Goal: Task Accomplishment & Management: Use online tool/utility

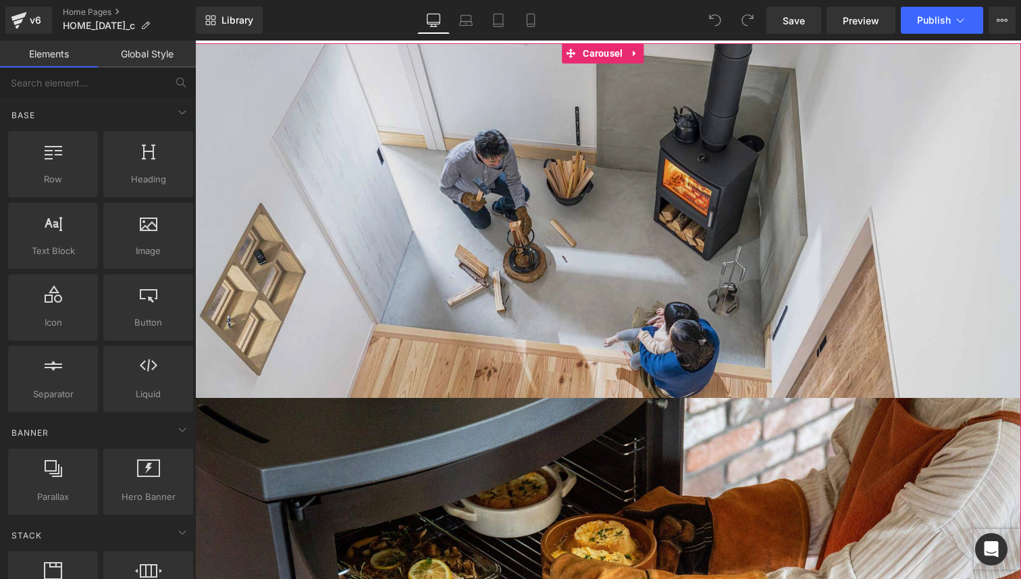
scroll to position [97, 0]
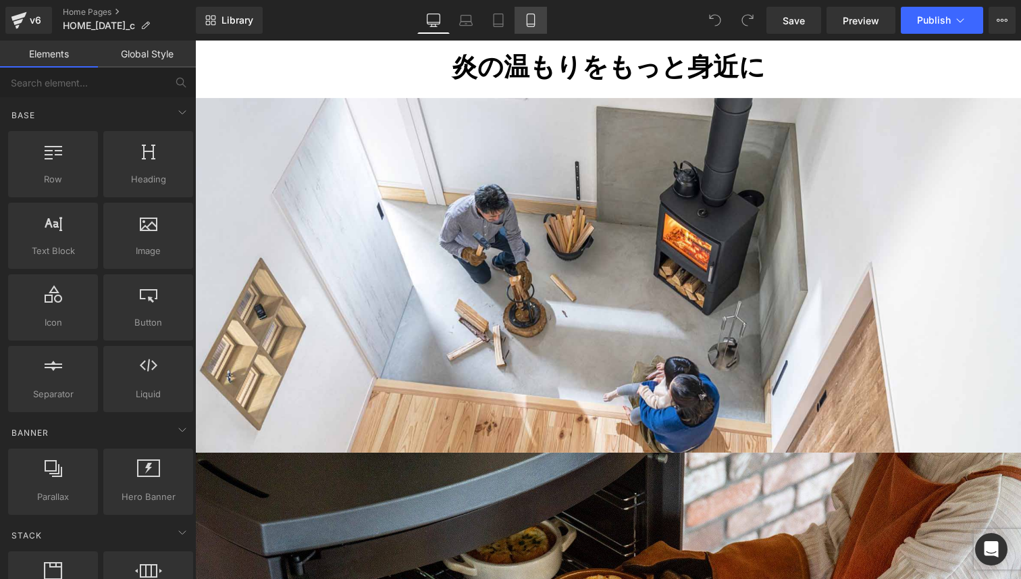
click at [534, 27] on link "Mobile" at bounding box center [531, 20] width 32 height 27
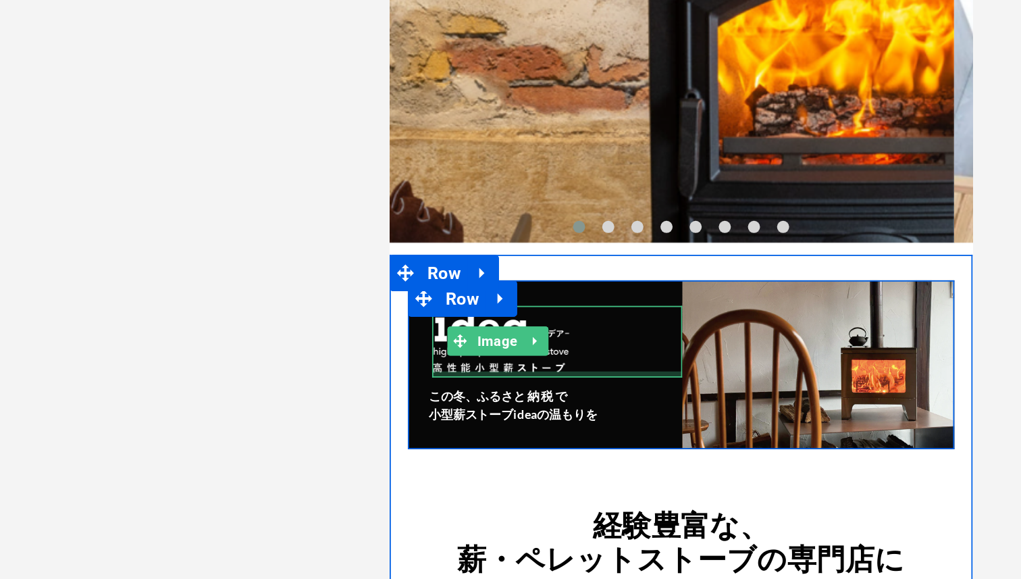
click at [512, 97] on div at bounding box center [482, 98] width 139 height 3
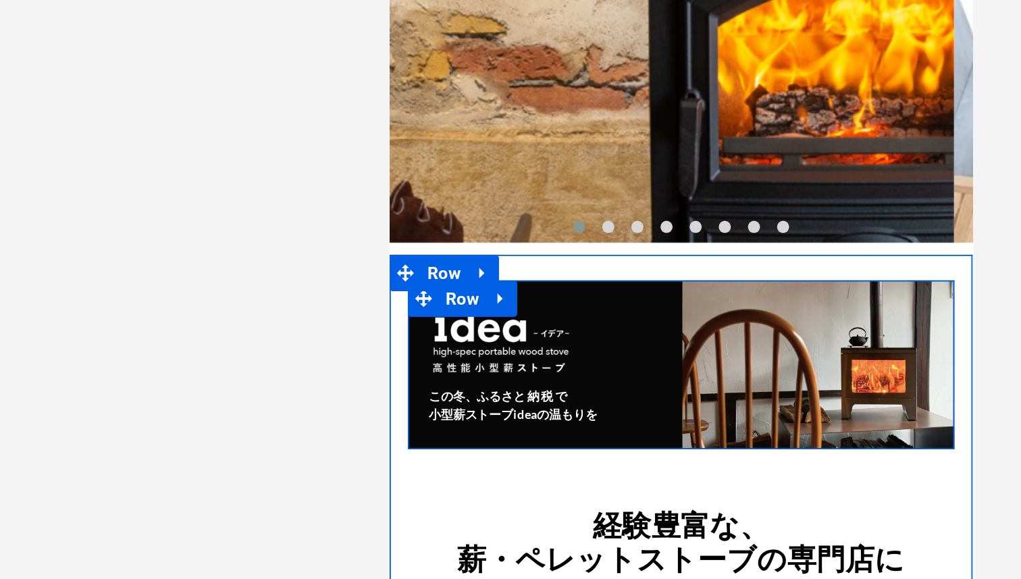
click at [515, 52] on div "Image この冬、ふるさ と納税で 小型薪ストーブideaの温もりを Heading ふるさと納税について Button" at bounding box center [476, 94] width 152 height 94
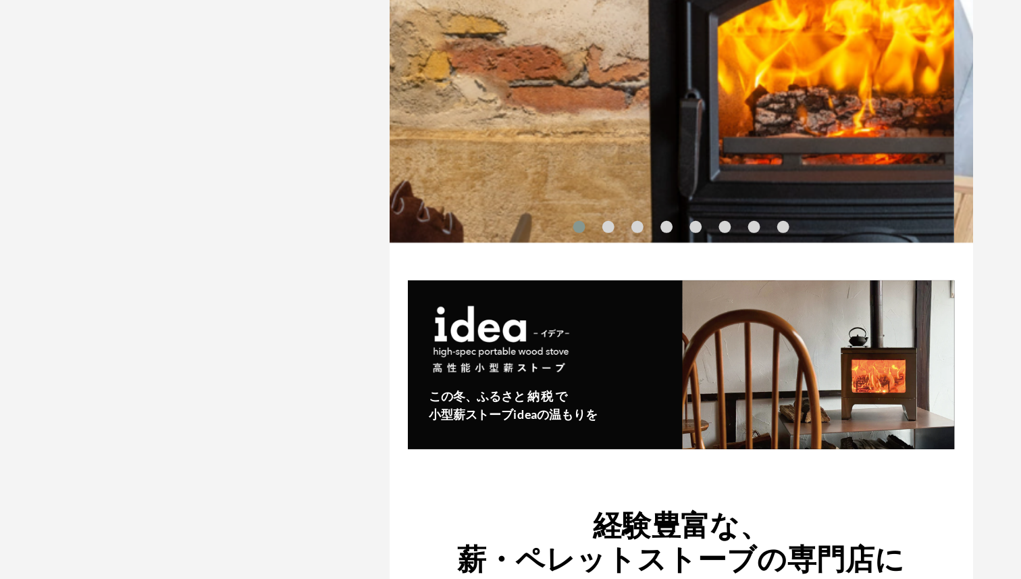
scroll to position [0, 942]
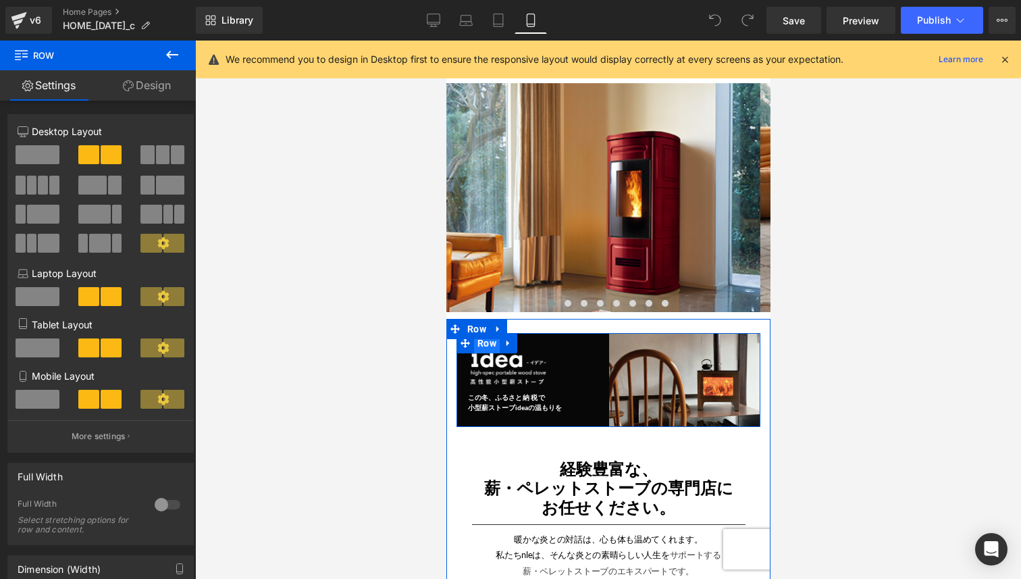
click at [491, 343] on span "Row" at bounding box center [486, 343] width 26 height 20
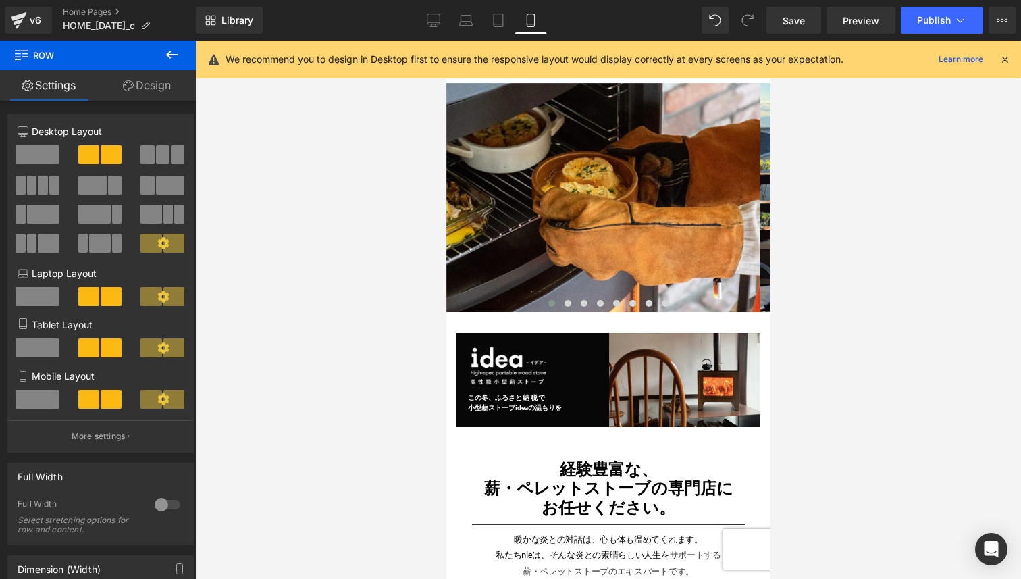
scroll to position [0, 2198]
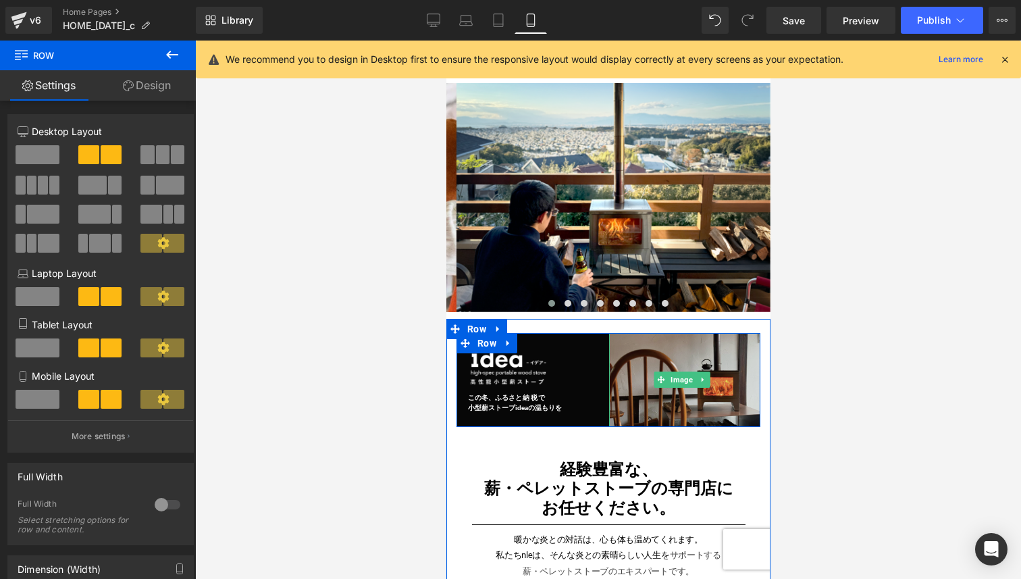
click at [629, 366] on img at bounding box center [684, 380] width 152 height 94
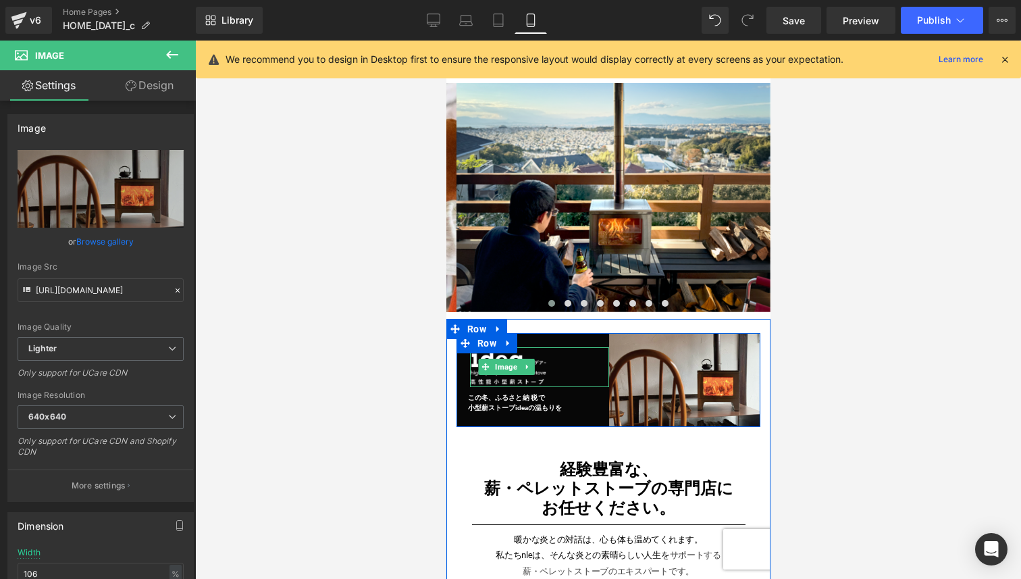
click at [581, 362] on div at bounding box center [538, 367] width 139 height 40
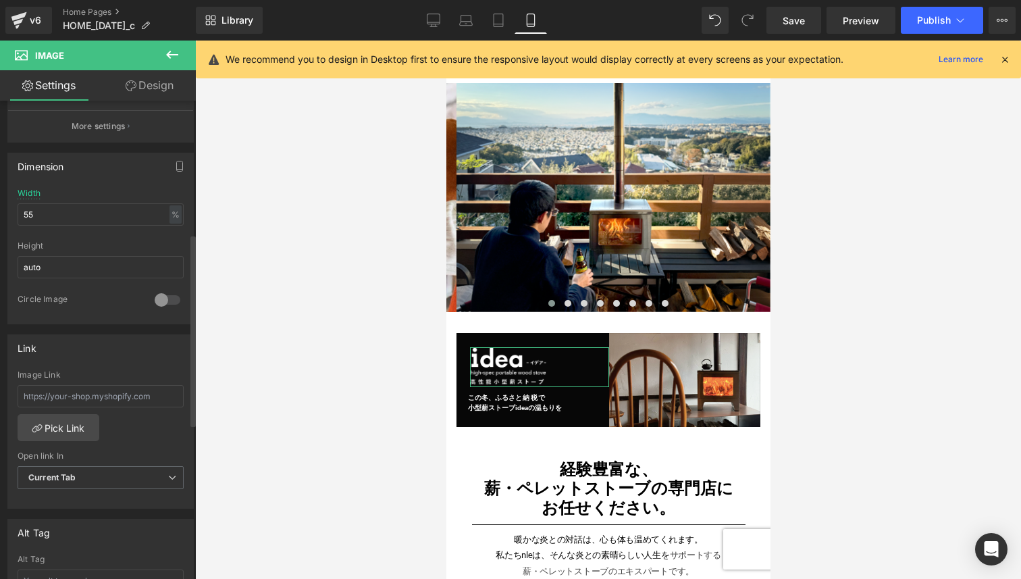
scroll to position [526, 0]
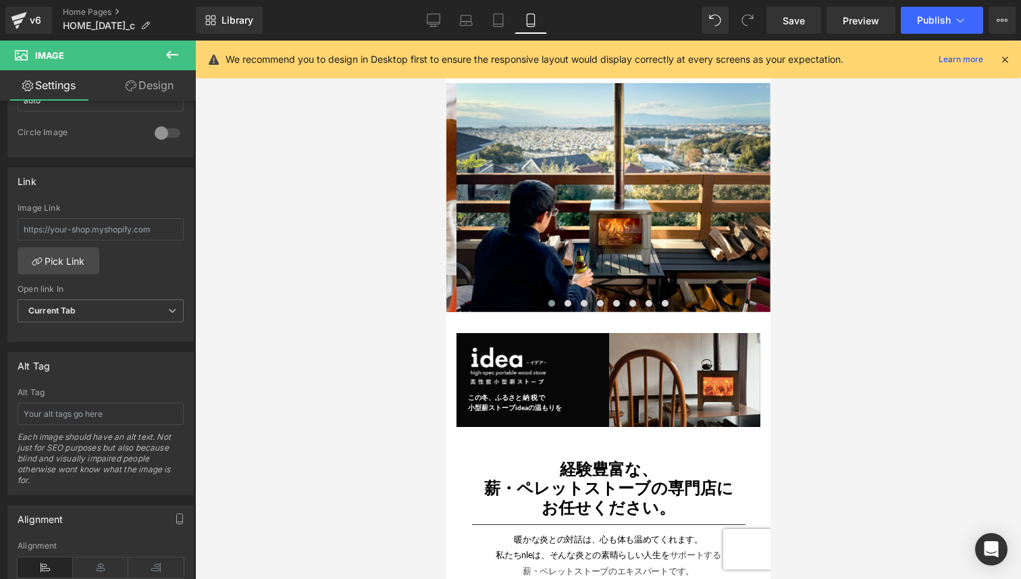
click at [354, 395] on div at bounding box center [608, 310] width 826 height 538
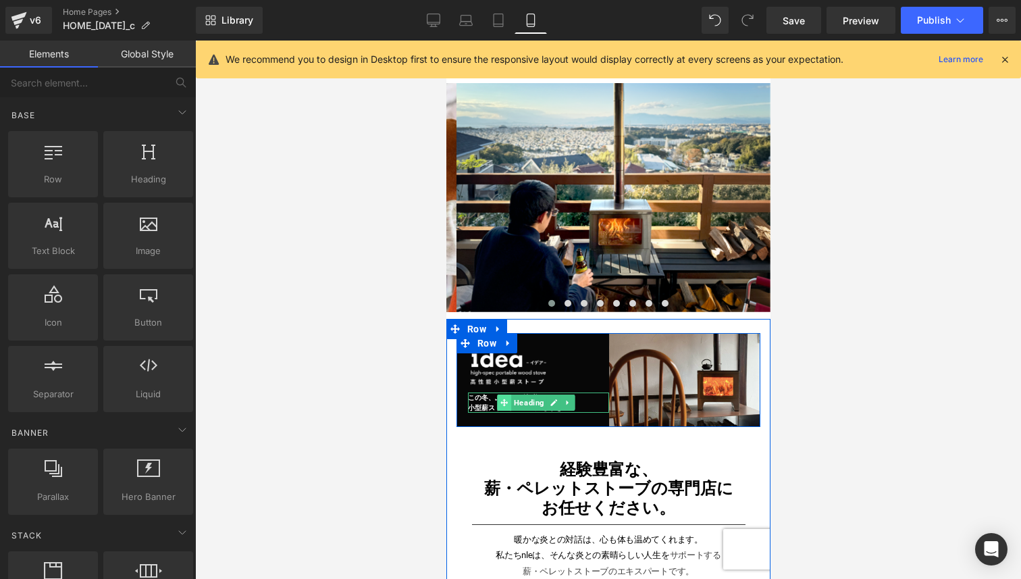
click at [509, 398] on span at bounding box center [503, 402] width 14 height 16
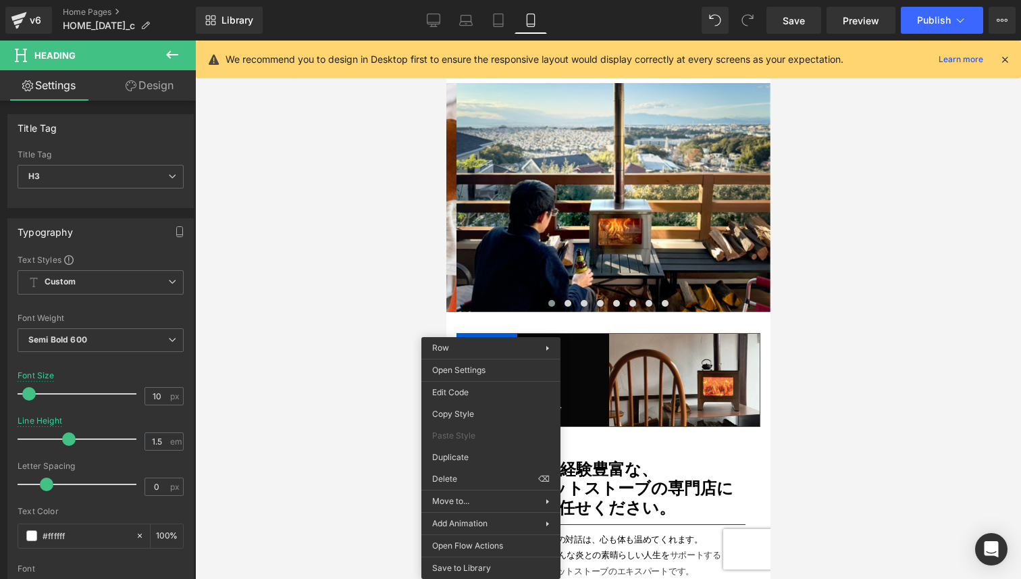
click at [389, 502] on div at bounding box center [608, 310] width 826 height 538
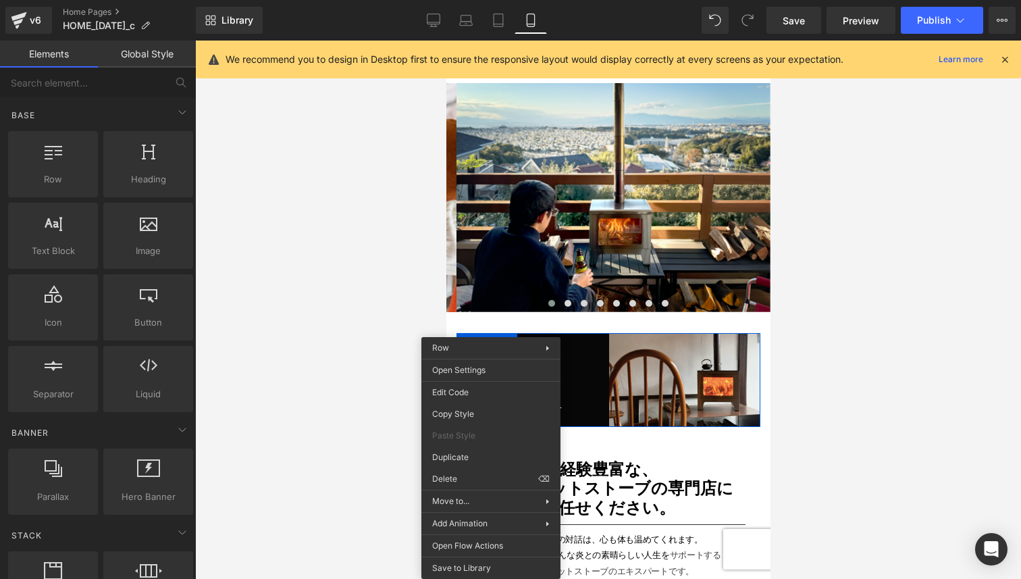
click at [400, 500] on div at bounding box center [608, 310] width 826 height 538
click at [804, 346] on div at bounding box center [608, 310] width 826 height 538
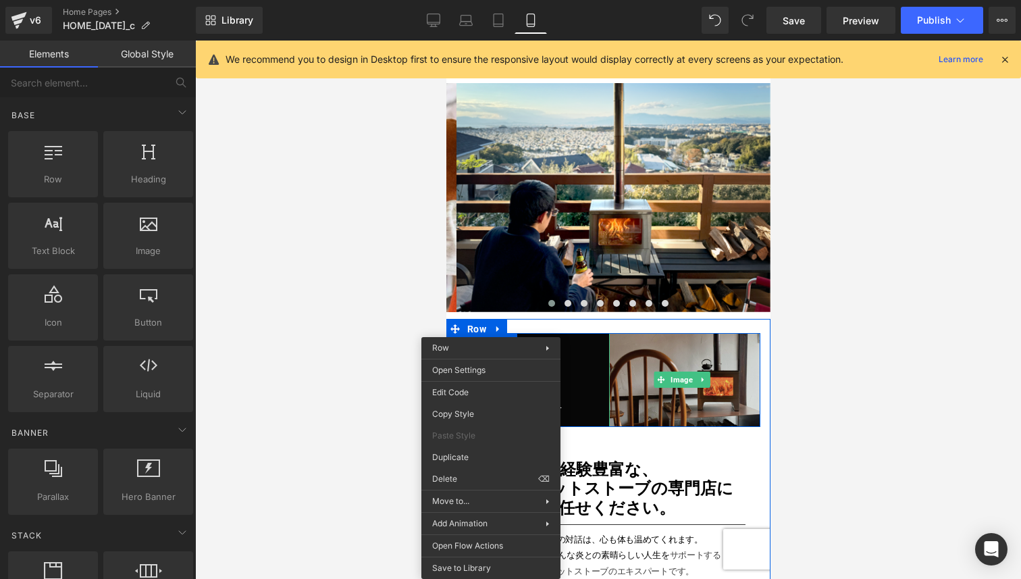
click at [686, 357] on img at bounding box center [684, 380] width 152 height 94
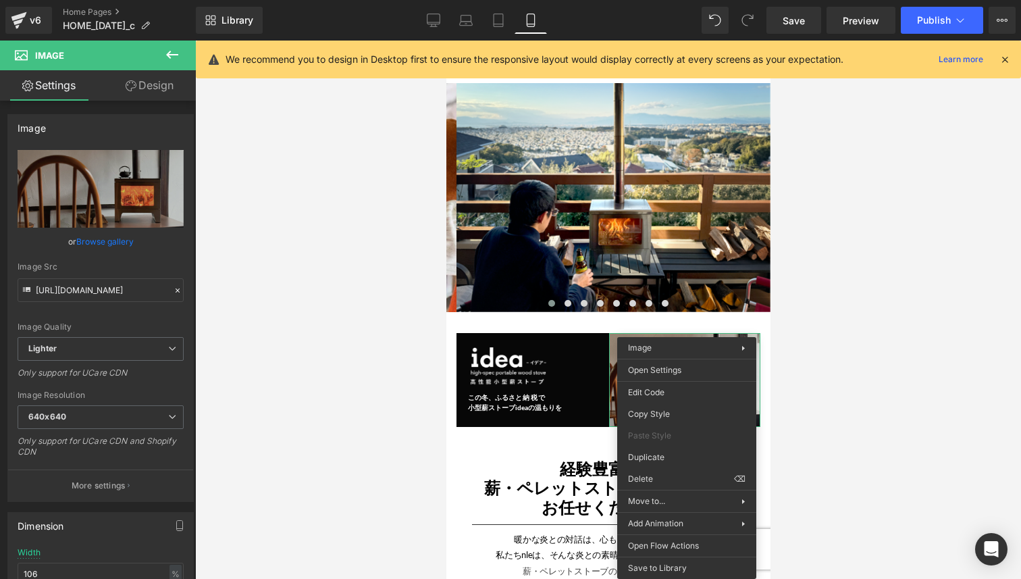
click at [369, 395] on div at bounding box center [608, 310] width 826 height 538
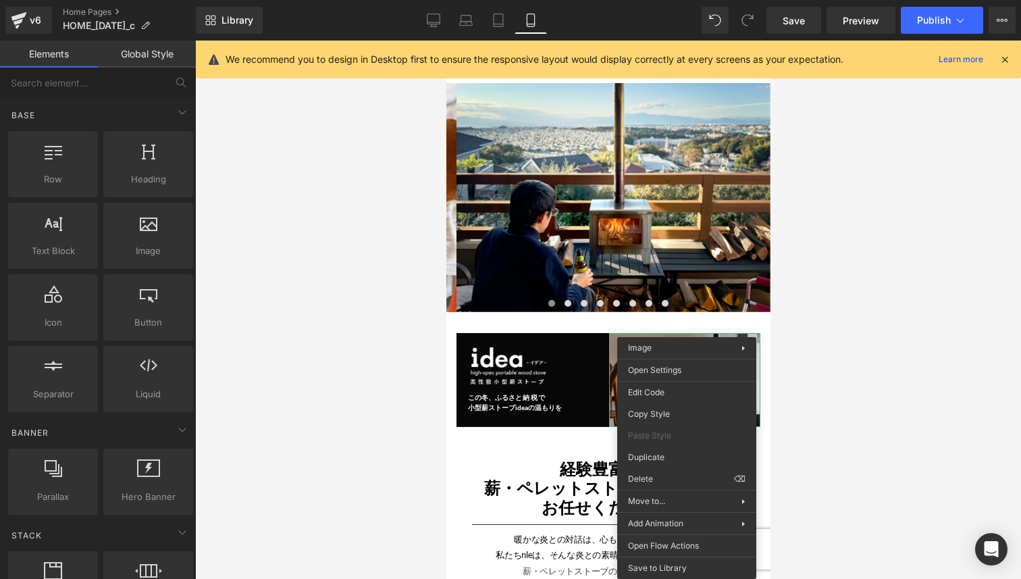
click at [1006, 59] on icon at bounding box center [1005, 59] width 12 height 12
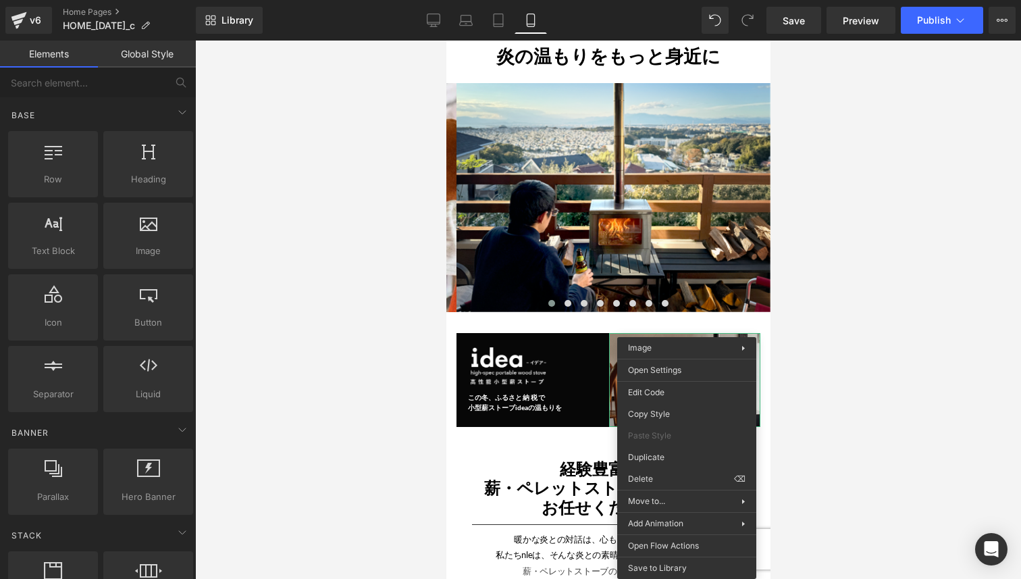
click at [418, 499] on div at bounding box center [608, 310] width 826 height 538
click at [413, 463] on div at bounding box center [608, 310] width 826 height 538
drag, startPoint x: 909, startPoint y: 332, endPoint x: 899, endPoint y: 330, distance: 9.7
click at [905, 330] on div at bounding box center [608, 310] width 826 height 538
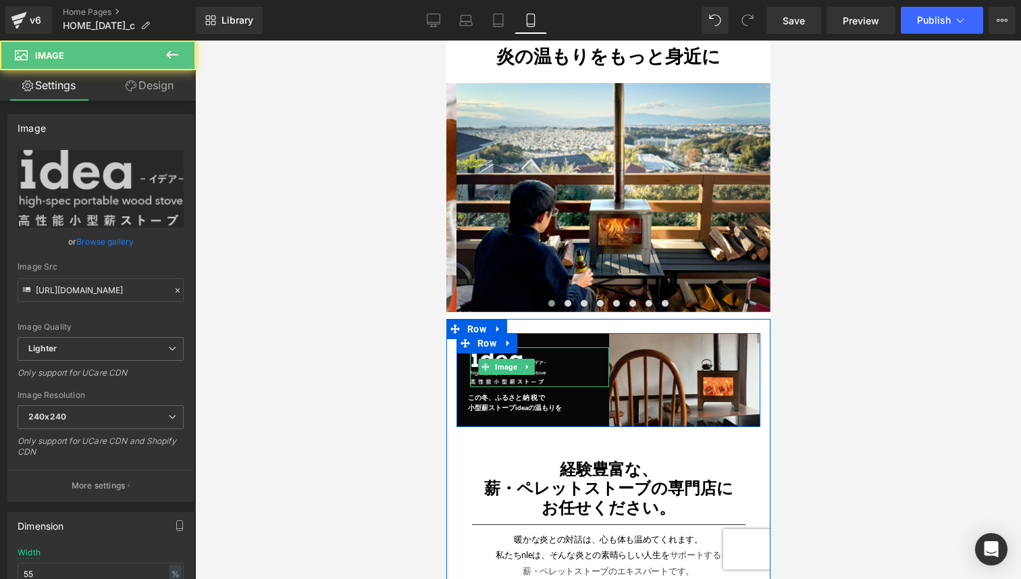
click at [580, 370] on div at bounding box center [538, 367] width 139 height 40
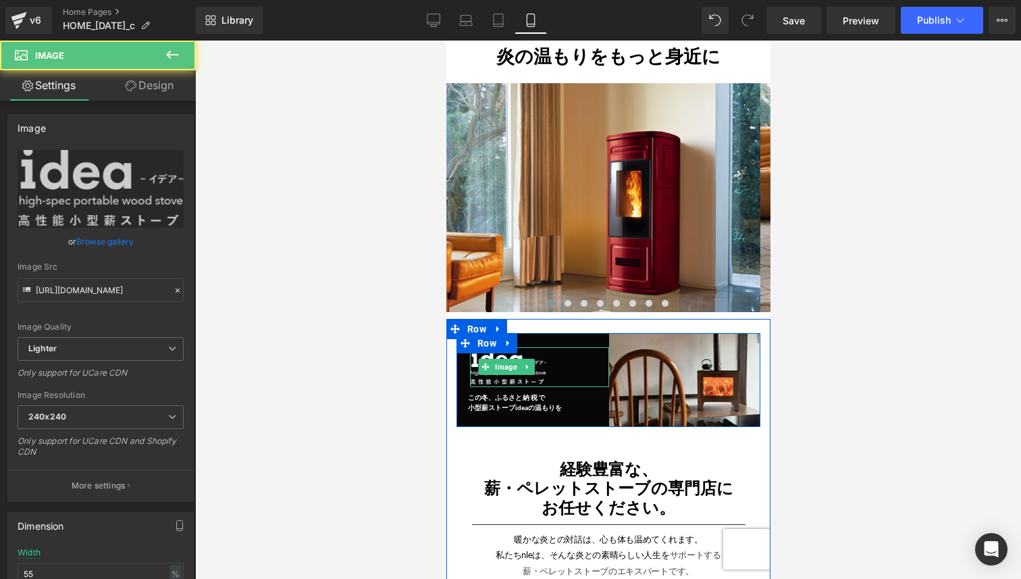
click at [578, 367] on div at bounding box center [538, 367] width 139 height 40
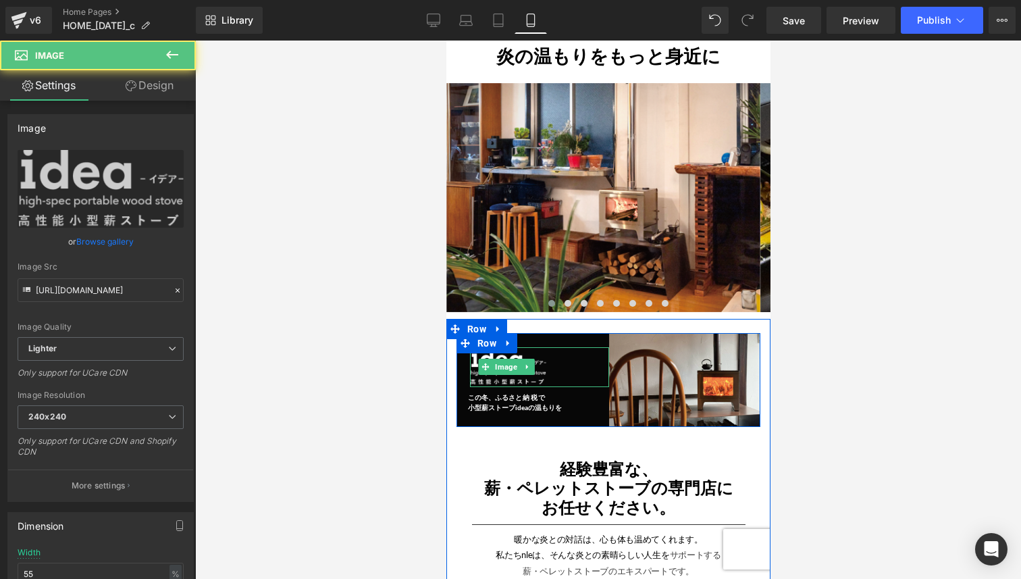
scroll to position [0, 2198]
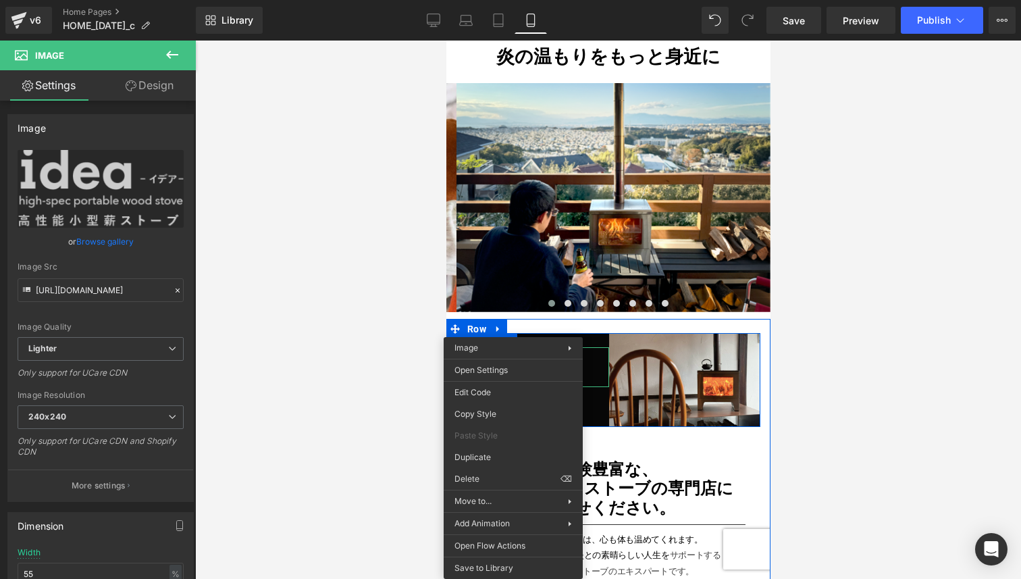
click at [416, 499] on div at bounding box center [608, 310] width 826 height 538
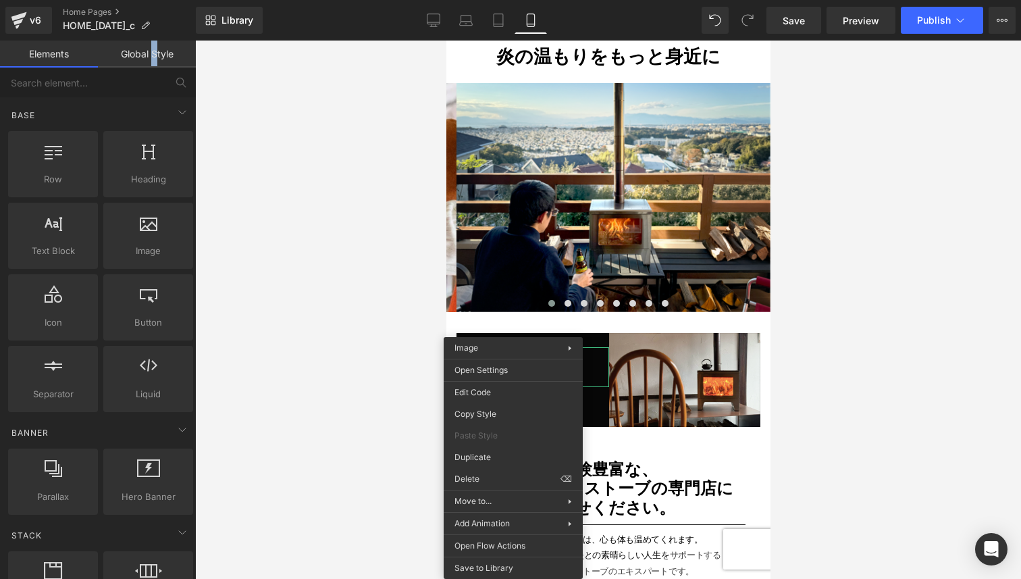
click at [154, 58] on link "Global Style" at bounding box center [147, 54] width 98 height 27
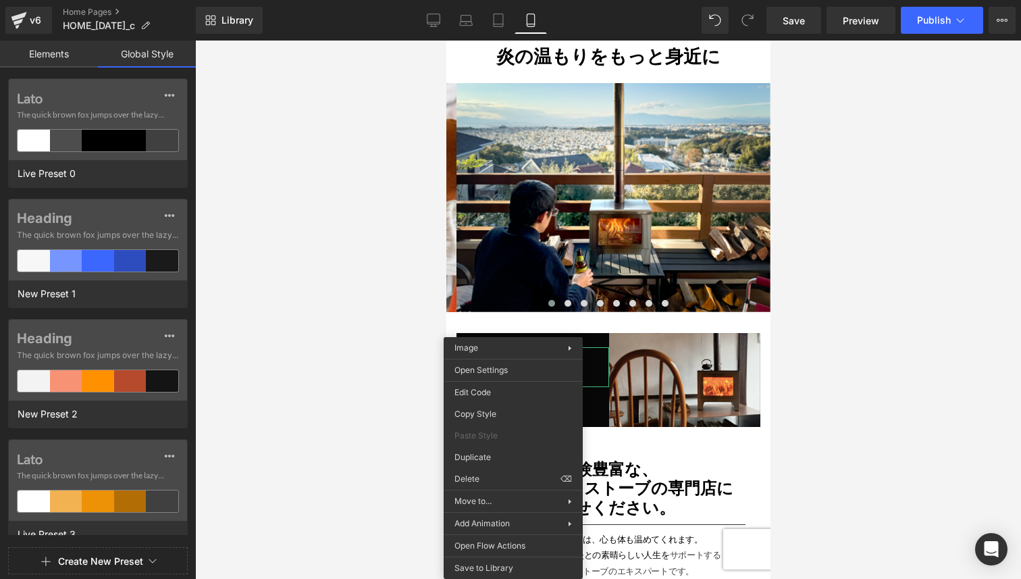
click at [74, 59] on link "Elements" at bounding box center [49, 54] width 98 height 27
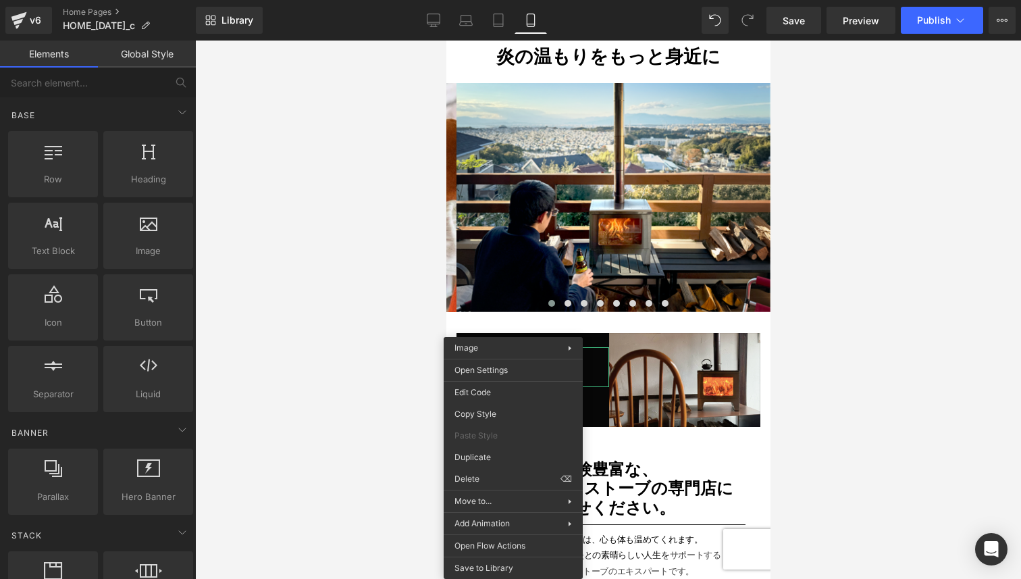
click at [356, 323] on div at bounding box center [608, 310] width 826 height 538
drag, startPoint x: 823, startPoint y: 425, endPoint x: 802, endPoint y: 432, distance: 22.2
click at [822, 425] on div at bounding box center [608, 310] width 826 height 538
click at [317, 469] on div at bounding box center [608, 310] width 826 height 538
click at [359, 459] on div at bounding box center [608, 310] width 826 height 538
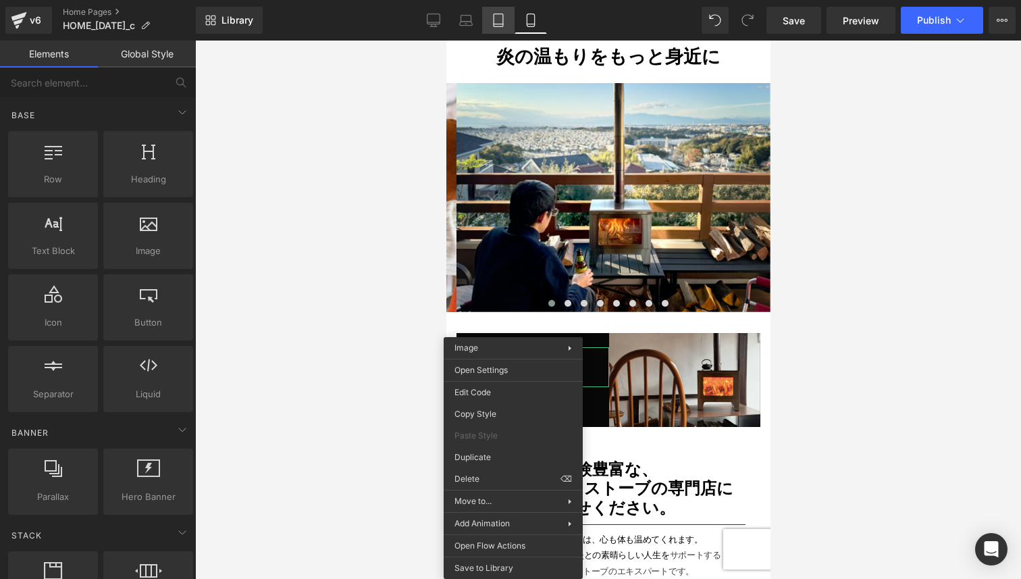
click at [498, 27] on link "Tablet" at bounding box center [498, 20] width 32 height 27
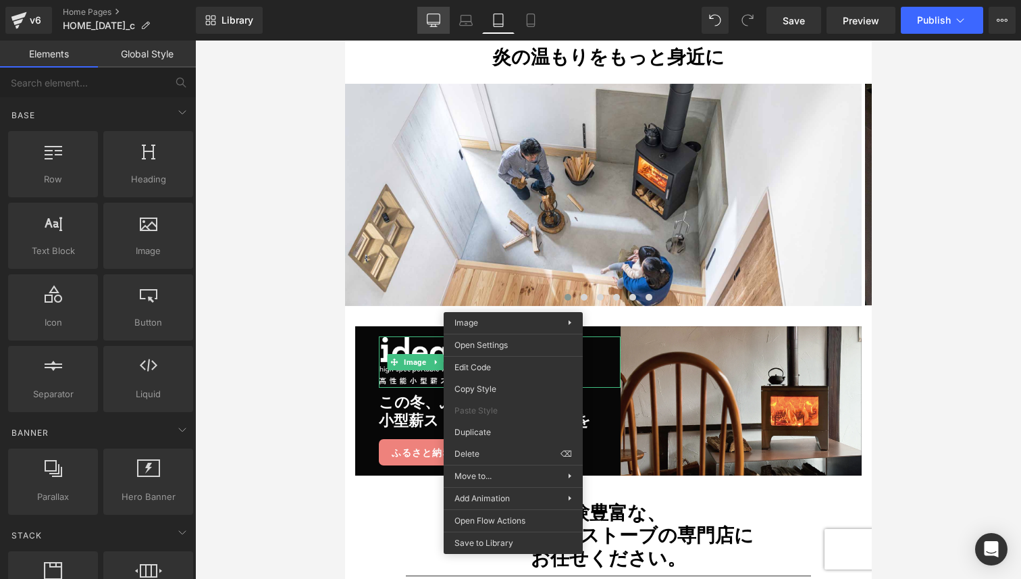
click at [434, 21] on icon at bounding box center [434, 21] width 14 height 14
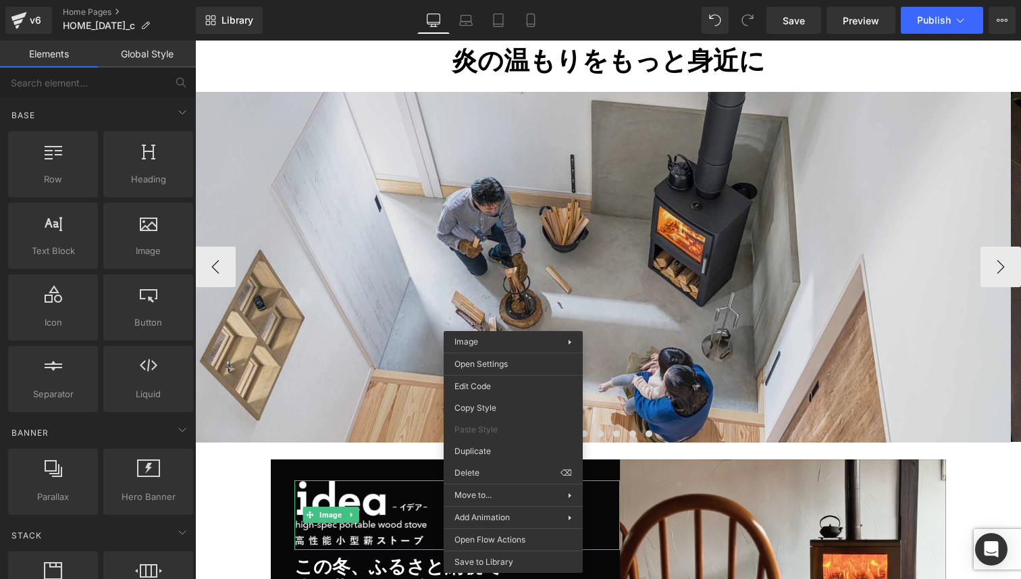
scroll to position [271, 0]
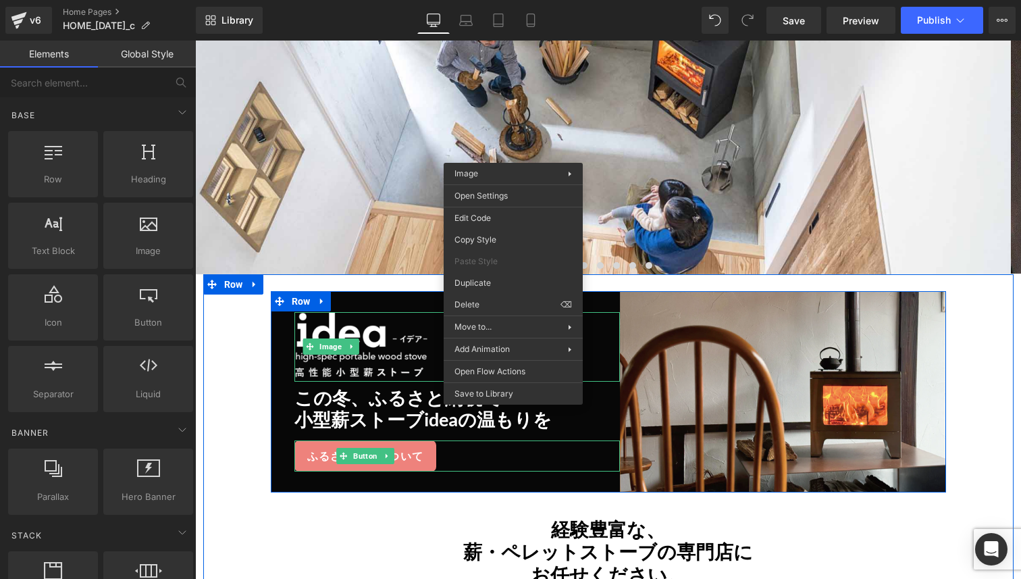
click at [344, 452] on span at bounding box center [343, 456] width 14 height 16
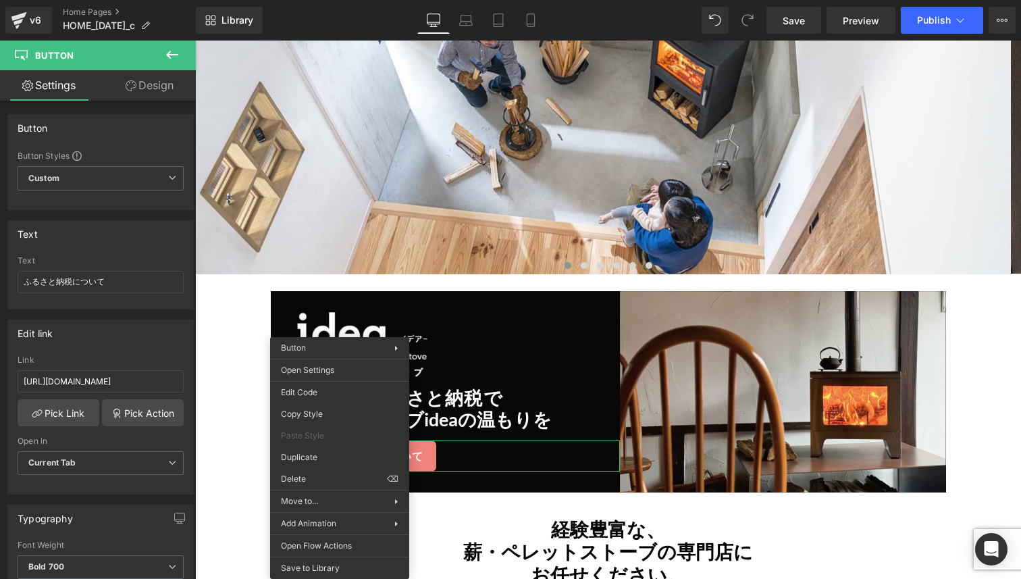
click at [163, 90] on link "Design" at bounding box center [150, 85] width 98 height 30
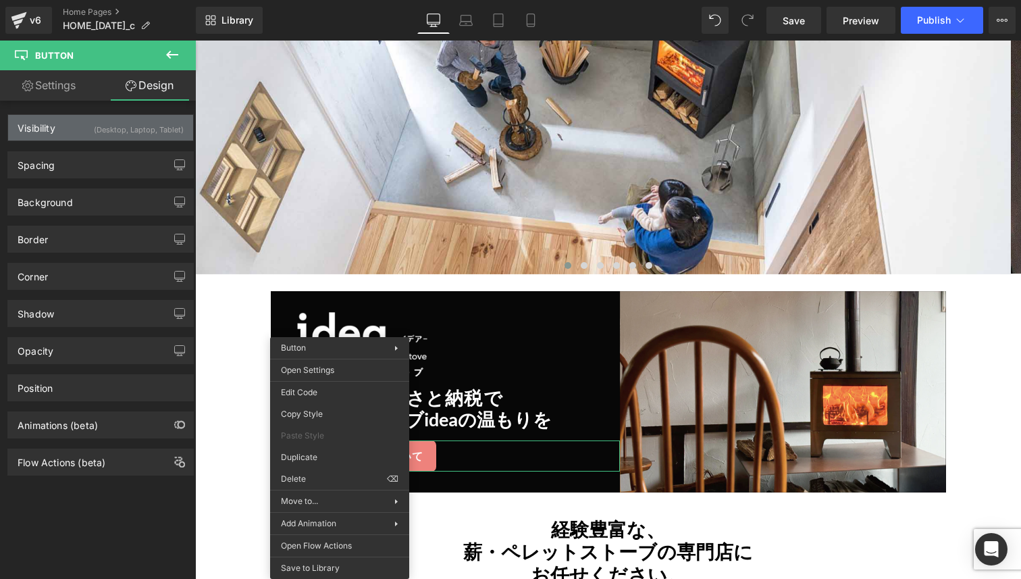
click at [149, 133] on div "(Desktop, Laptop, Tablet)" at bounding box center [139, 126] width 90 height 22
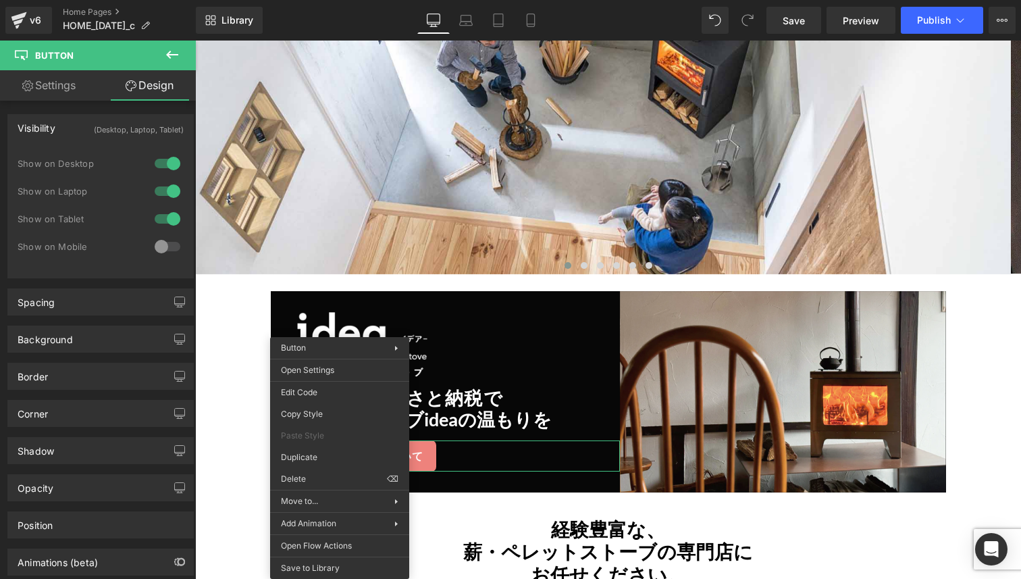
click at [162, 248] on div at bounding box center [167, 247] width 32 height 22
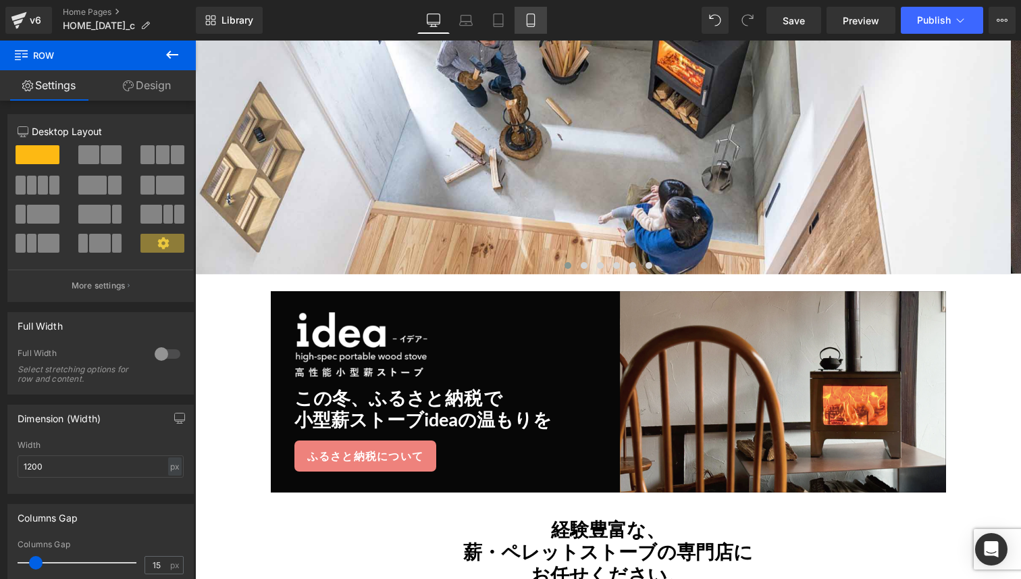
click at [533, 20] on icon at bounding box center [531, 21] width 14 height 14
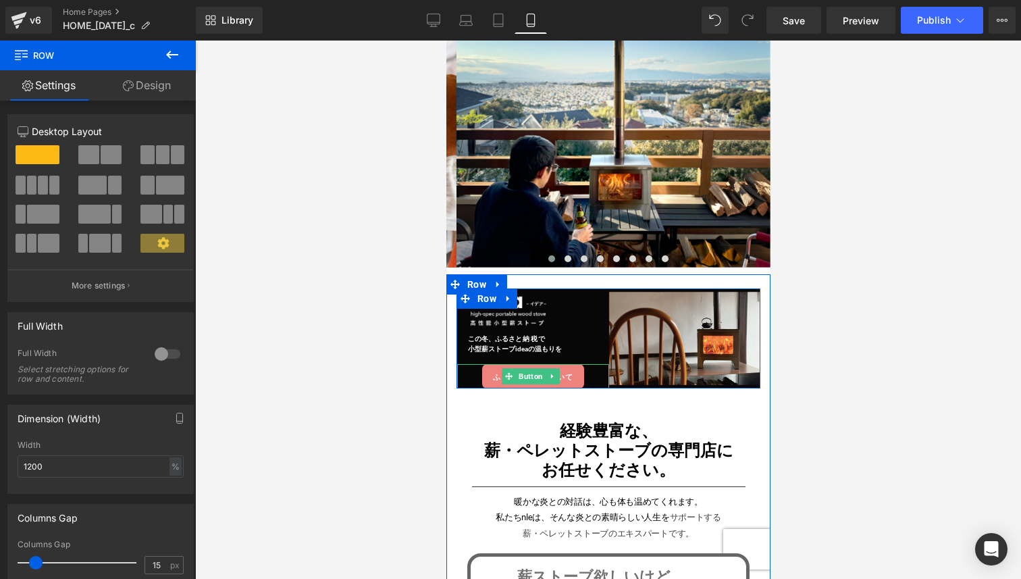
click at [571, 367] on link "ふるさと納税について" at bounding box center [532, 376] width 102 height 25
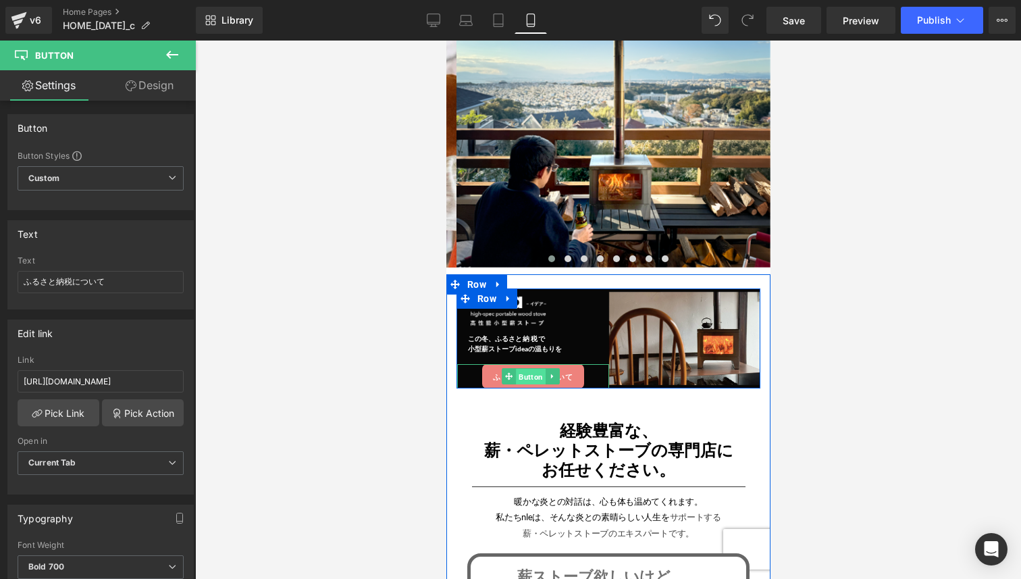
click at [525, 369] on span "Button" at bounding box center [530, 377] width 30 height 16
click at [504, 373] on icon at bounding box center [507, 376] width 7 height 8
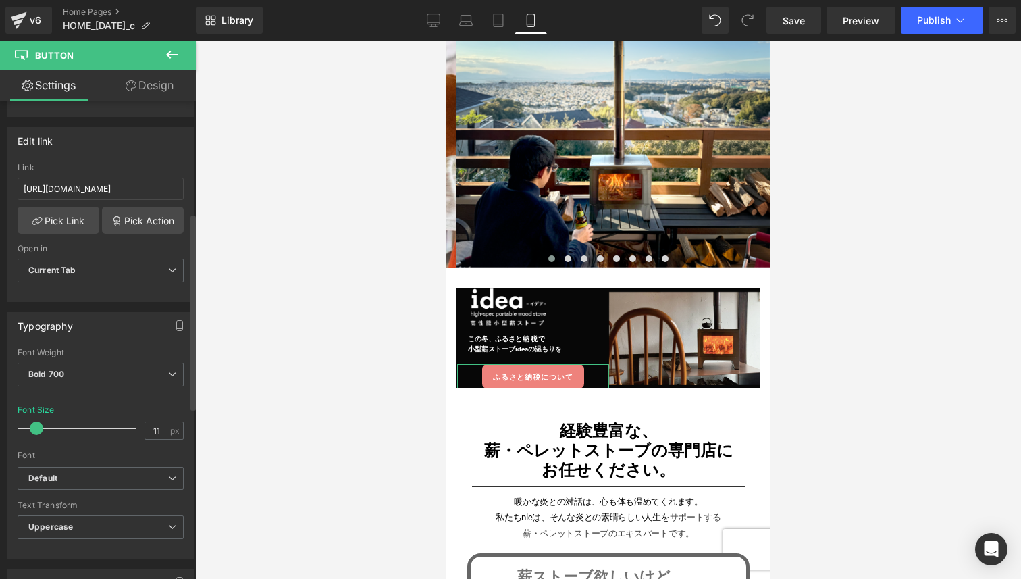
scroll to position [381, 0]
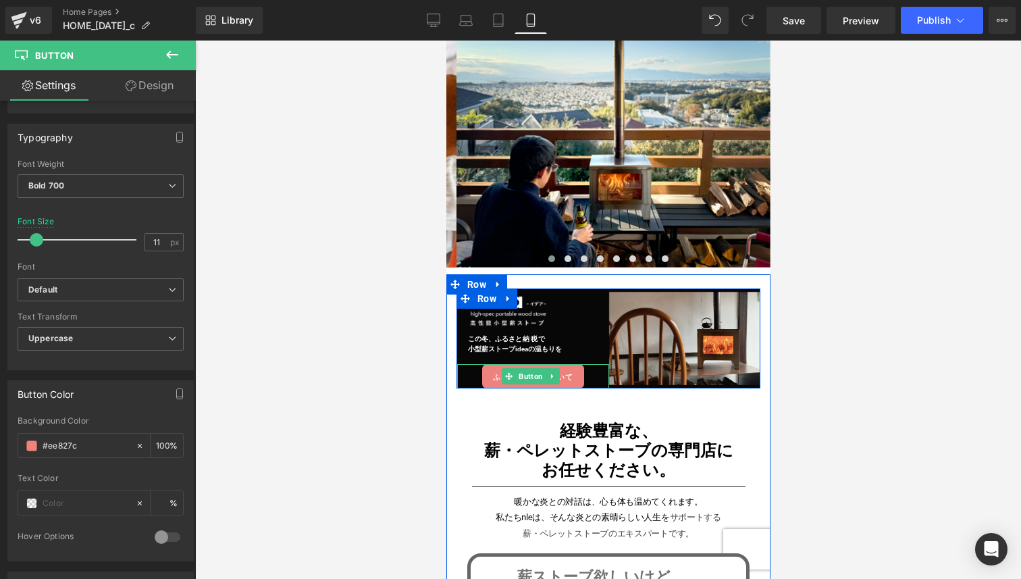
click at [481, 367] on link "ふるさと納税について" at bounding box center [532, 376] width 102 height 25
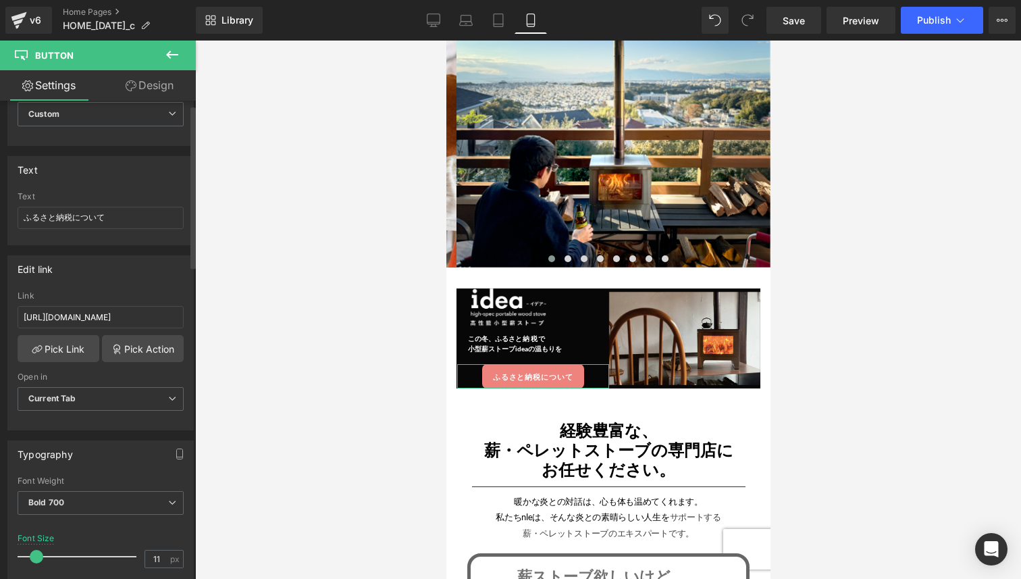
scroll to position [0, 0]
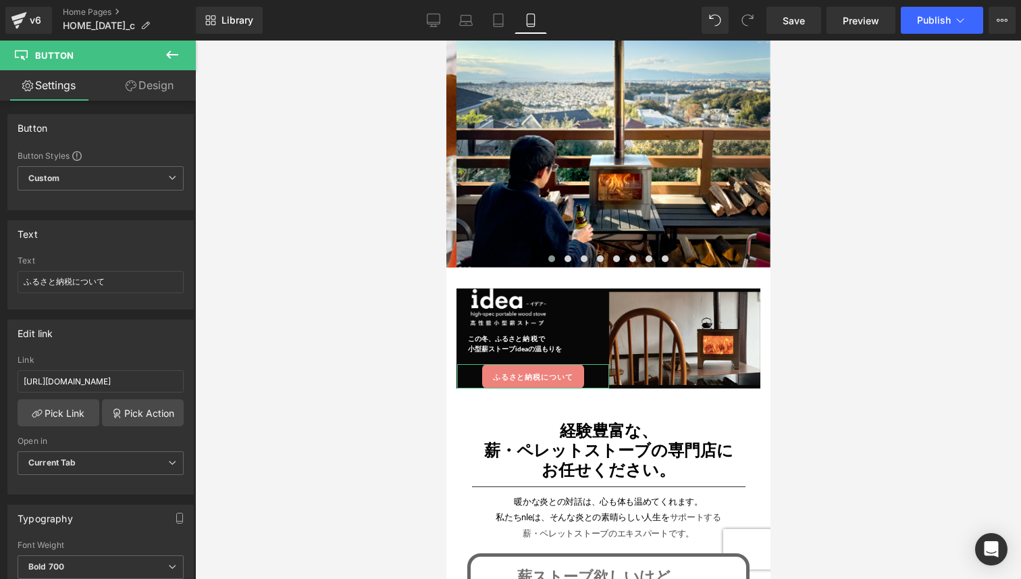
click at [149, 85] on link "Design" at bounding box center [150, 85] width 98 height 30
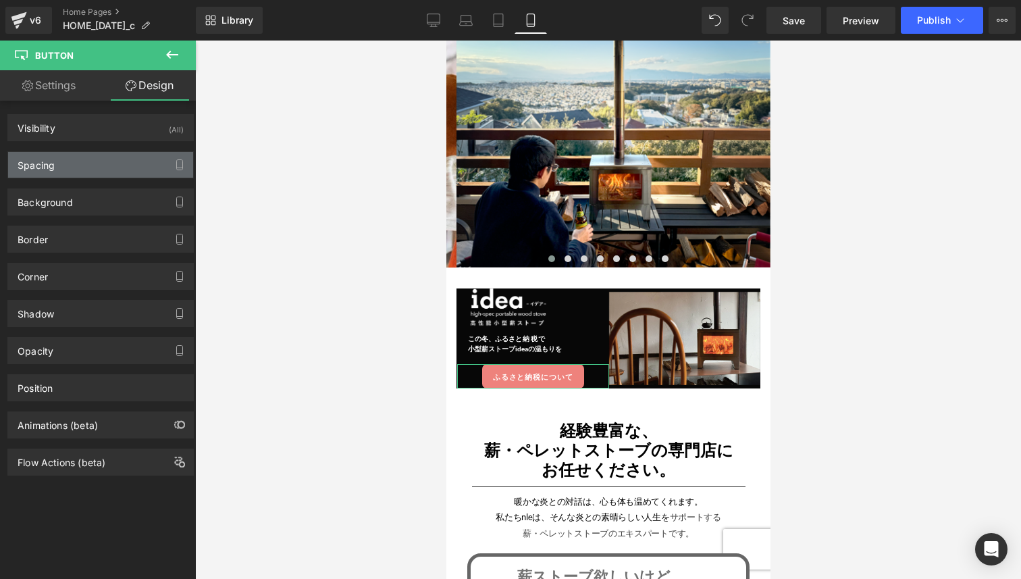
click at [119, 169] on div "Spacing" at bounding box center [100, 165] width 185 height 26
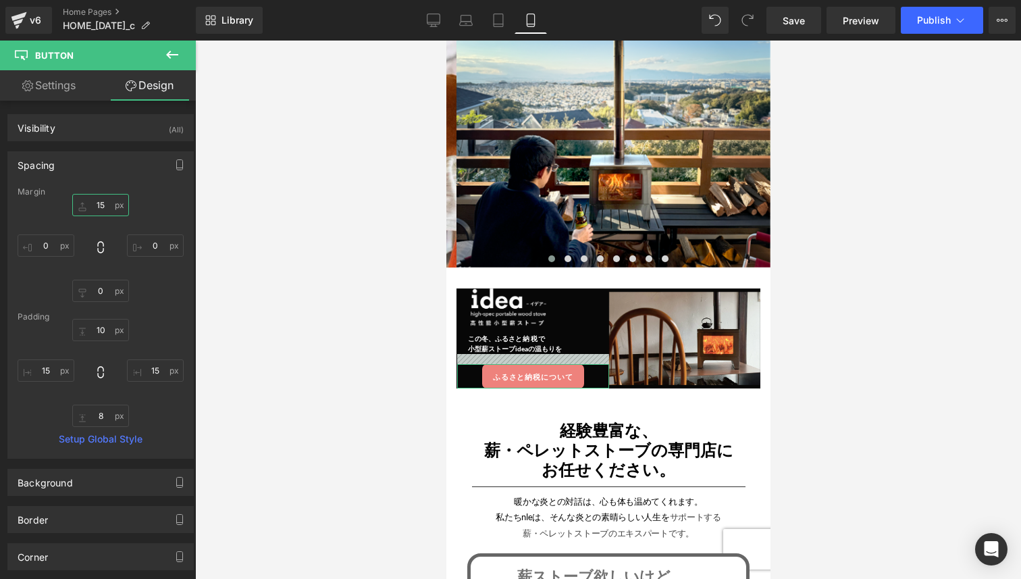
click at [104, 205] on input "15" at bounding box center [100, 205] width 57 height 22
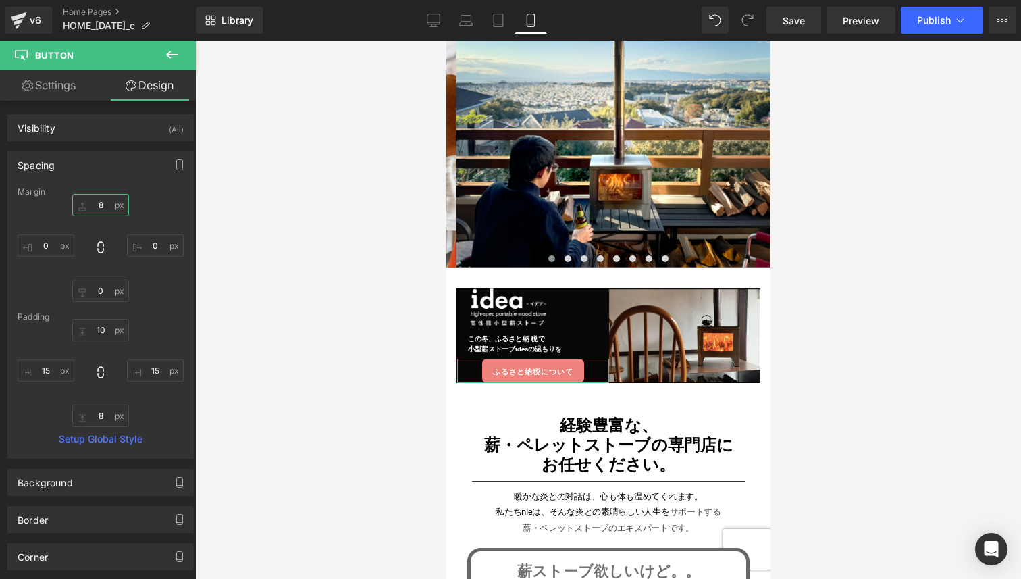
type input "7"
click at [104, 328] on input "10" at bounding box center [100, 330] width 57 height 22
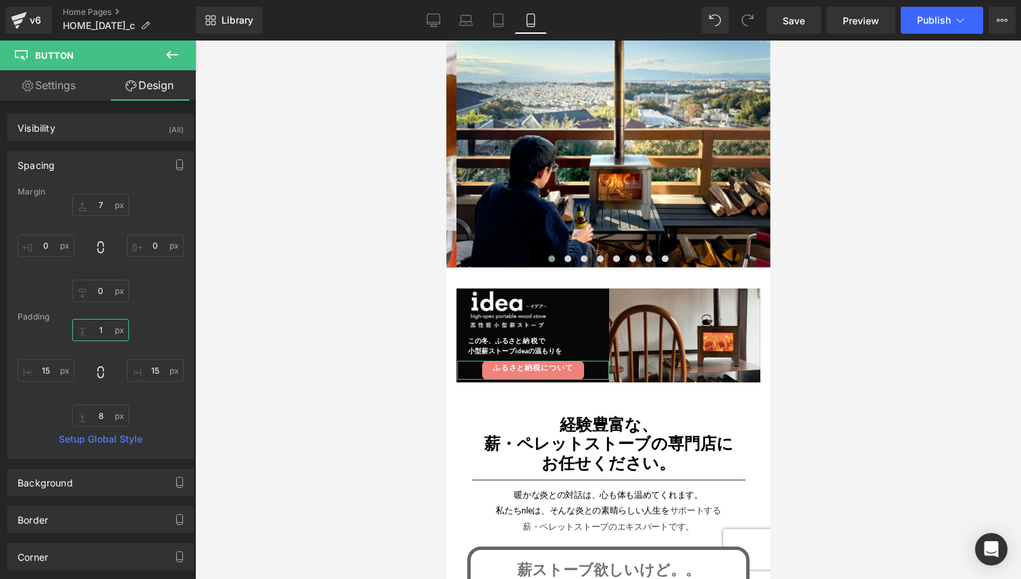
type input "0"
drag, startPoint x: 103, startPoint y: 420, endPoint x: 112, endPoint y: 414, distance: 11.2
click at [102, 420] on input "8" at bounding box center [100, 415] width 57 height 22
type input "0"
click at [151, 373] on input "15" at bounding box center [155, 370] width 57 height 22
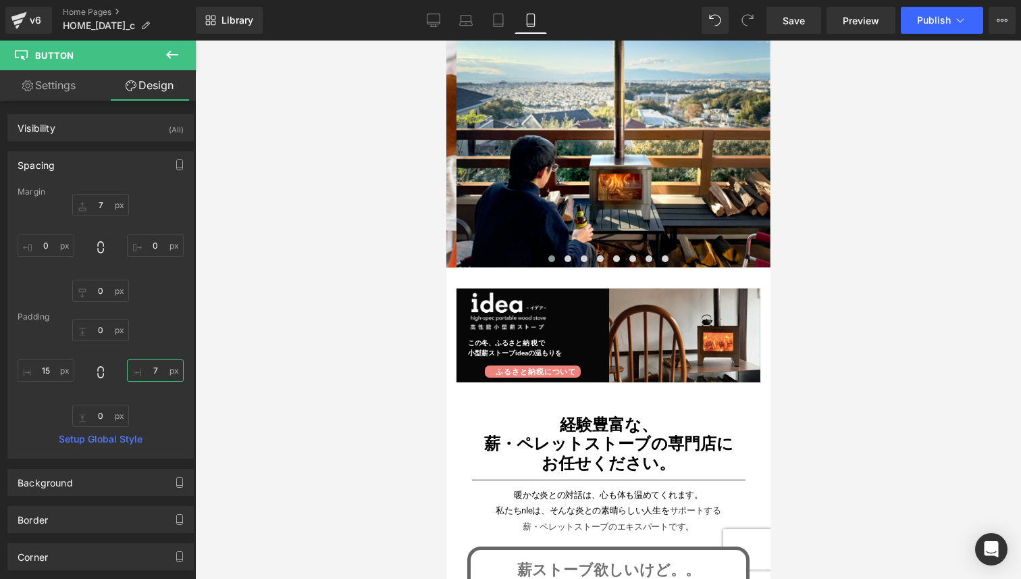
type input "6"
click at [51, 372] on input "15" at bounding box center [46, 370] width 57 height 22
type input "5"
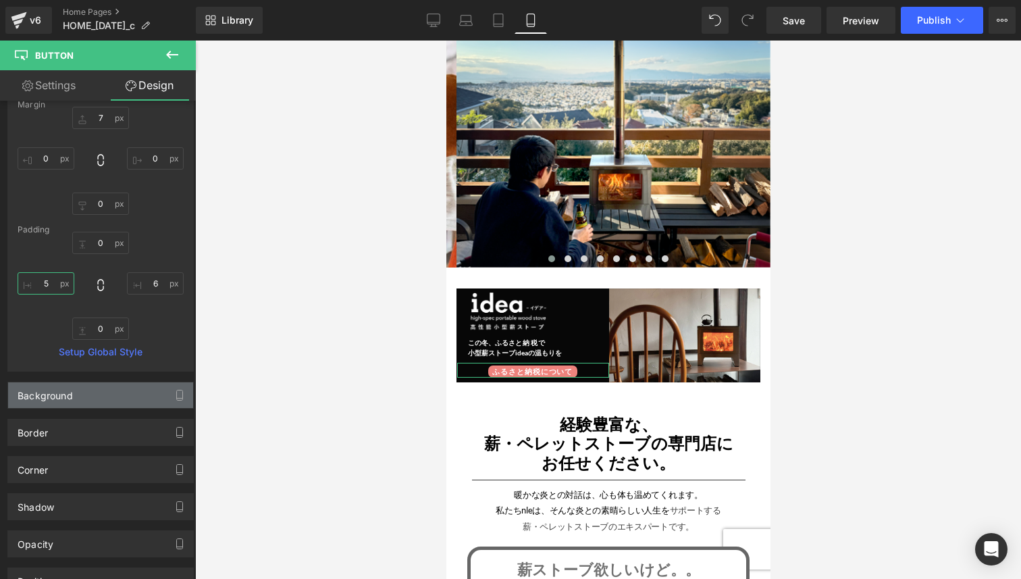
scroll to position [117, 0]
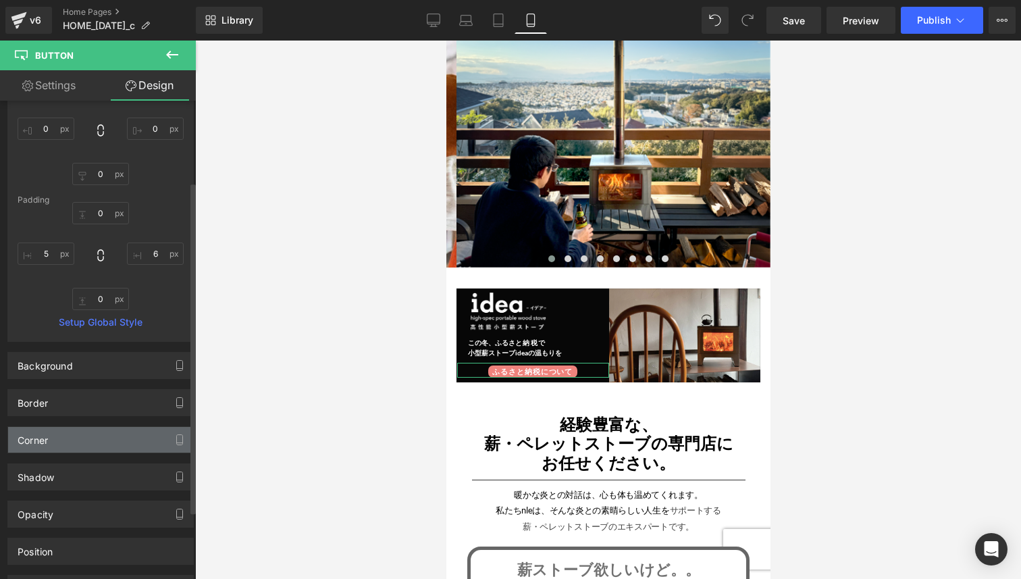
click at [103, 451] on div "Corner" at bounding box center [100, 440] width 185 height 26
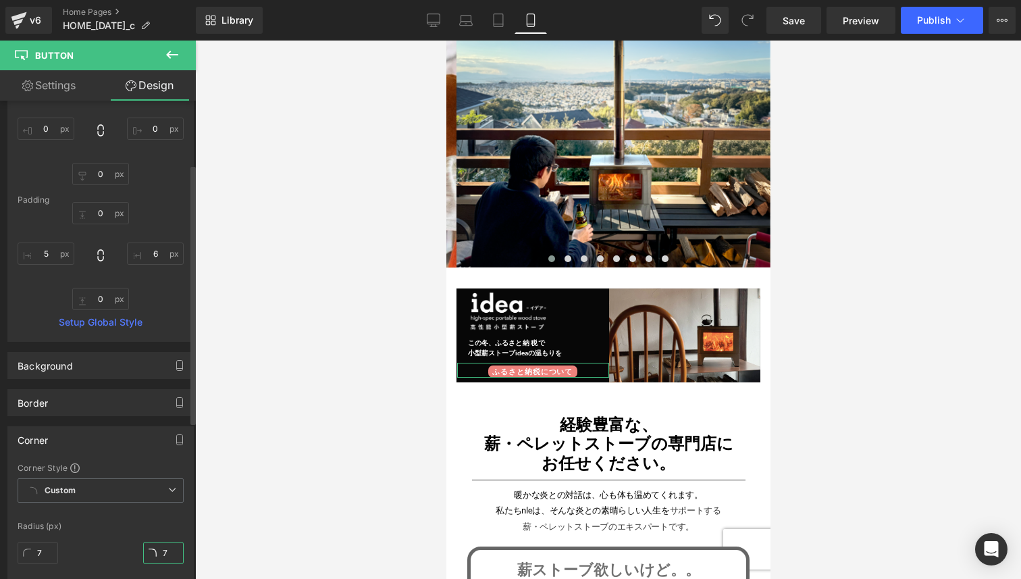
click at [154, 549] on input "7" at bounding box center [163, 553] width 41 height 22
type input "1"
click at [65, 90] on link "Settings" at bounding box center [49, 85] width 98 height 30
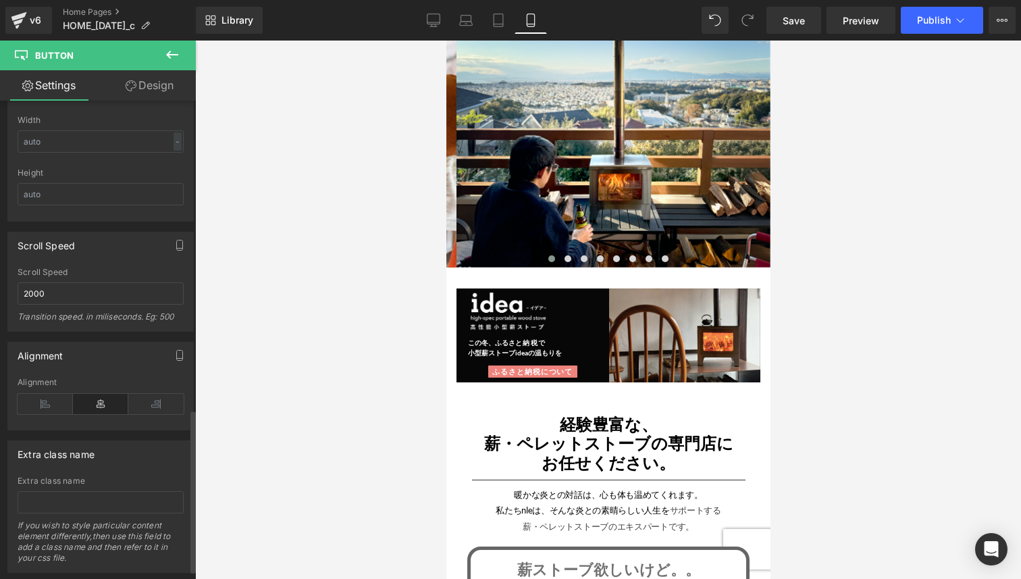
scroll to position [908, 0]
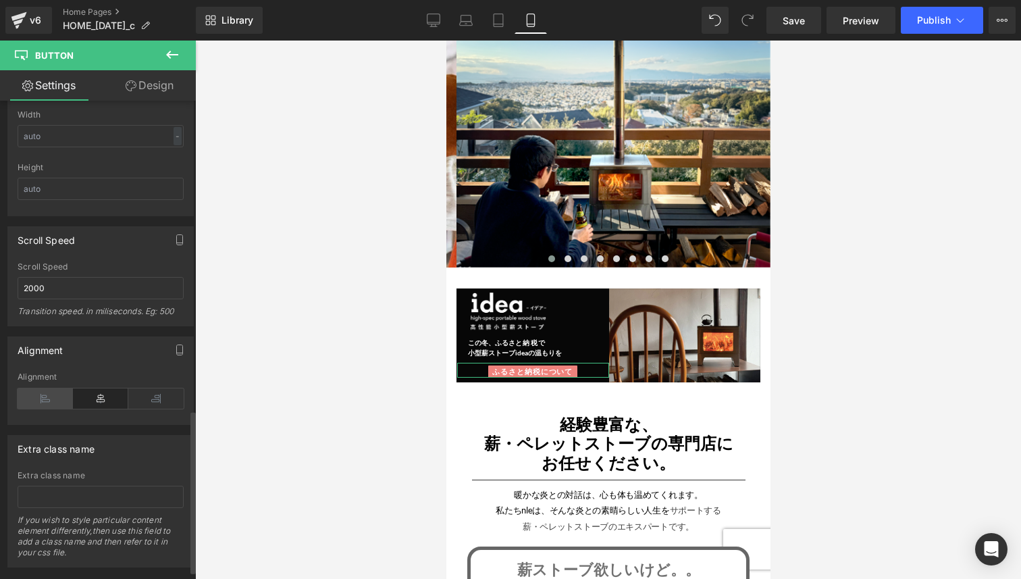
click at [52, 392] on icon at bounding box center [45, 398] width 55 height 20
click at [146, 401] on icon at bounding box center [155, 398] width 55 height 20
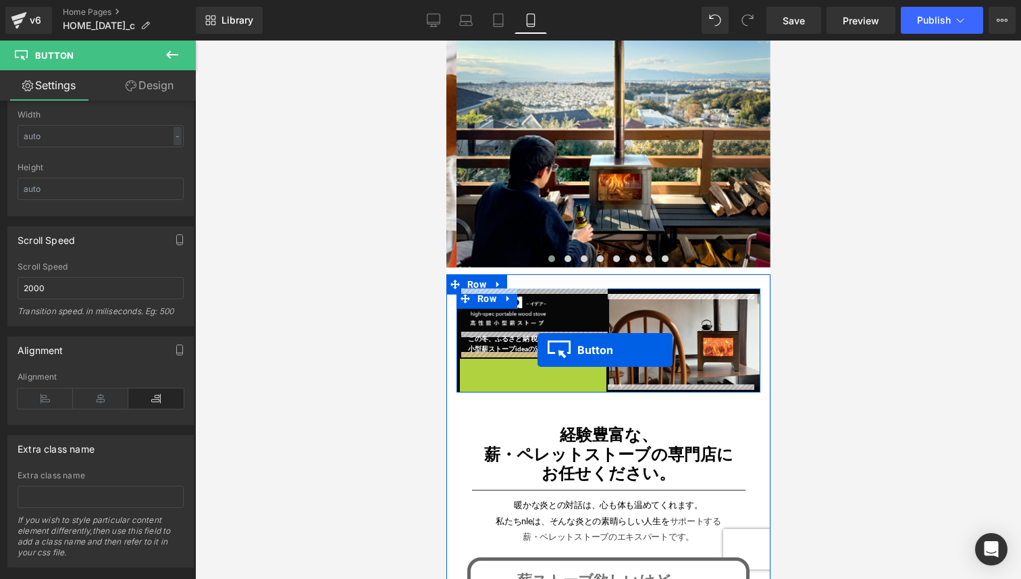
drag, startPoint x: 537, startPoint y: 366, endPoint x: 537, endPoint y: 349, distance: 16.9
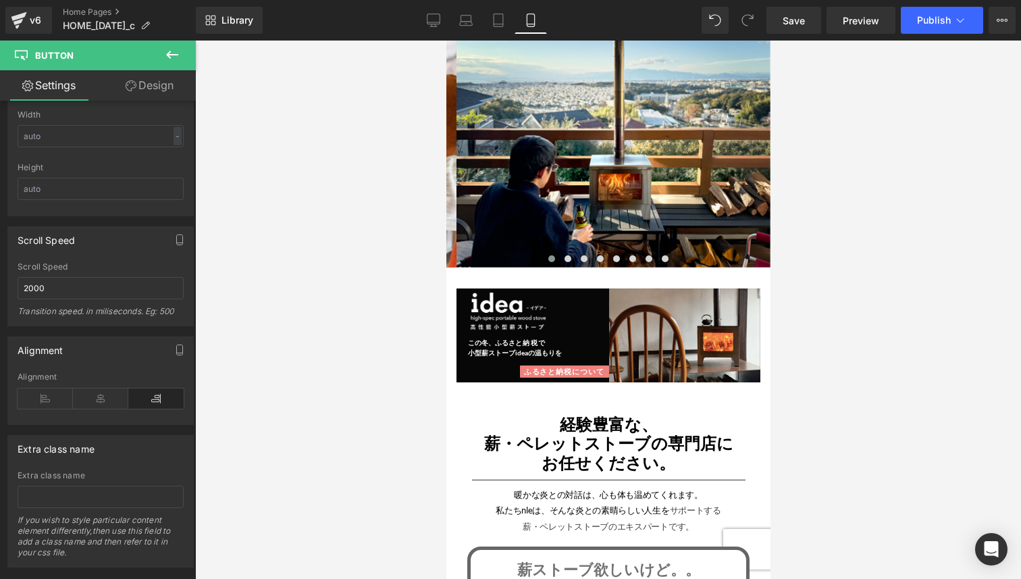
click at [380, 394] on div at bounding box center [608, 310] width 826 height 538
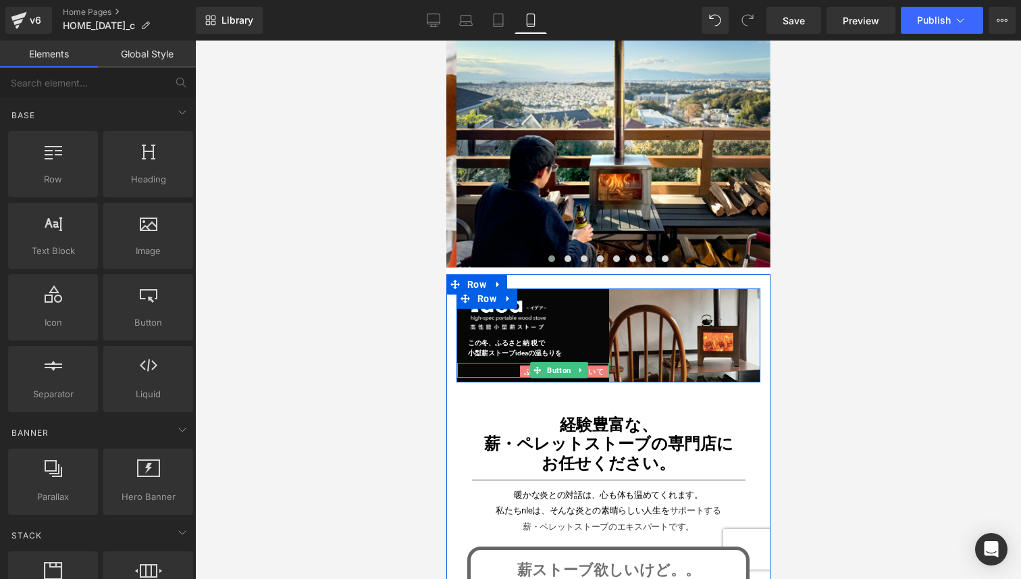
click at [557, 367] on span "Button" at bounding box center [559, 370] width 30 height 16
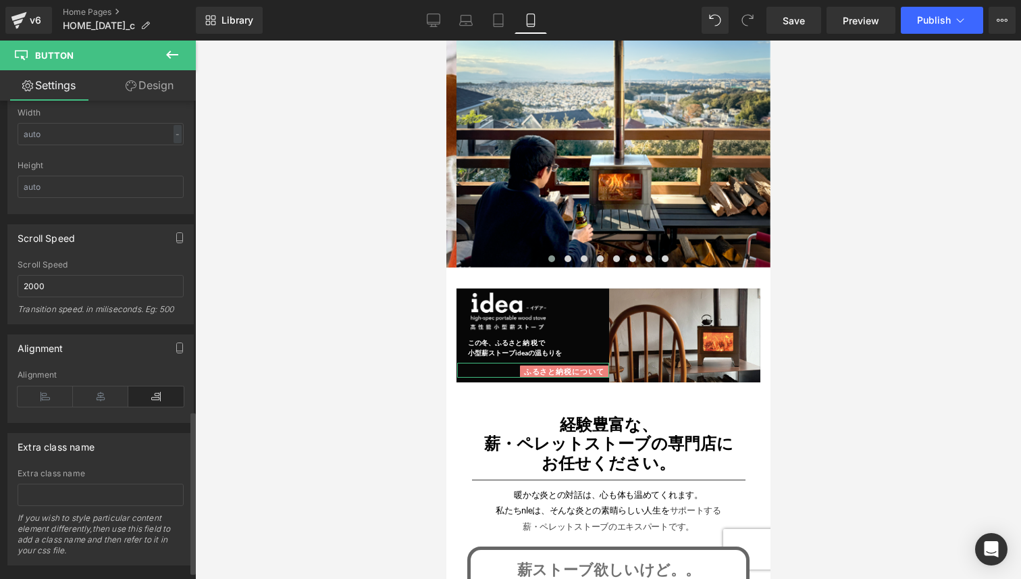
scroll to position [911, 0]
click at [48, 390] on icon at bounding box center [45, 395] width 55 height 20
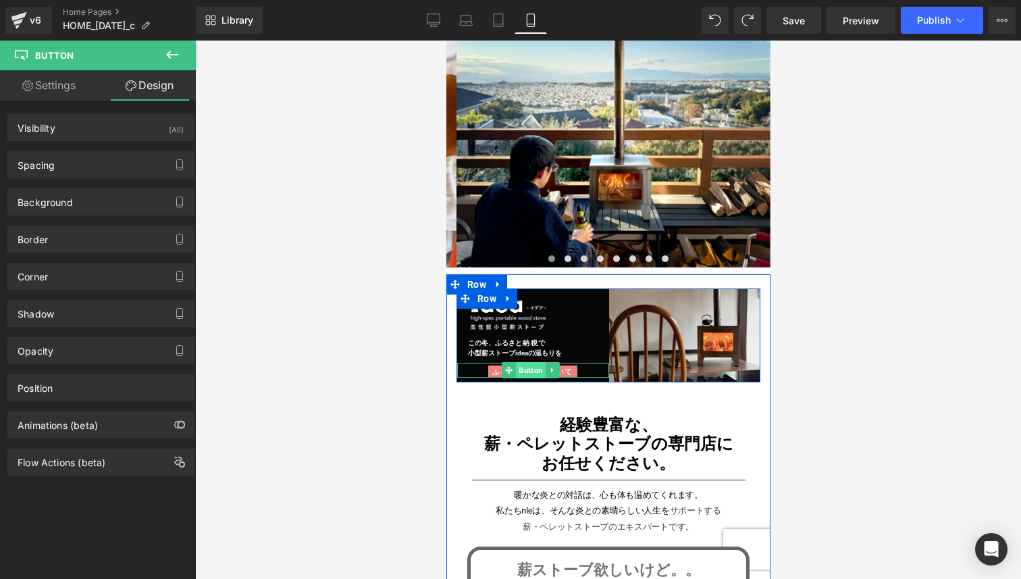
click at [521, 371] on span "Button" at bounding box center [530, 370] width 30 height 16
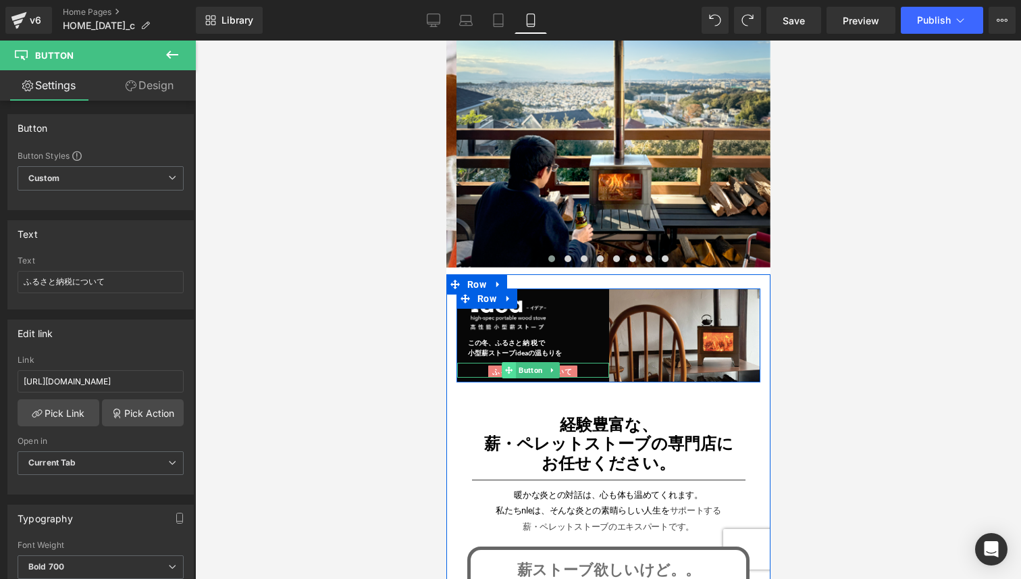
click at [503, 366] on span at bounding box center [508, 370] width 14 height 16
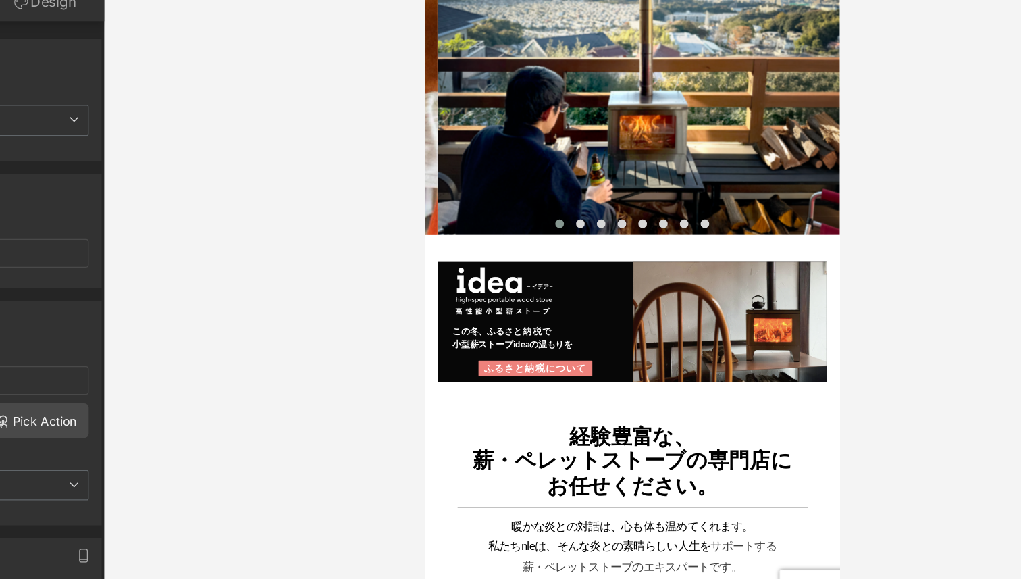
click at [372, 395] on div at bounding box center [608, 310] width 826 height 538
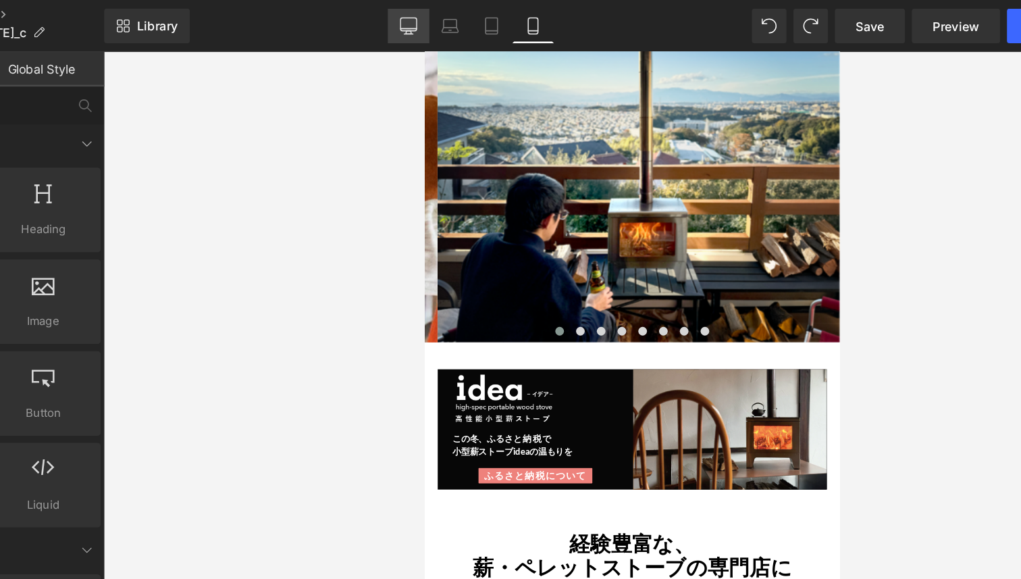
click at [438, 21] on icon at bounding box center [434, 21] width 14 height 14
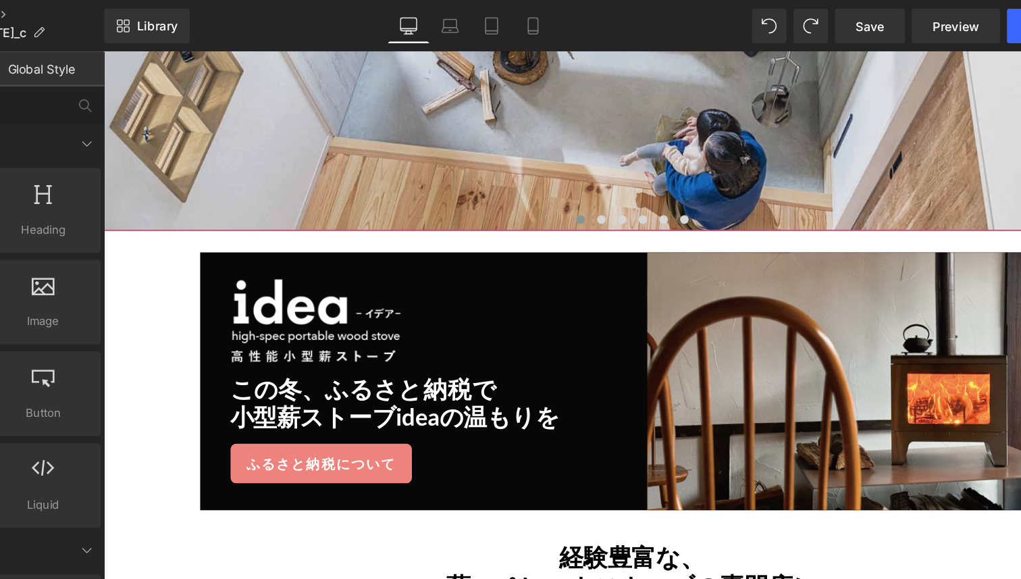
scroll to position [452, 0]
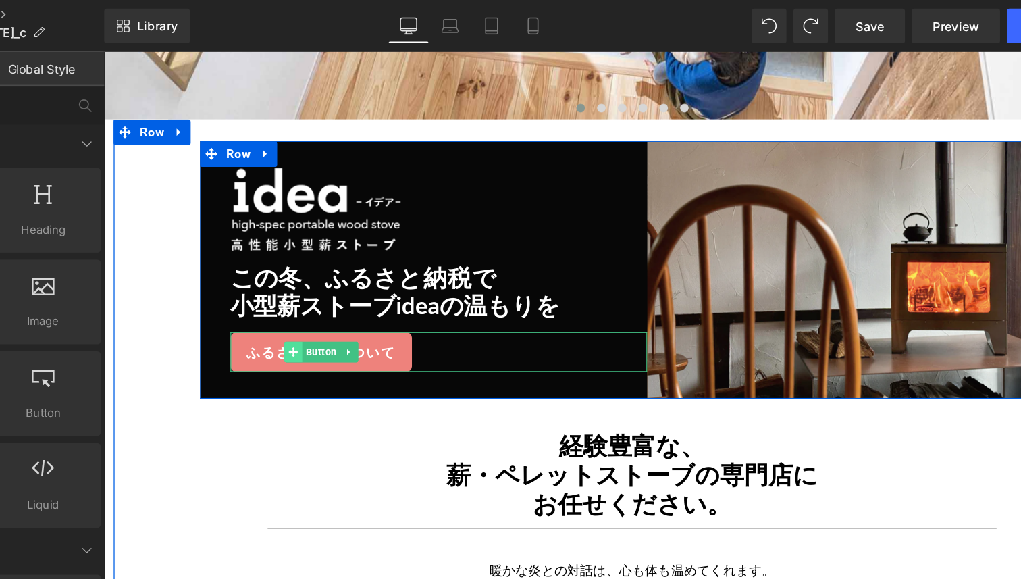
click at [252, 278] on span at bounding box center [251, 286] width 14 height 16
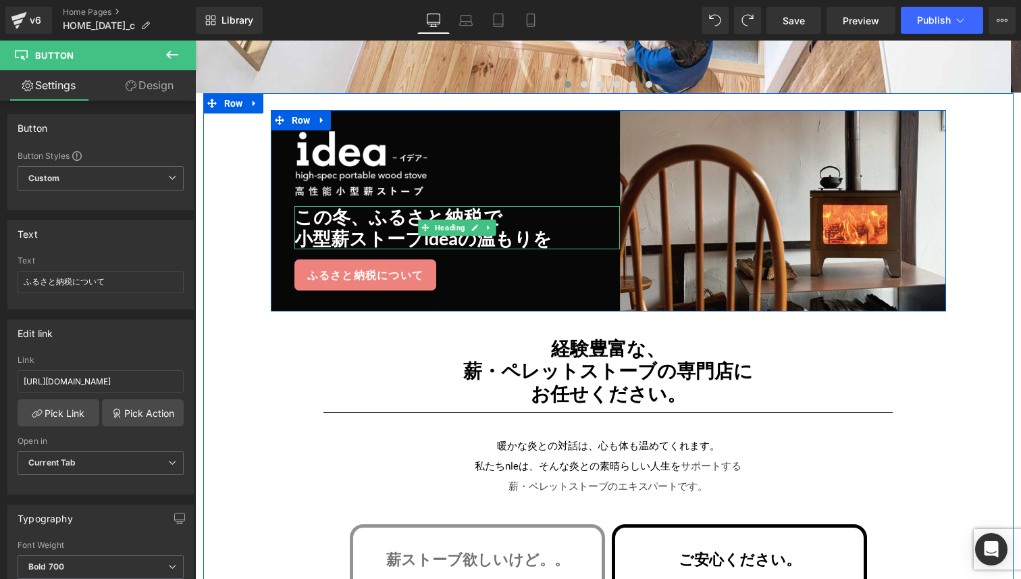
click at [321, 212] on h3 "この冬、ふるさ と納税で" at bounding box center [457, 217] width 326 height 22
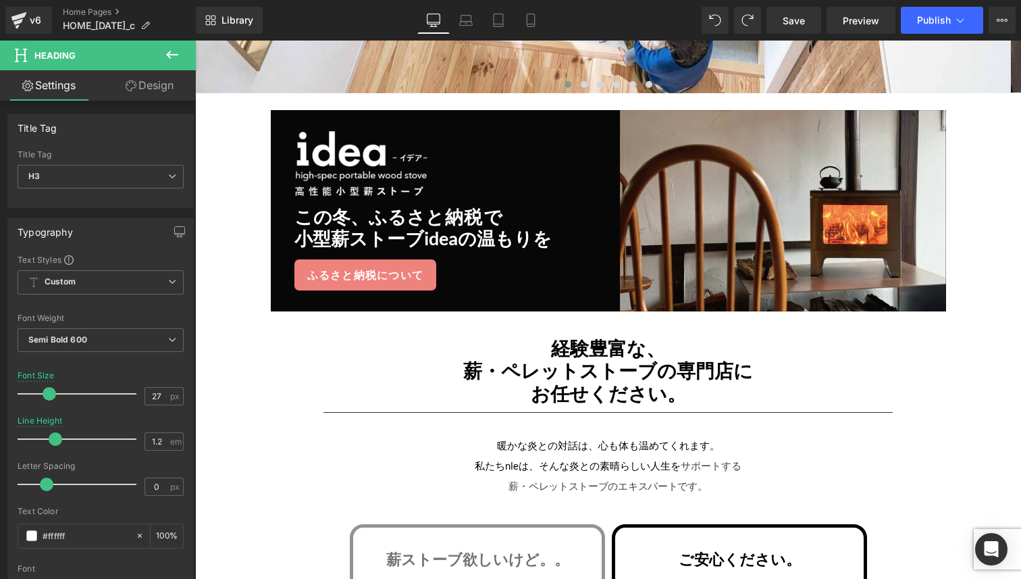
click at [155, 92] on link "Design" at bounding box center [150, 85] width 98 height 30
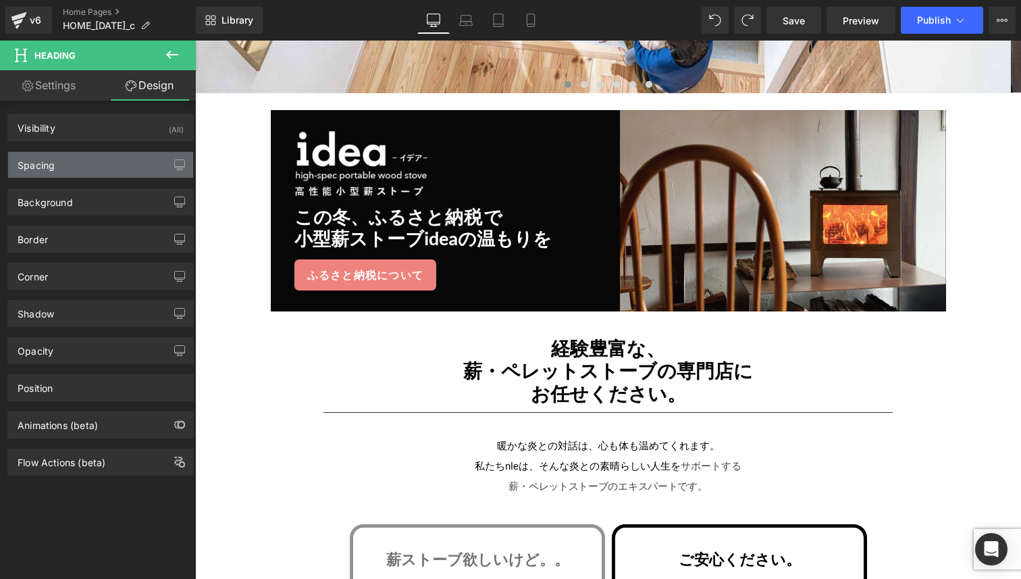
click at [117, 157] on div "Spacing" at bounding box center [100, 165] width 185 height 26
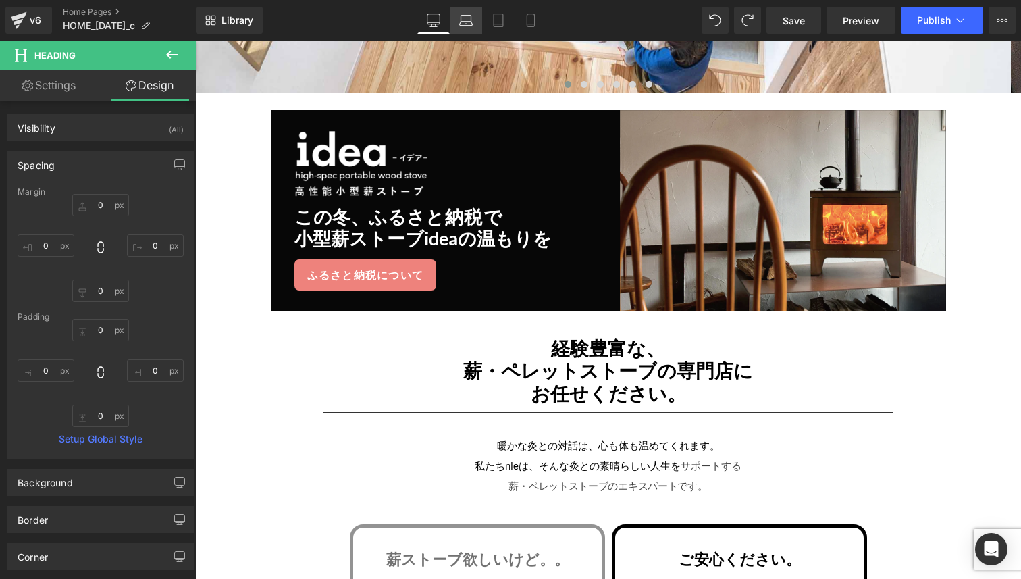
click at [469, 16] on icon at bounding box center [466, 21] width 14 height 14
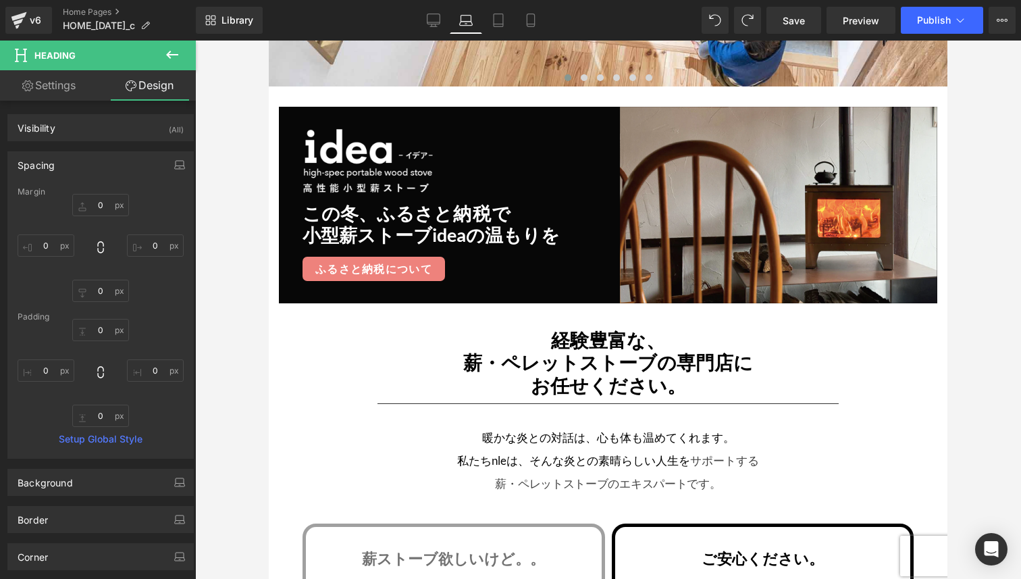
scroll to position [446, 0]
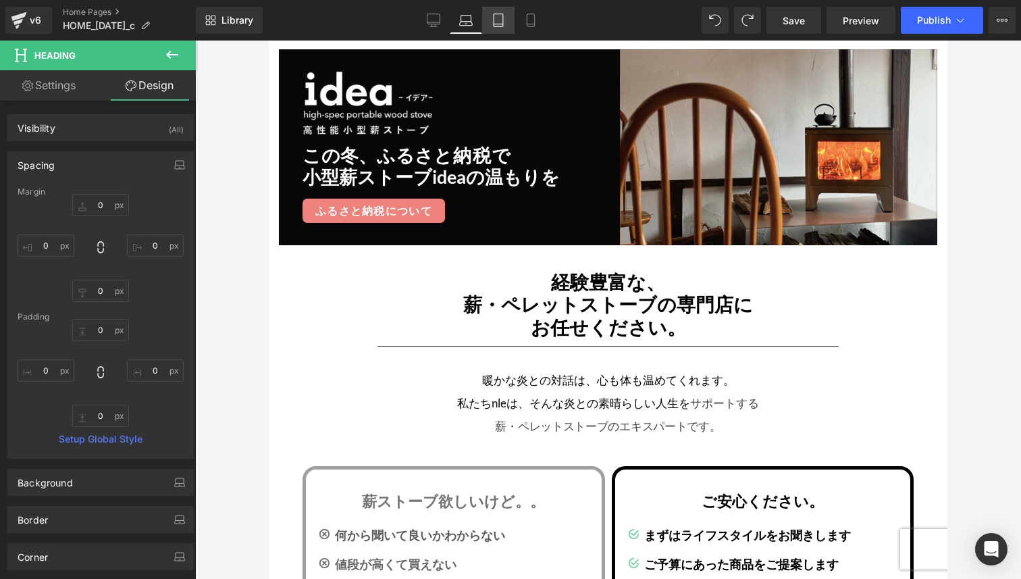
click at [507, 17] on link "Tablet" at bounding box center [498, 20] width 32 height 27
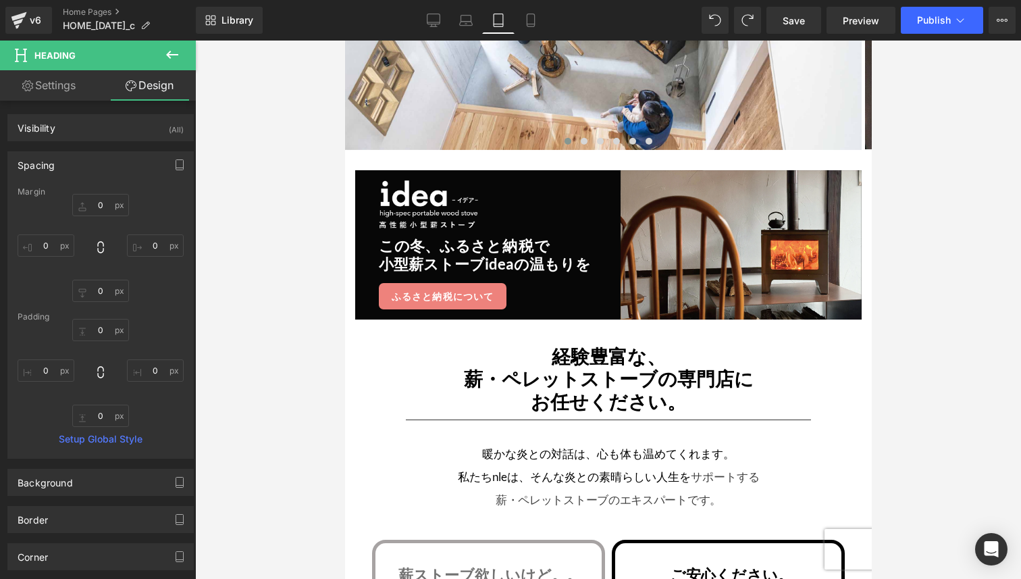
scroll to position [256, 0]
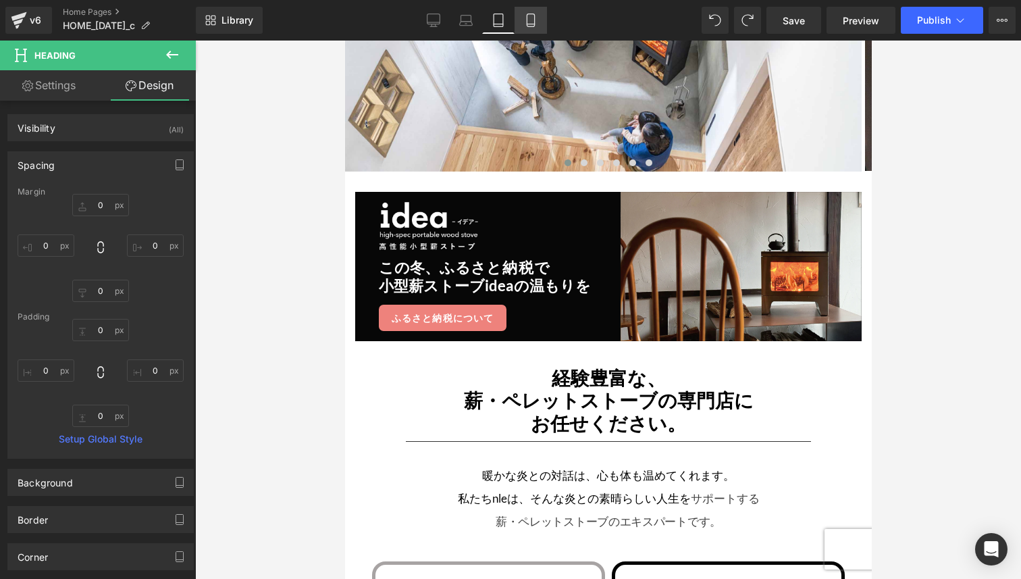
click at [536, 21] on icon at bounding box center [531, 21] width 14 height 14
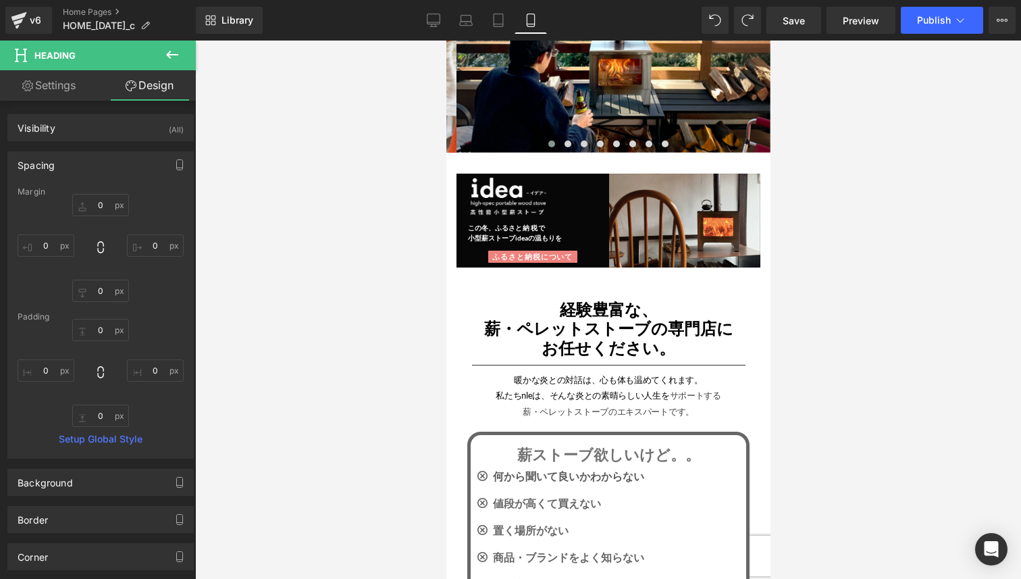
scroll to position [215, 0]
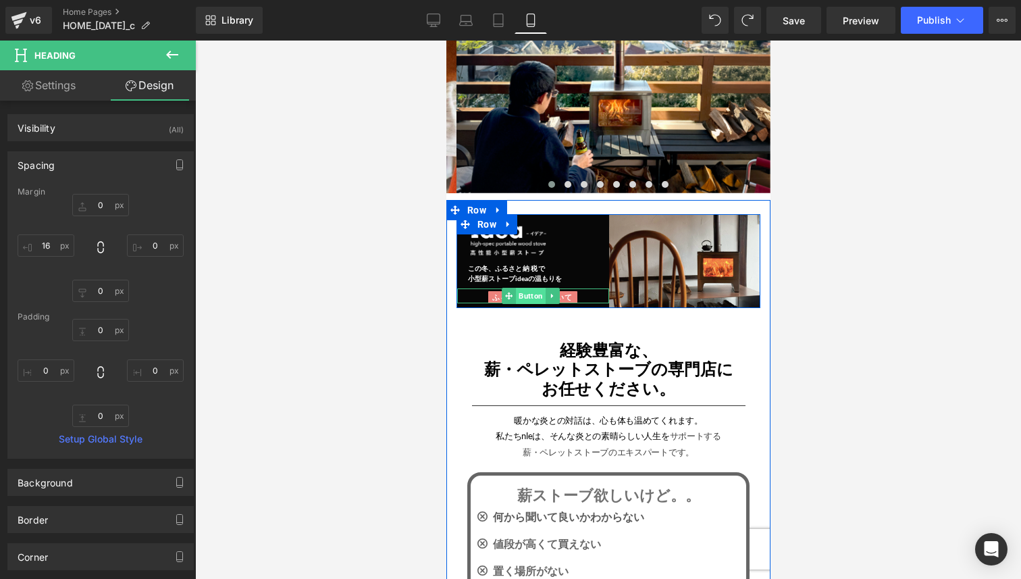
click at [531, 292] on span "Button" at bounding box center [530, 296] width 30 height 16
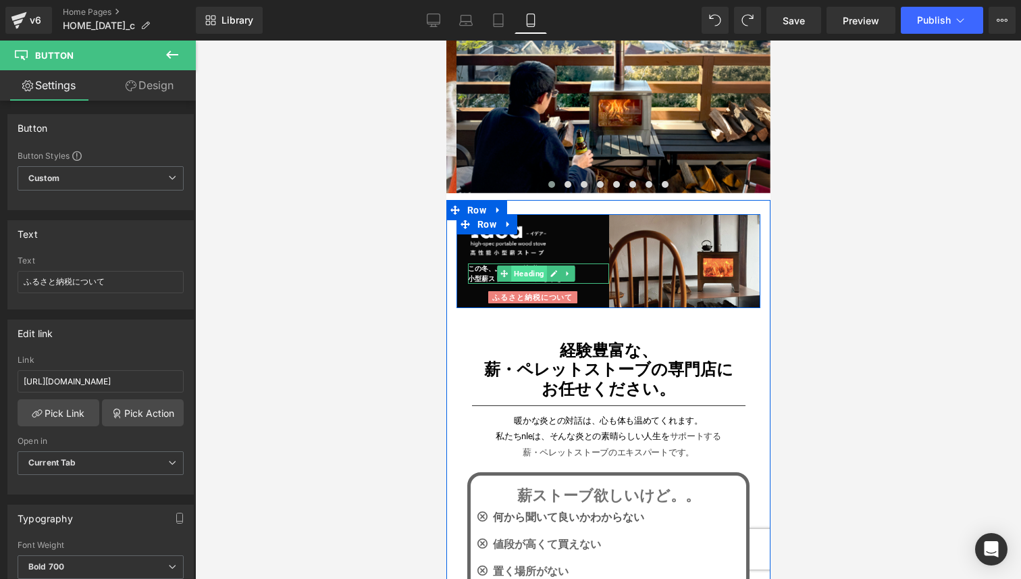
click at [522, 266] on span "Heading" at bounding box center [528, 273] width 36 height 16
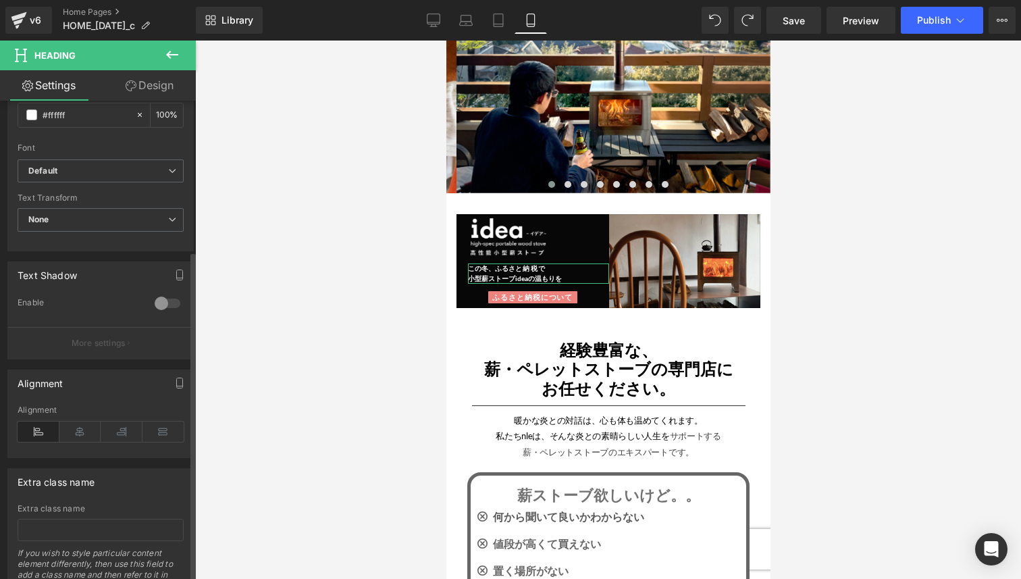
scroll to position [479, 0]
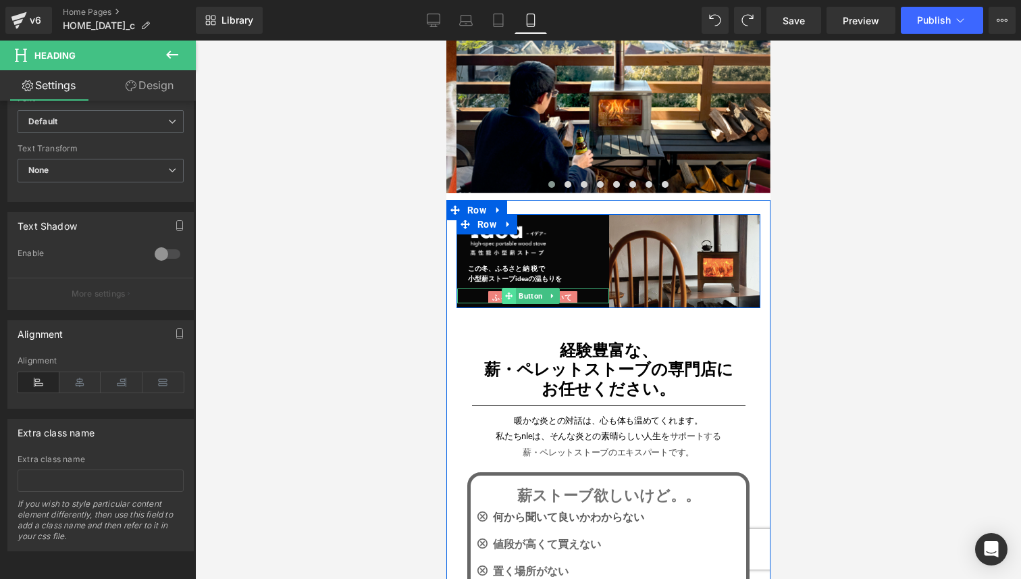
click at [506, 295] on icon at bounding box center [507, 295] width 7 height 7
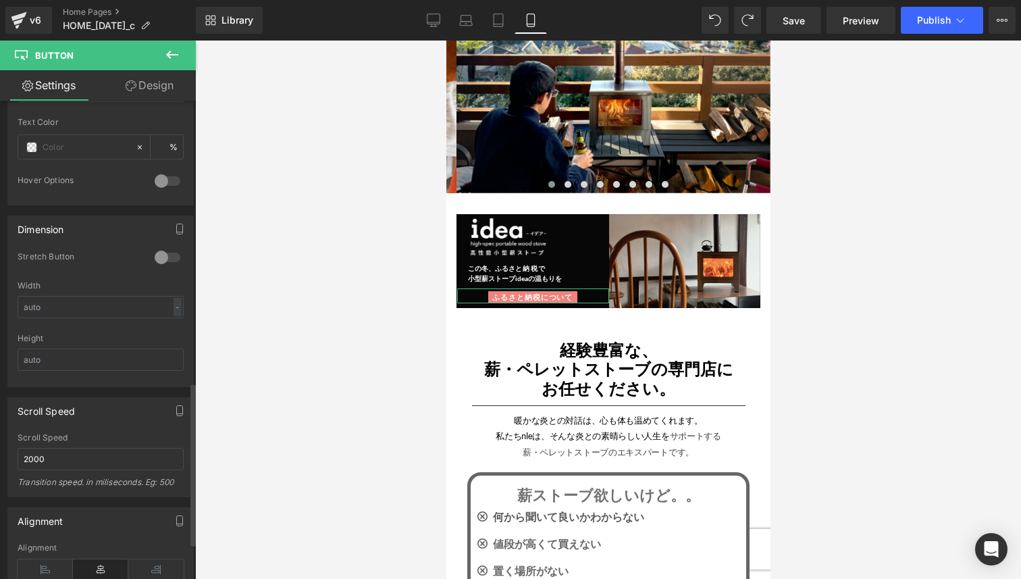
scroll to position [885, 0]
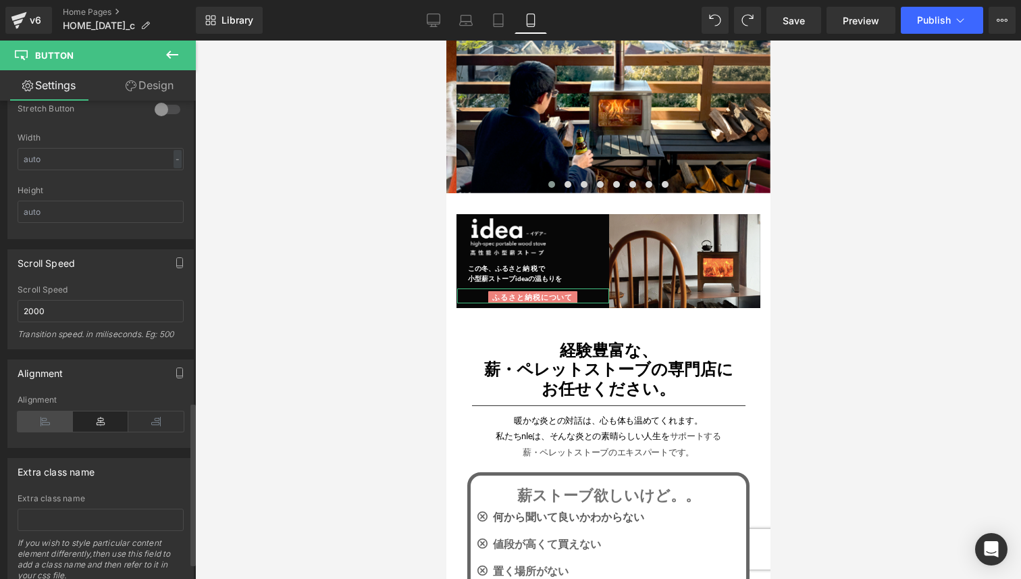
click at [58, 423] on icon at bounding box center [45, 421] width 55 height 20
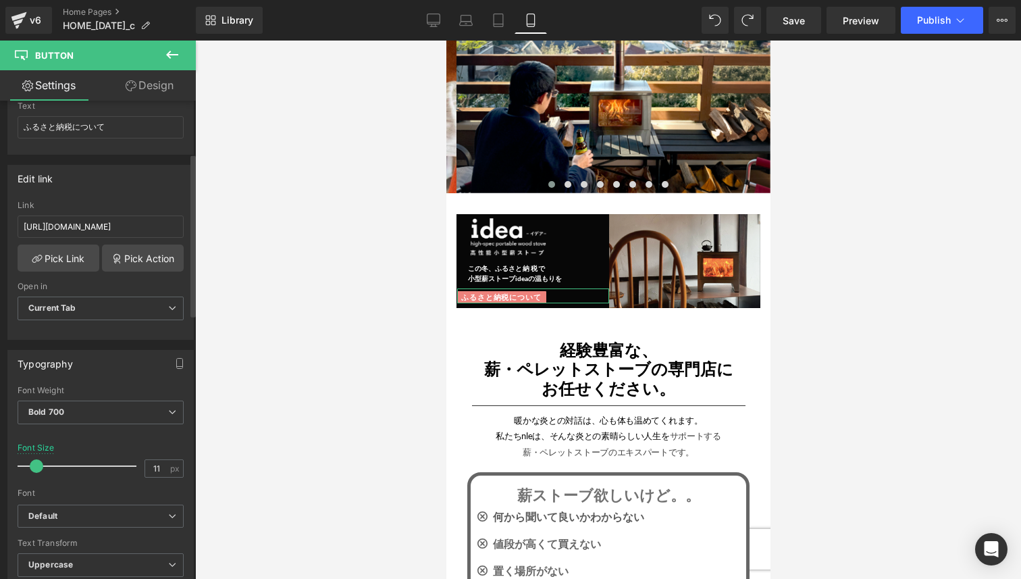
scroll to position [0, 0]
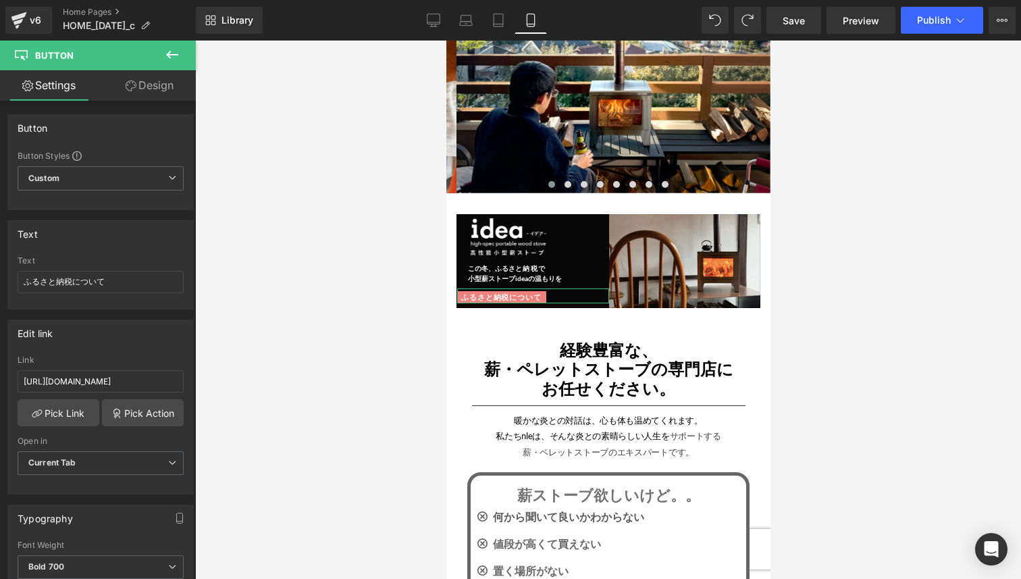
click at [159, 95] on link "Design" at bounding box center [150, 85] width 98 height 30
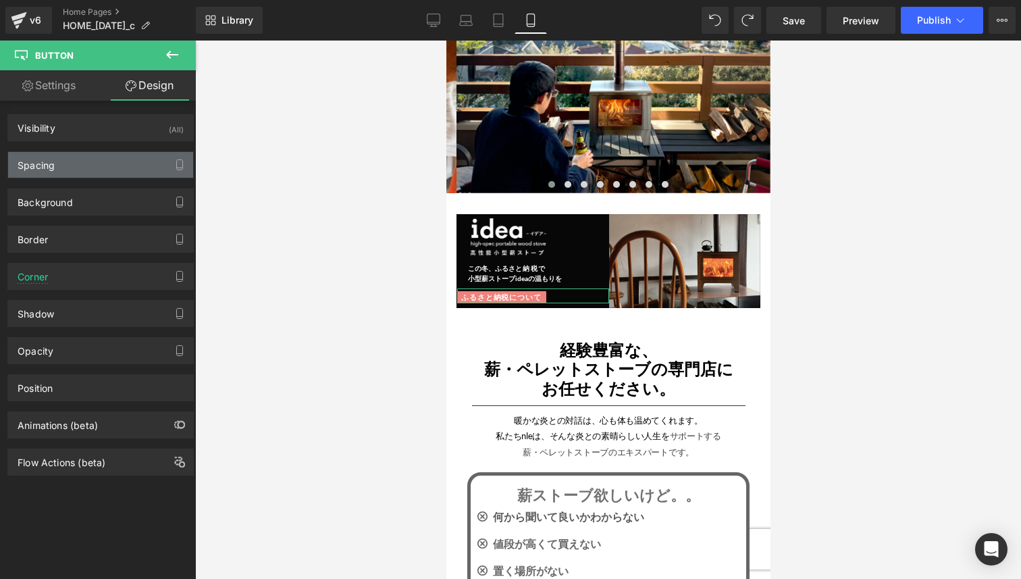
click at [132, 166] on div "Spacing" at bounding box center [100, 165] width 185 height 26
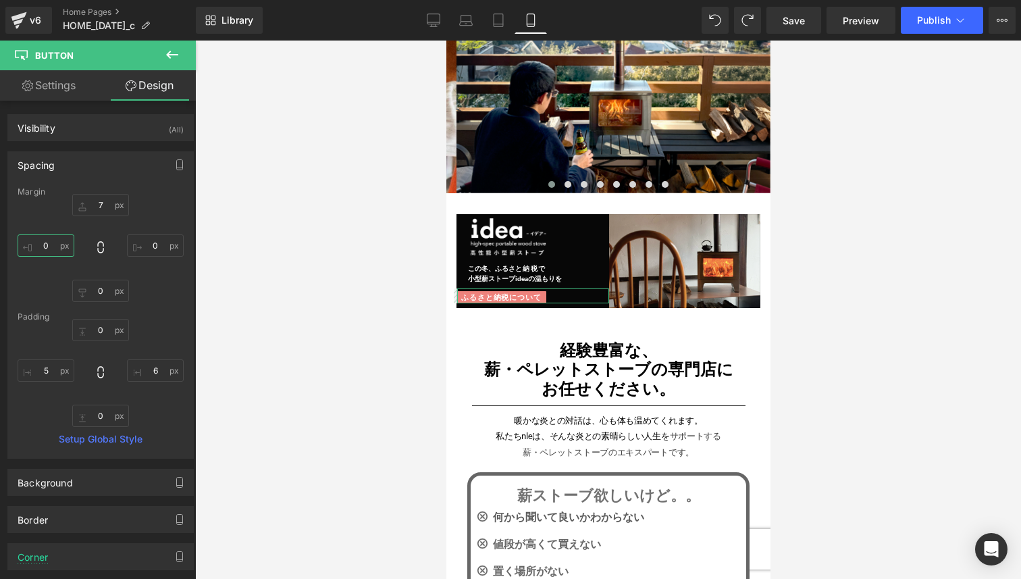
click at [51, 248] on input "0" at bounding box center [46, 245] width 57 height 22
type input "0"
click at [50, 369] on input "5" at bounding box center [46, 370] width 57 height 22
type input "6"
click at [49, 241] on input "0" at bounding box center [46, 245] width 57 height 22
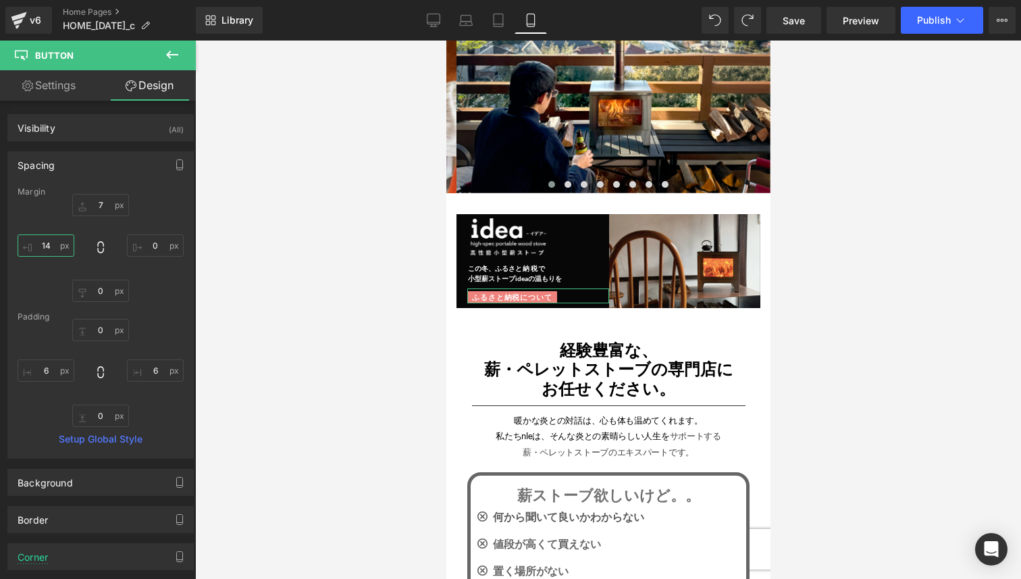
type input "15"
click at [105, 207] on input "7" at bounding box center [100, 205] width 57 height 22
type input "1"
click at [354, 359] on div at bounding box center [608, 310] width 826 height 538
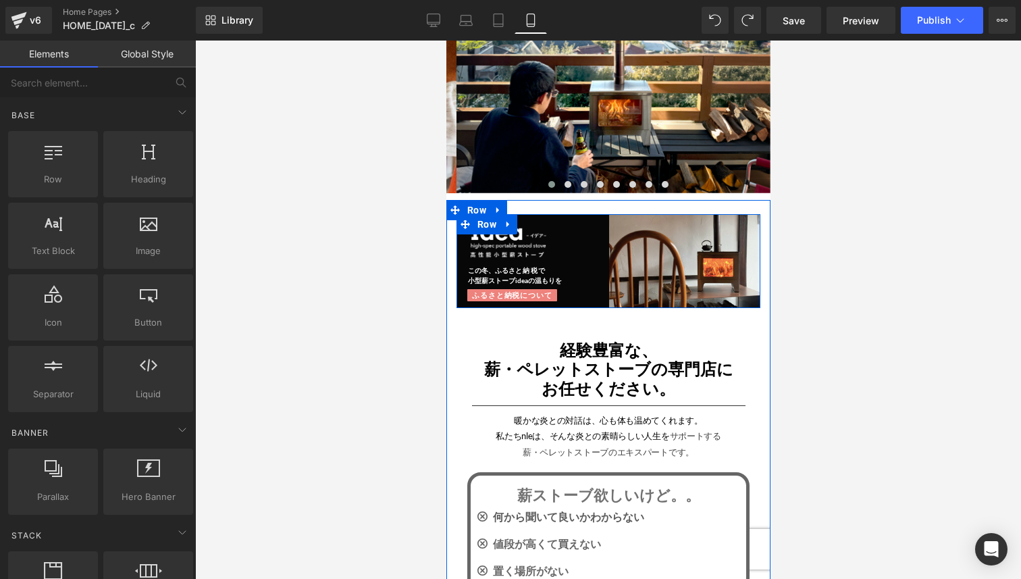
click at [446, 41] on div at bounding box center [446, 41] width 0 height 0
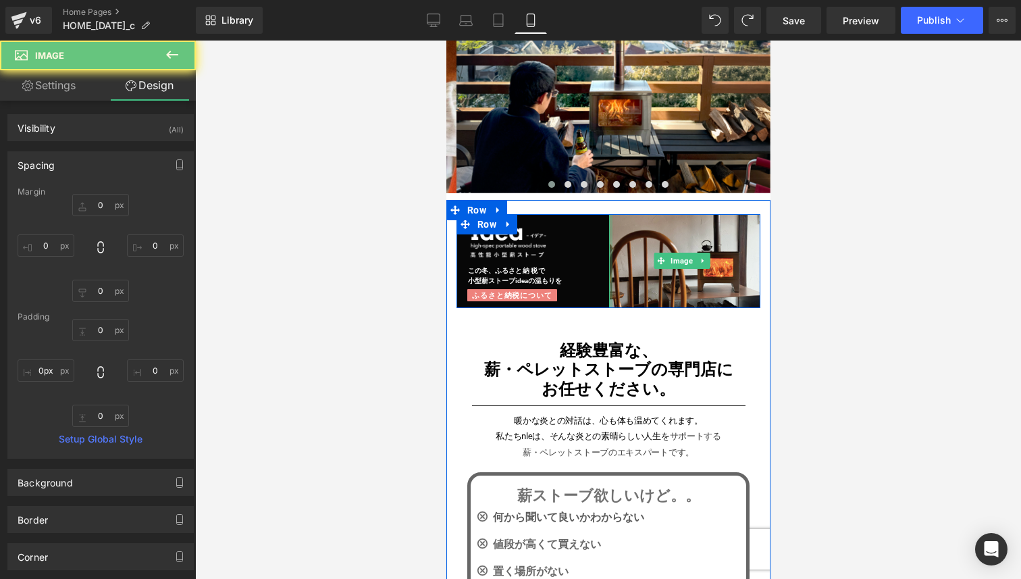
drag, startPoint x: 602, startPoint y: 257, endPoint x: 578, endPoint y: 255, distance: 24.3
click at [583, 257] on div "Image この冬、ふるさ と納税で 小型薪ストーブideaの温もりを Heading ふるさと納税について Button Image Row" at bounding box center [608, 261] width 304 height 94
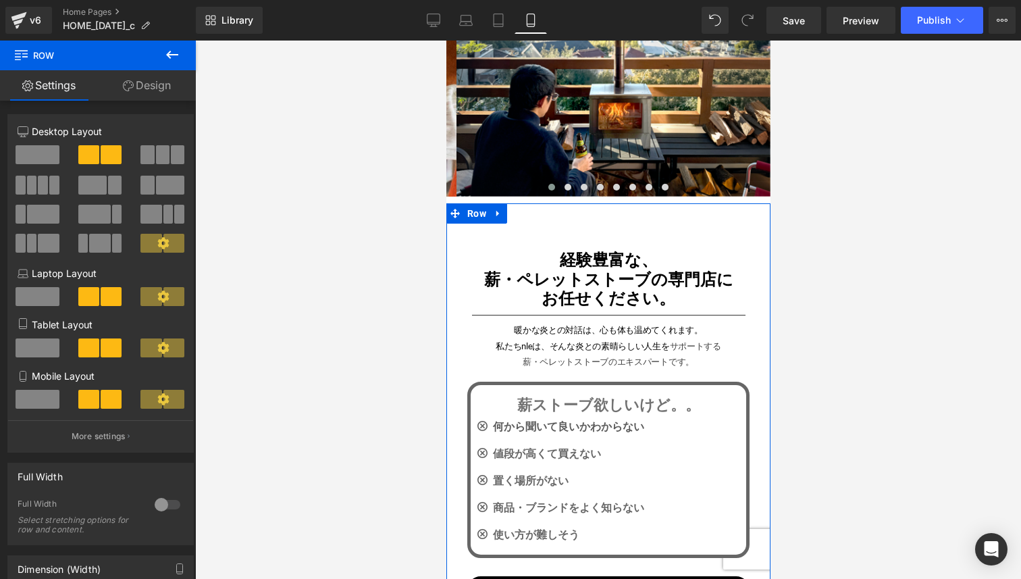
scroll to position [215, 0]
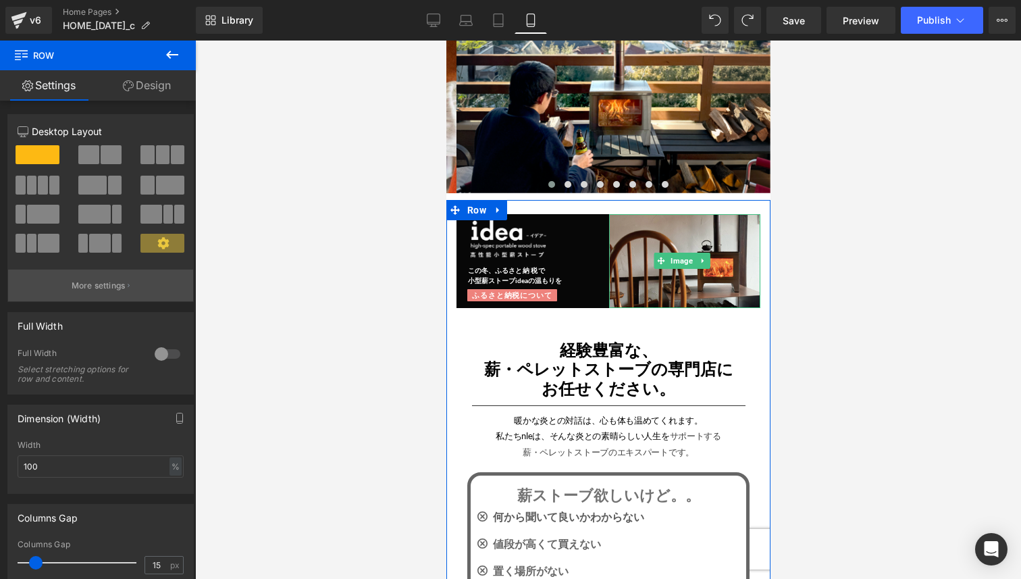
click at [104, 281] on p "More settings" at bounding box center [99, 286] width 54 height 12
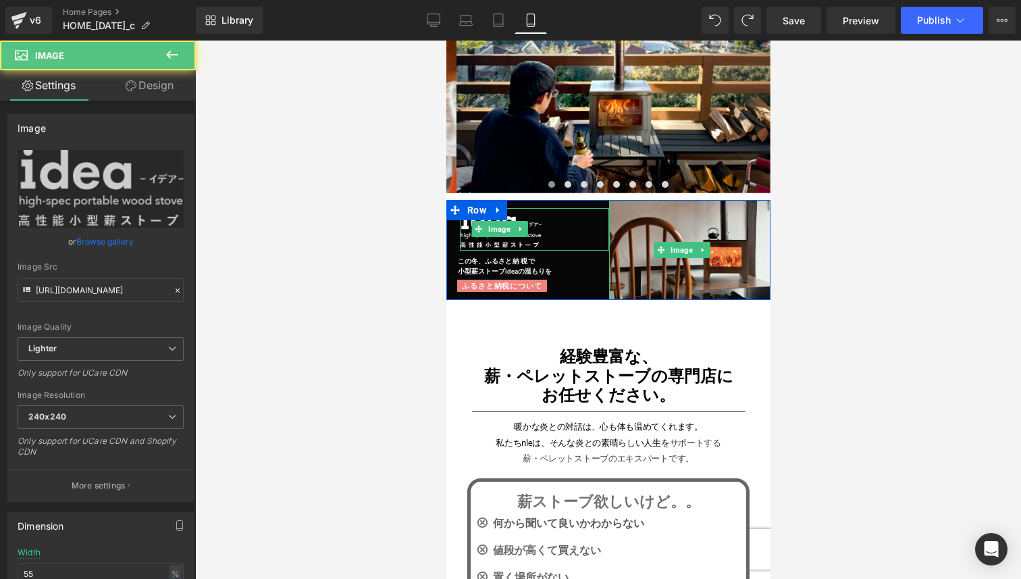
click at [540, 218] on div at bounding box center [533, 229] width 149 height 43
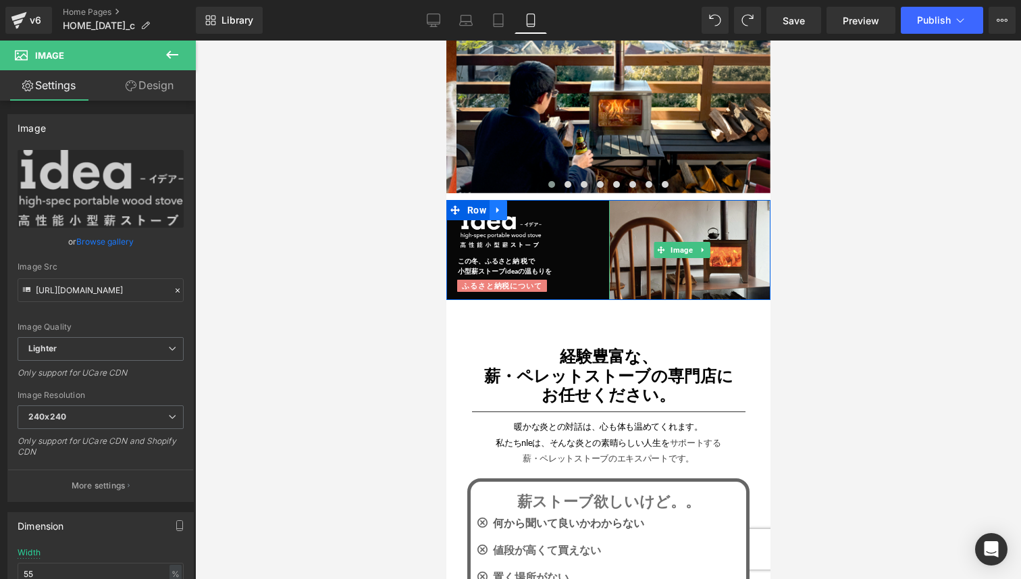
click at [498, 209] on icon at bounding box center [497, 210] width 3 height 6
click at [407, 259] on div at bounding box center [608, 310] width 826 height 538
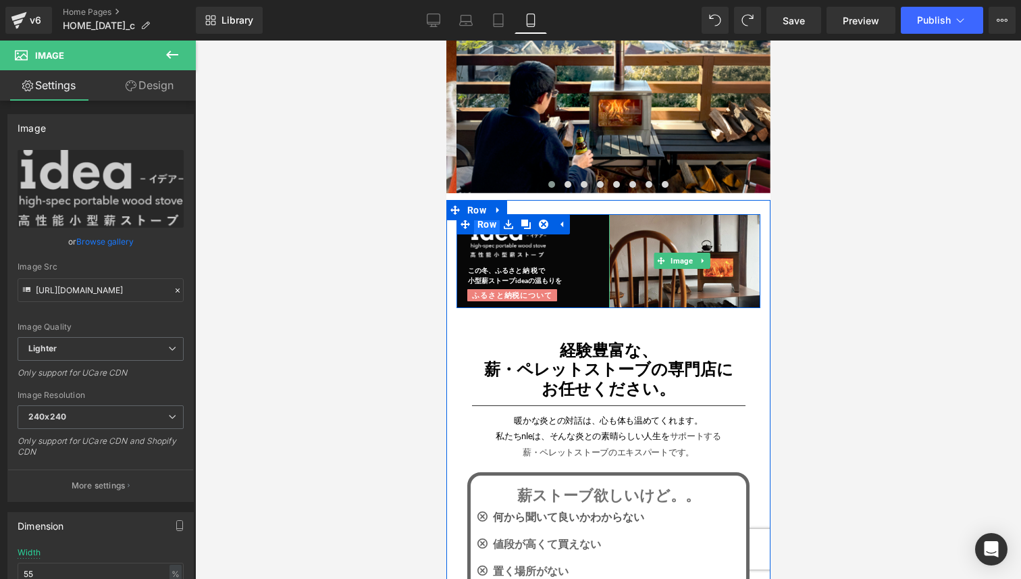
click at [490, 226] on span "Row" at bounding box center [486, 224] width 26 height 20
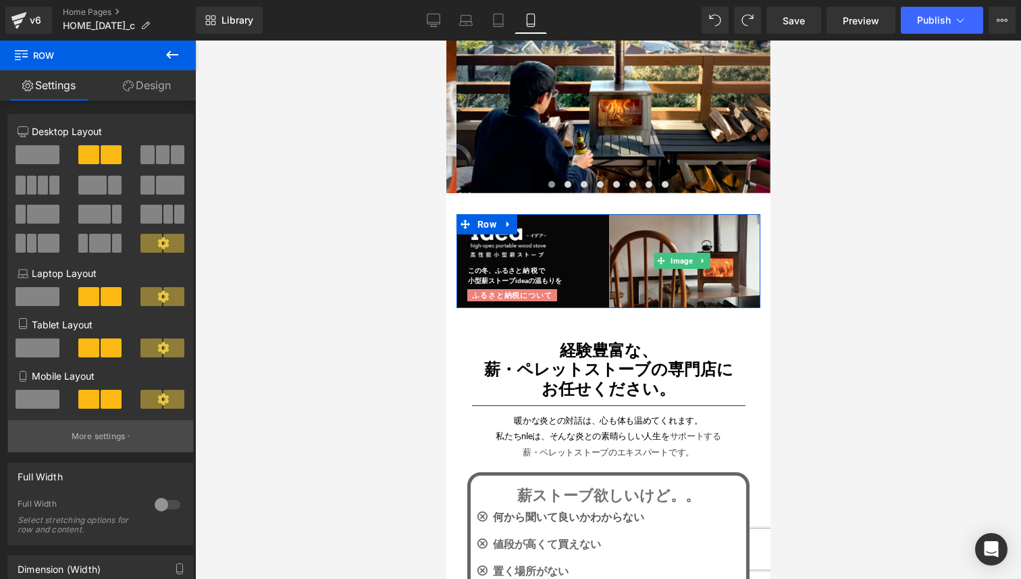
click at [106, 438] on p "More settings" at bounding box center [99, 436] width 54 height 12
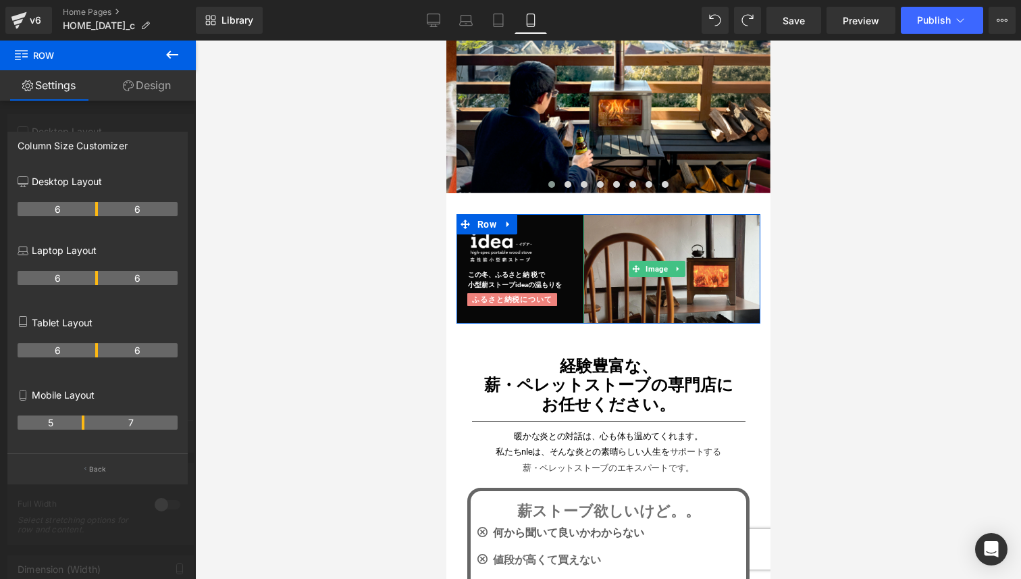
drag, startPoint x: 95, startPoint y: 423, endPoint x: 76, endPoint y: 421, distance: 18.3
click at [76, 421] on th "5" at bounding box center [51, 422] width 67 height 14
click at [325, 425] on div at bounding box center [608, 310] width 826 height 538
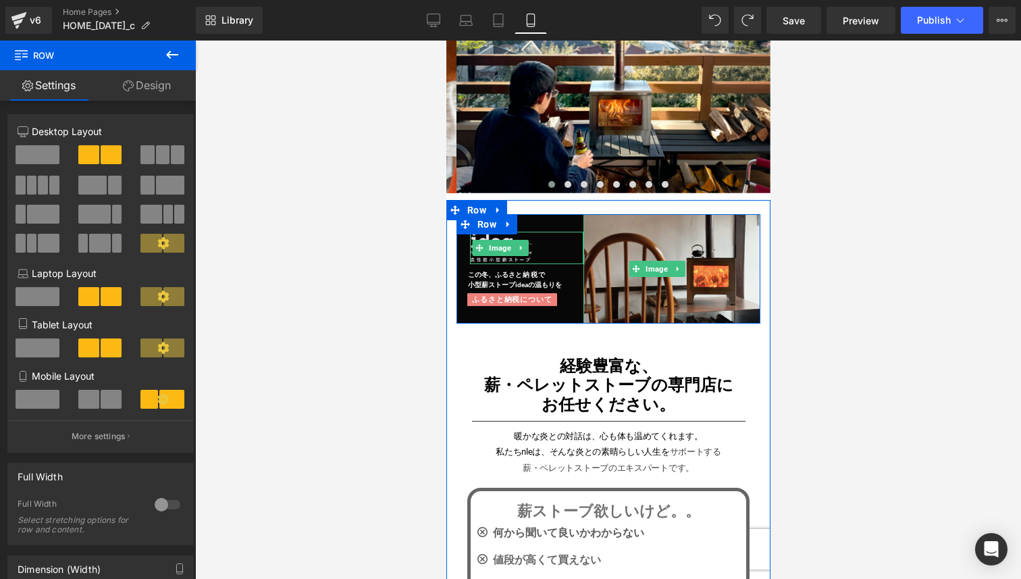
click at [500, 253] on span "Image" at bounding box center [499, 248] width 28 height 16
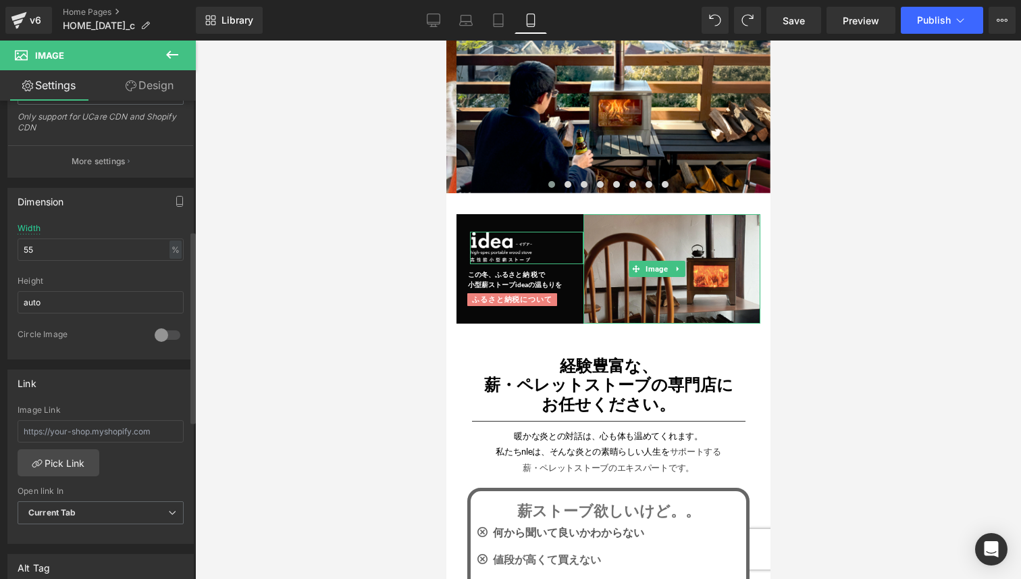
scroll to position [315, 0]
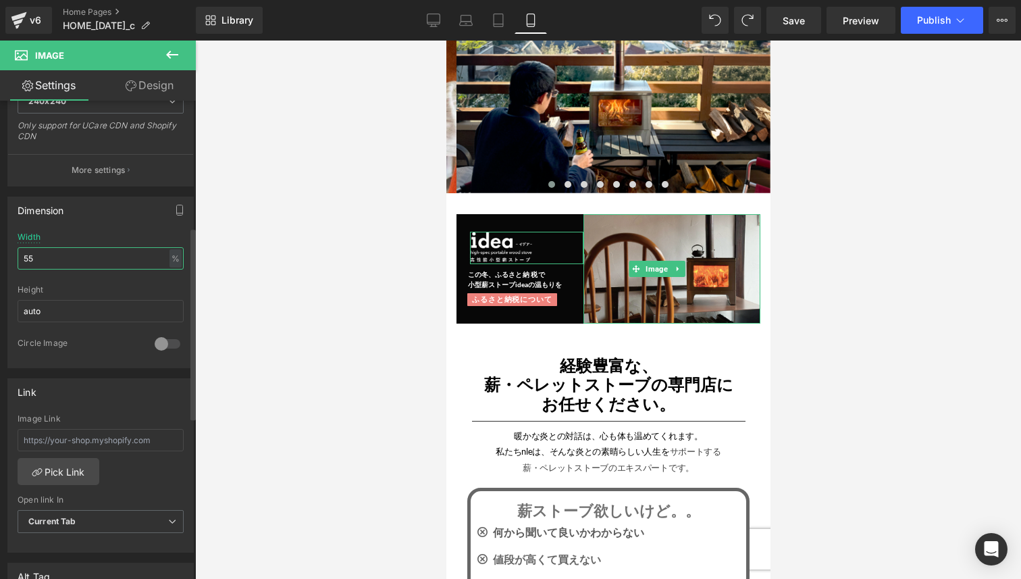
click at [135, 261] on input "55" at bounding box center [101, 258] width 166 height 22
type input "63"
click at [850, 242] on div at bounding box center [608, 310] width 826 height 538
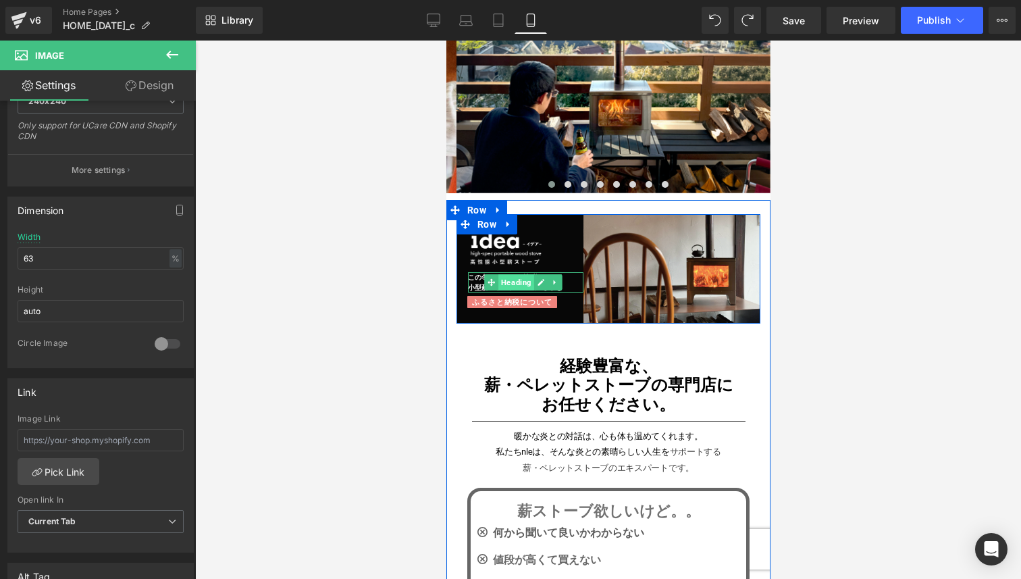
click at [517, 280] on span "Heading" at bounding box center [516, 282] width 36 height 16
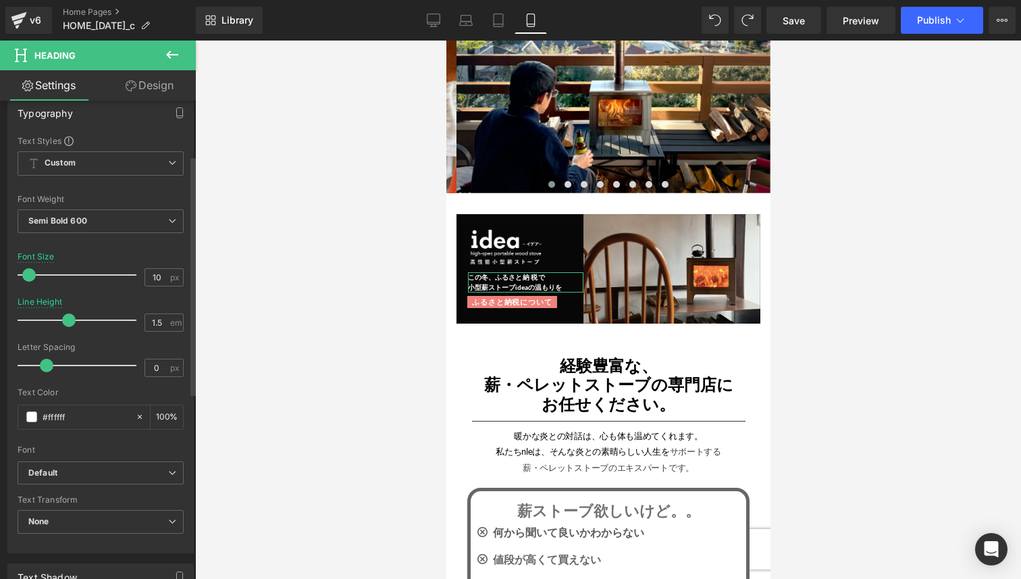
scroll to position [150, 0]
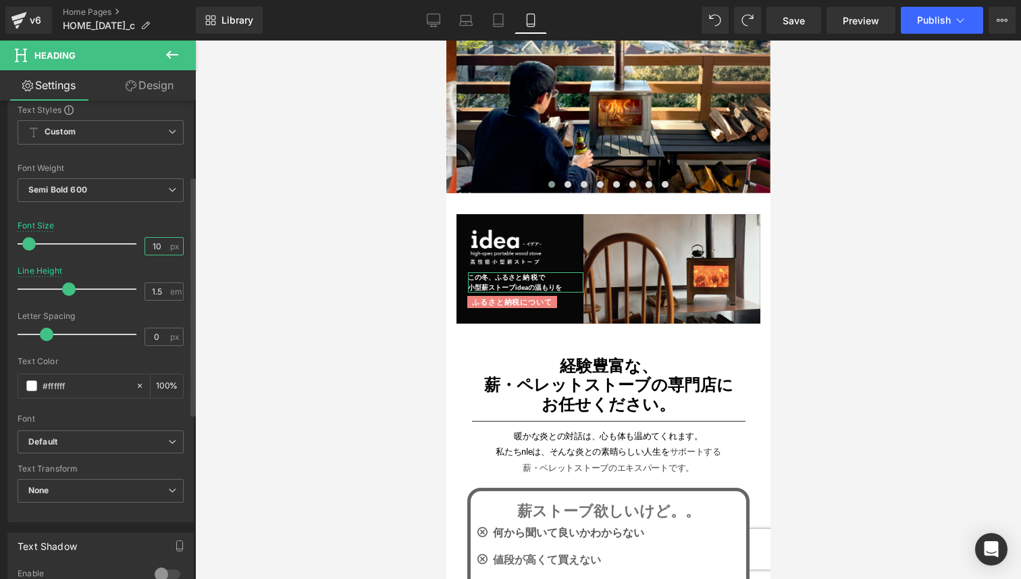
click at [159, 247] on input "10" at bounding box center [157, 246] width 24 height 17
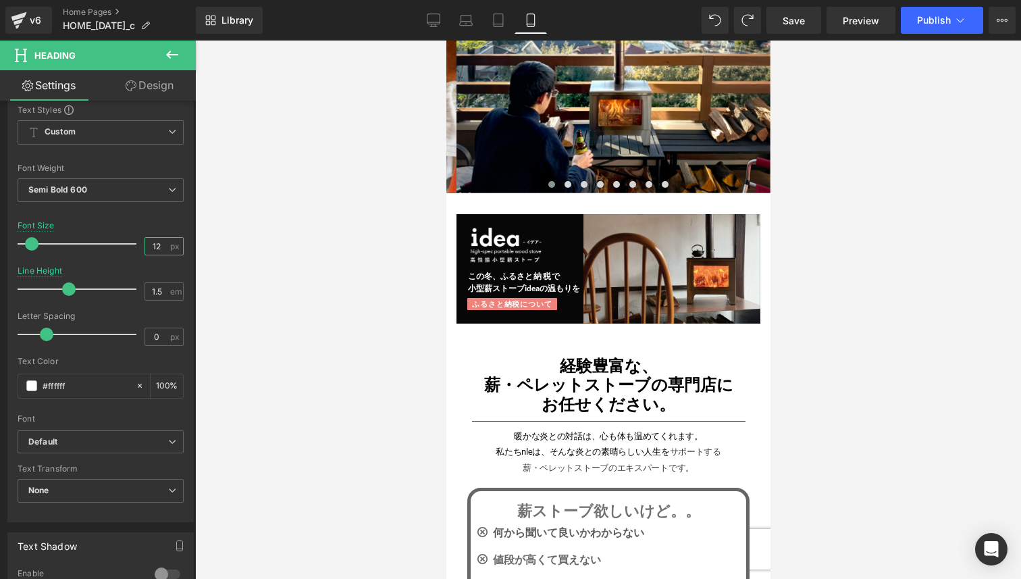
type input "11"
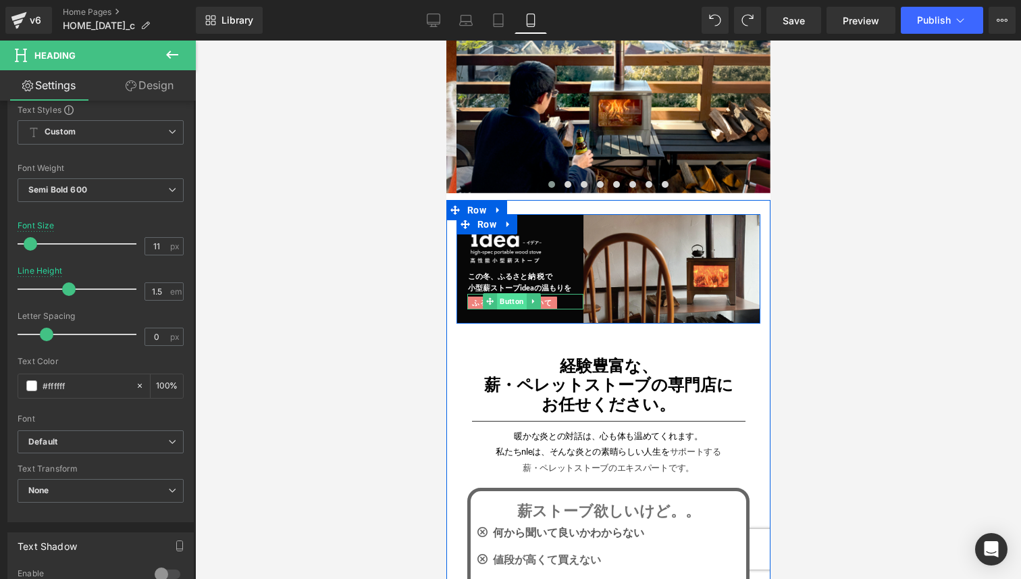
click at [516, 303] on span "Button" at bounding box center [511, 301] width 30 height 16
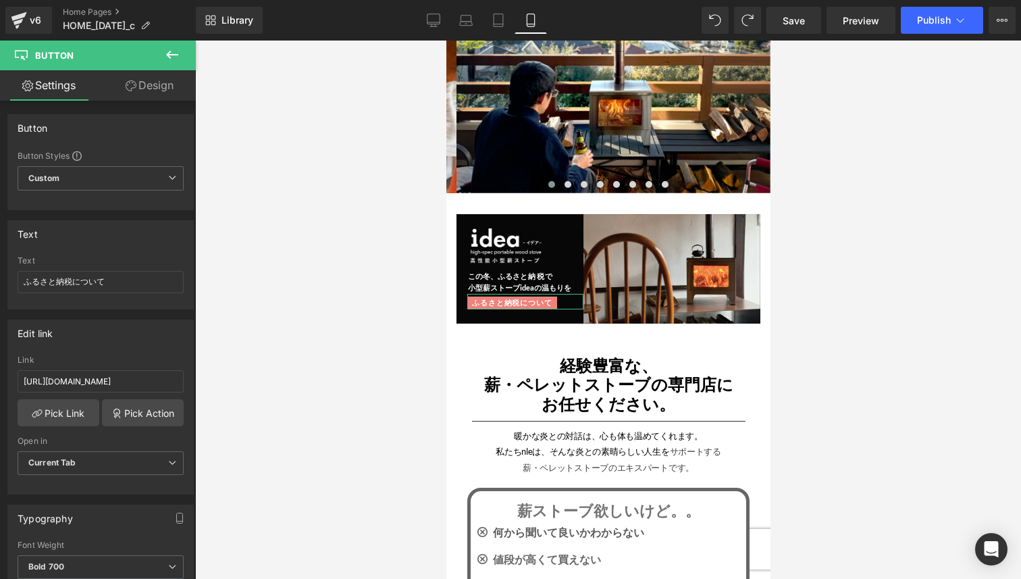
click at [160, 94] on link "Design" at bounding box center [150, 85] width 98 height 30
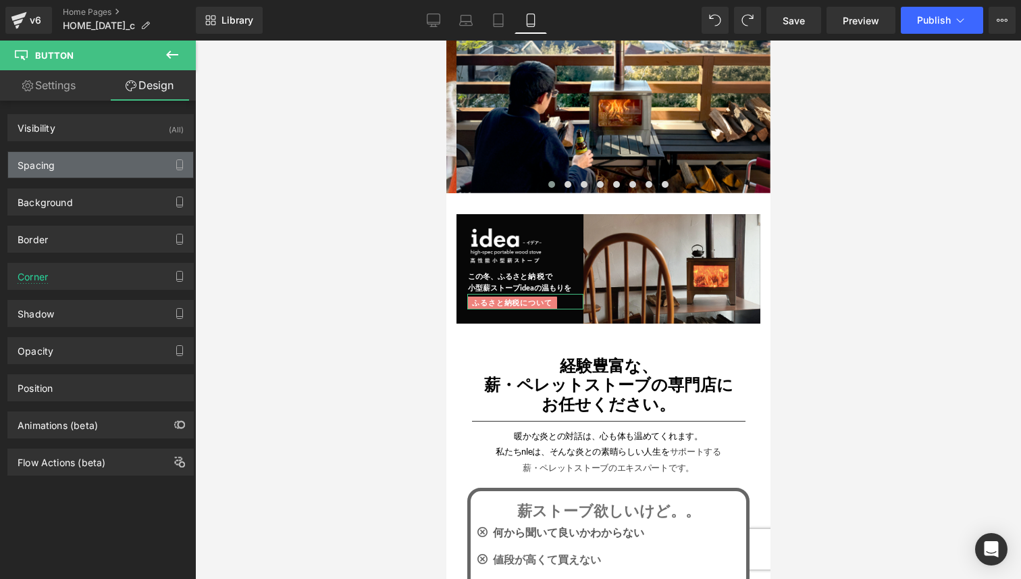
click at [111, 173] on div "Spacing" at bounding box center [100, 165] width 185 height 26
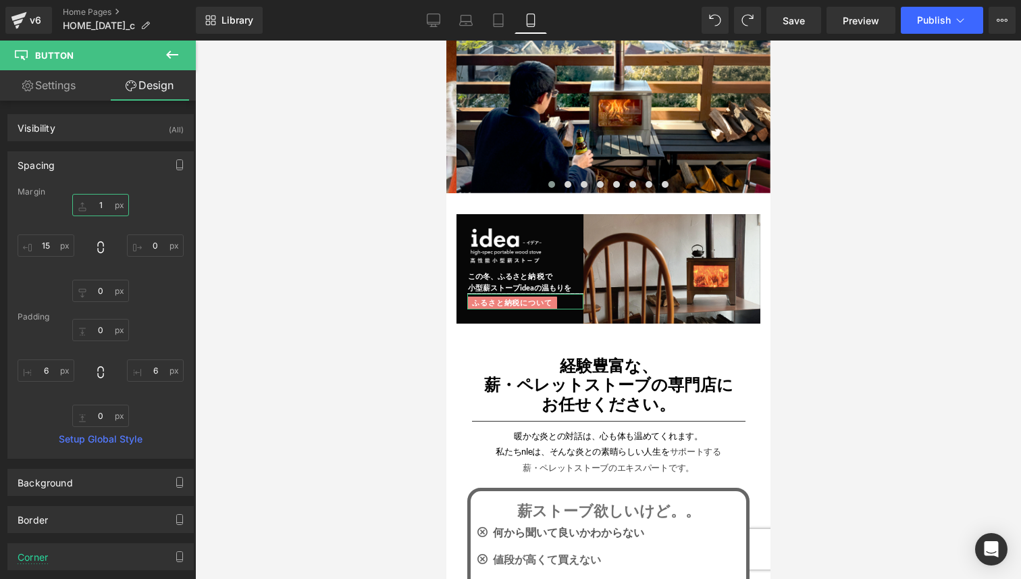
click at [104, 205] on input "1" at bounding box center [100, 205] width 57 height 22
type input "6"
click at [311, 232] on div at bounding box center [608, 310] width 826 height 538
click at [925, 29] on button "Publish" at bounding box center [942, 20] width 82 height 27
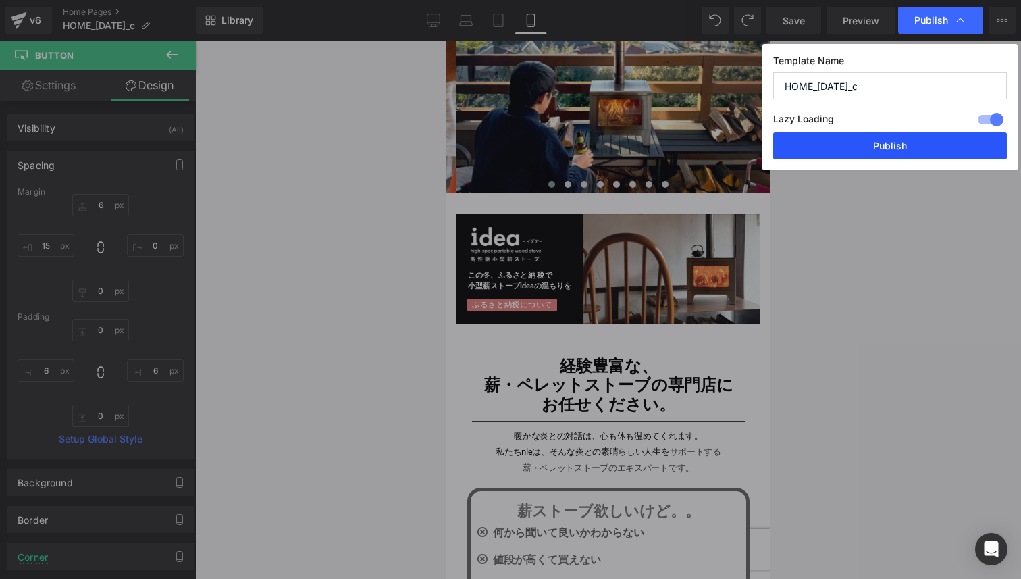
click at [897, 151] on button "Publish" at bounding box center [890, 145] width 234 height 27
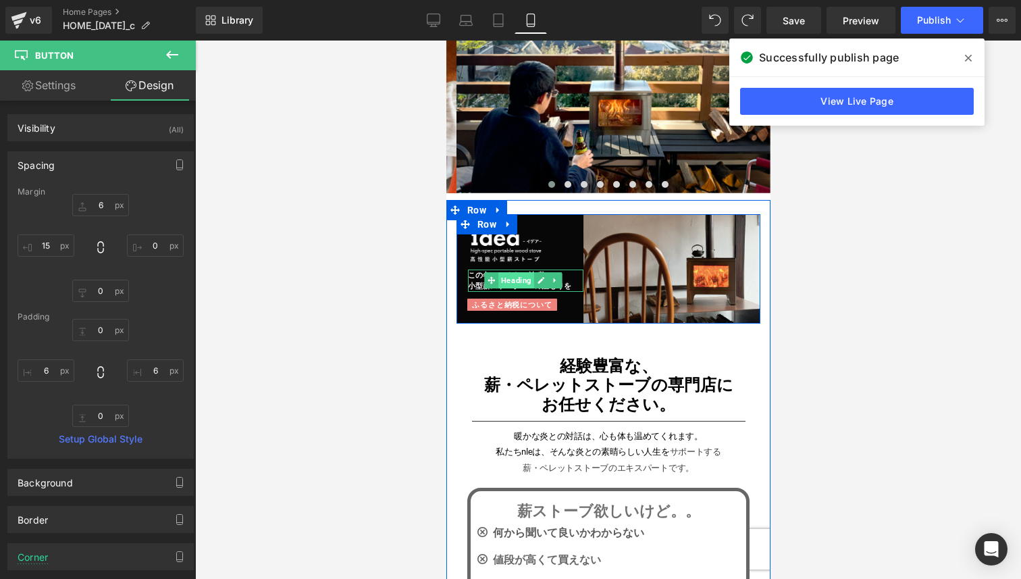
click at [513, 280] on span "Heading" at bounding box center [516, 280] width 36 height 16
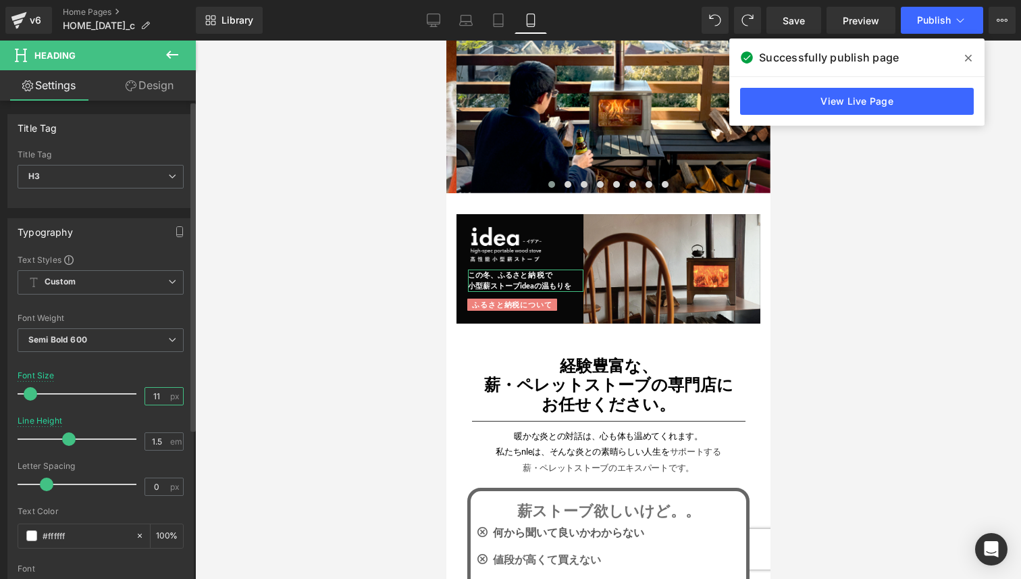
click at [149, 391] on input "11" at bounding box center [157, 396] width 24 height 17
type input "10"
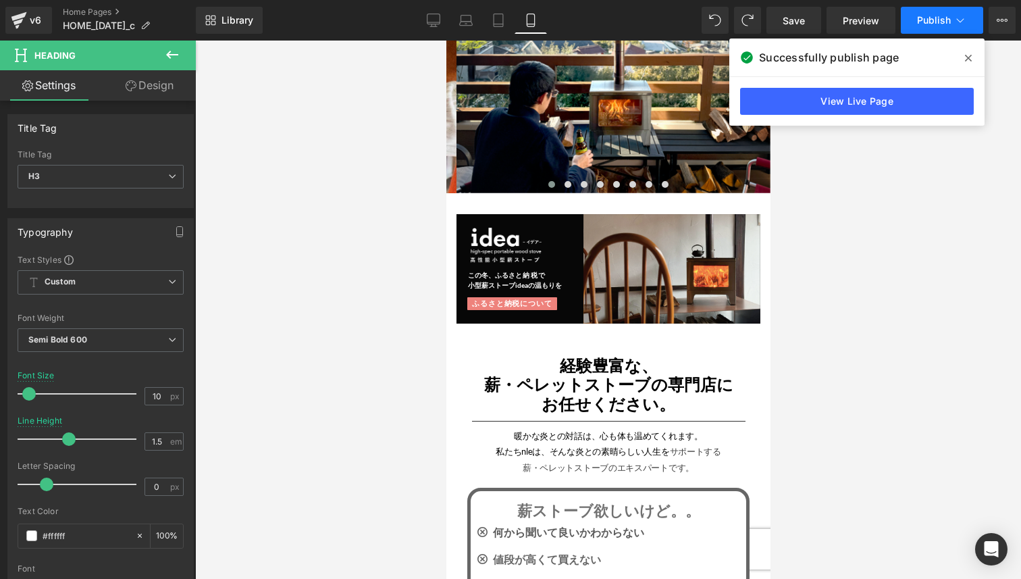
click at [930, 22] on span "Publish" at bounding box center [934, 20] width 34 height 11
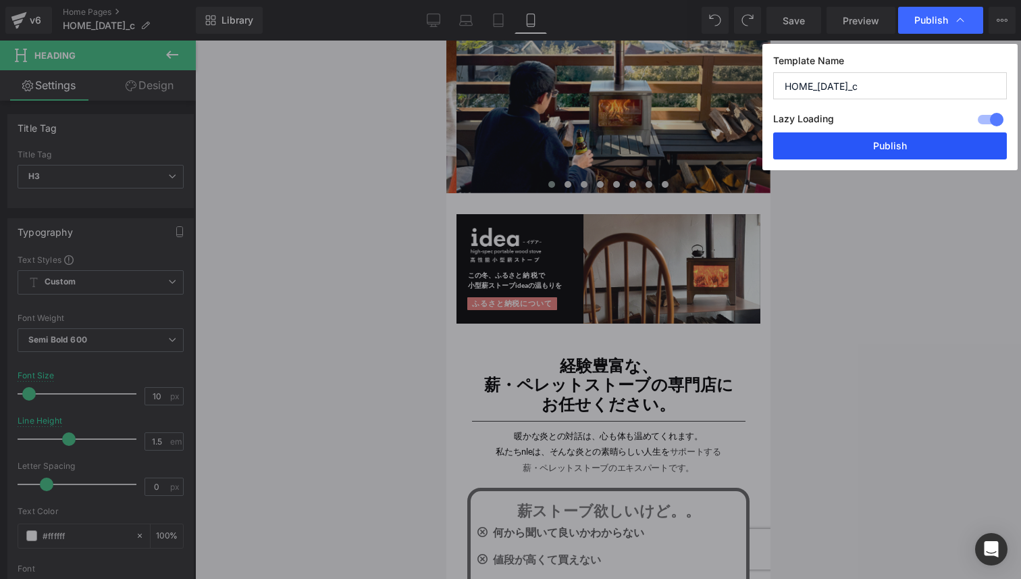
click at [897, 146] on button "Publish" at bounding box center [890, 145] width 234 height 27
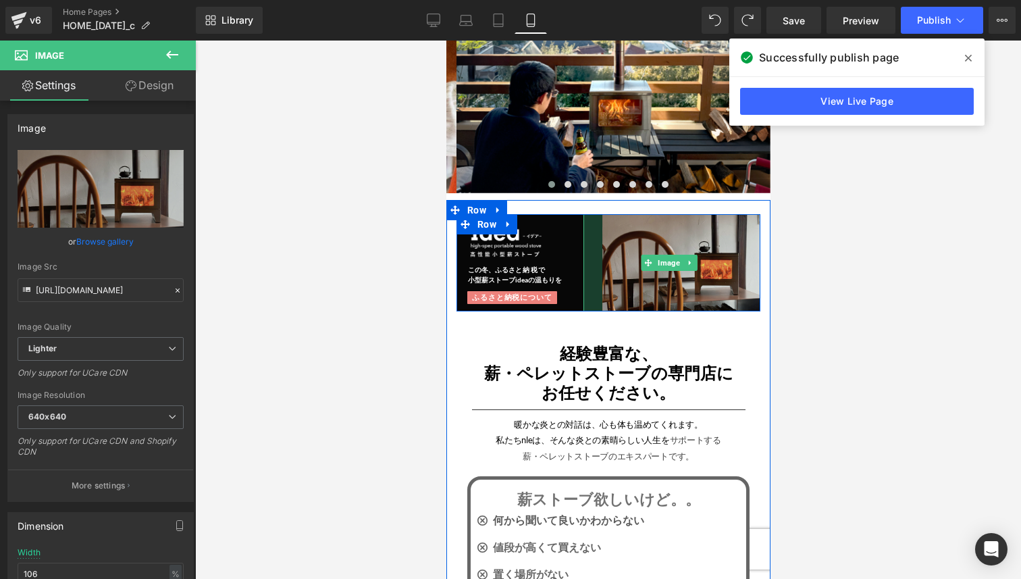
drag, startPoint x: 579, startPoint y: 257, endPoint x: 598, endPoint y: 258, distance: 18.9
click at [598, 258] on div "Image" at bounding box center [671, 262] width 177 height 97
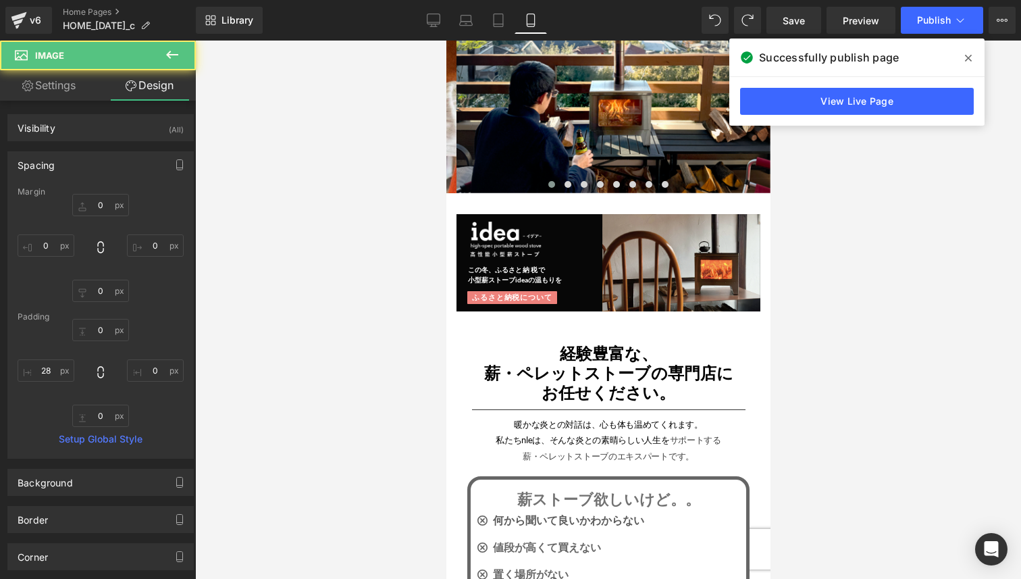
click at [819, 241] on div at bounding box center [608, 310] width 826 height 538
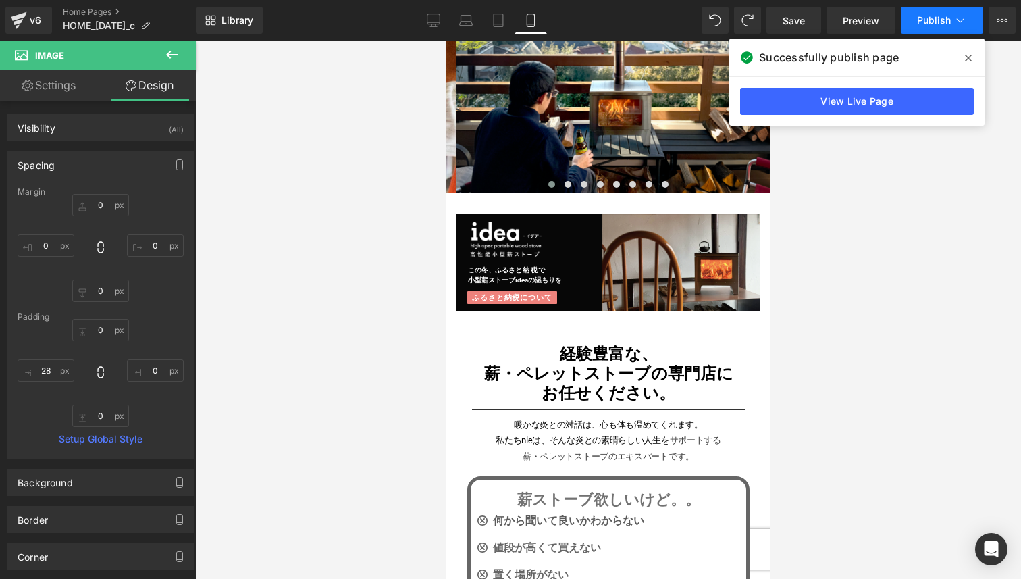
click at [926, 23] on span "Publish" at bounding box center [934, 20] width 34 height 11
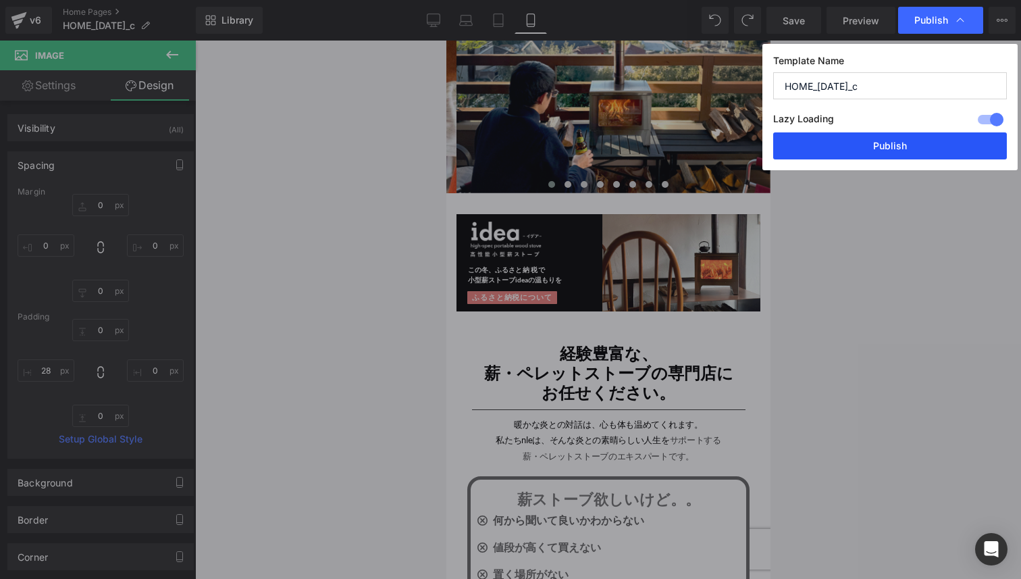
click at [872, 149] on button "Publish" at bounding box center [890, 145] width 234 height 27
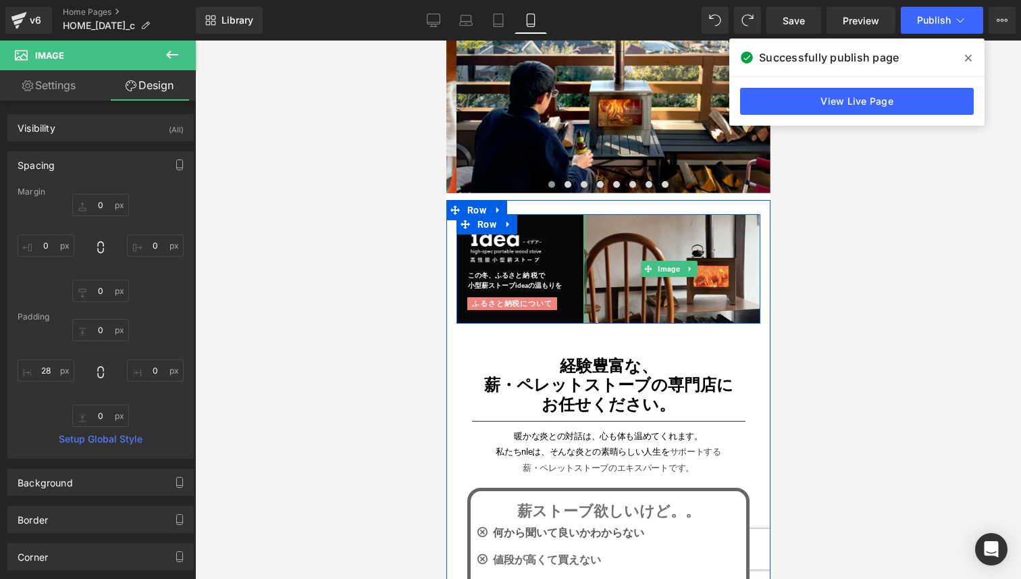
drag, startPoint x: 596, startPoint y: 261, endPoint x: 567, endPoint y: 261, distance: 29.7
click at [567, 261] on div "Image この冬、ふるさ と納税で 小型薪ストーブideaの温もりを Heading ふるさと納税について Button Image Row" at bounding box center [608, 268] width 304 height 109
click at [483, 227] on span "Row" at bounding box center [486, 224] width 26 height 20
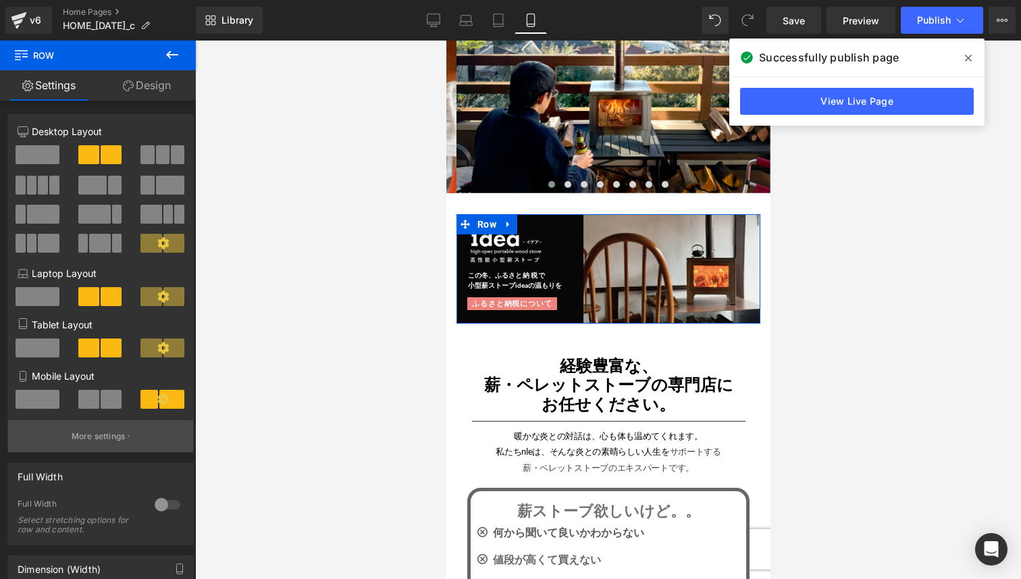
click at [111, 431] on button "More settings" at bounding box center [100, 436] width 185 height 32
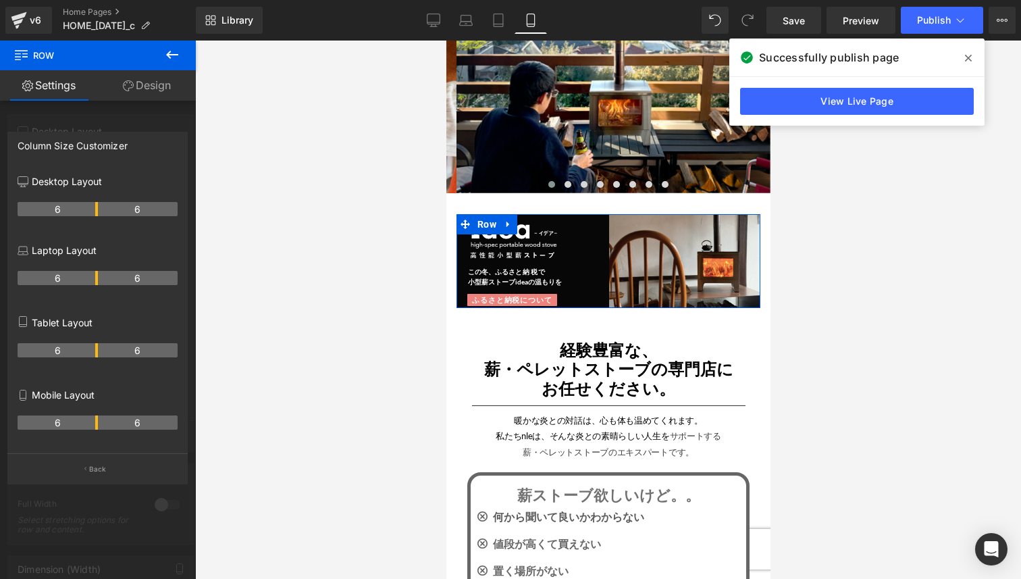
drag, startPoint x: 81, startPoint y: 424, endPoint x: 92, endPoint y: 423, distance: 10.8
click at [92, 423] on th "6" at bounding box center [58, 422] width 80 height 14
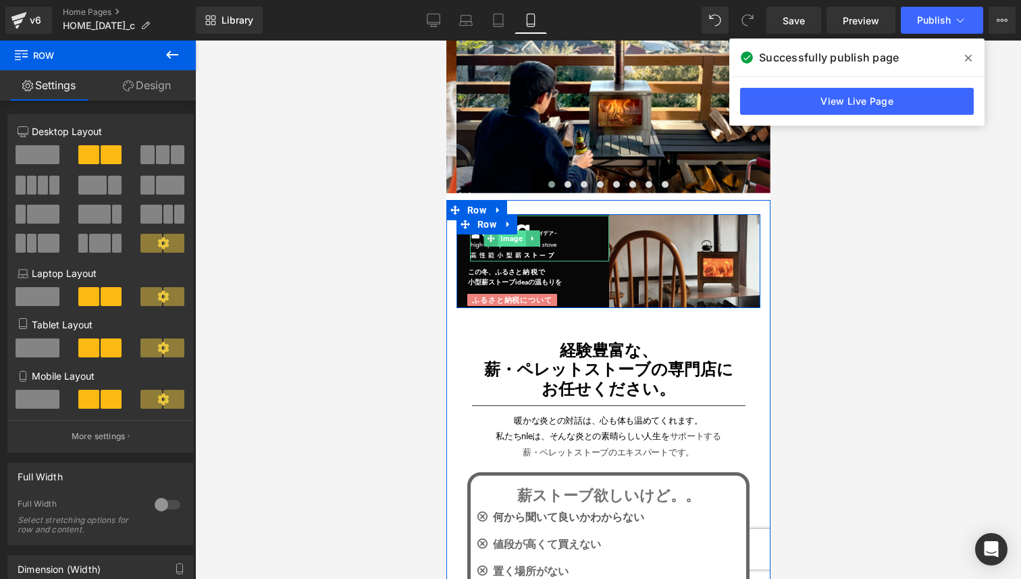
click at [510, 240] on span "Image" at bounding box center [512, 238] width 28 height 16
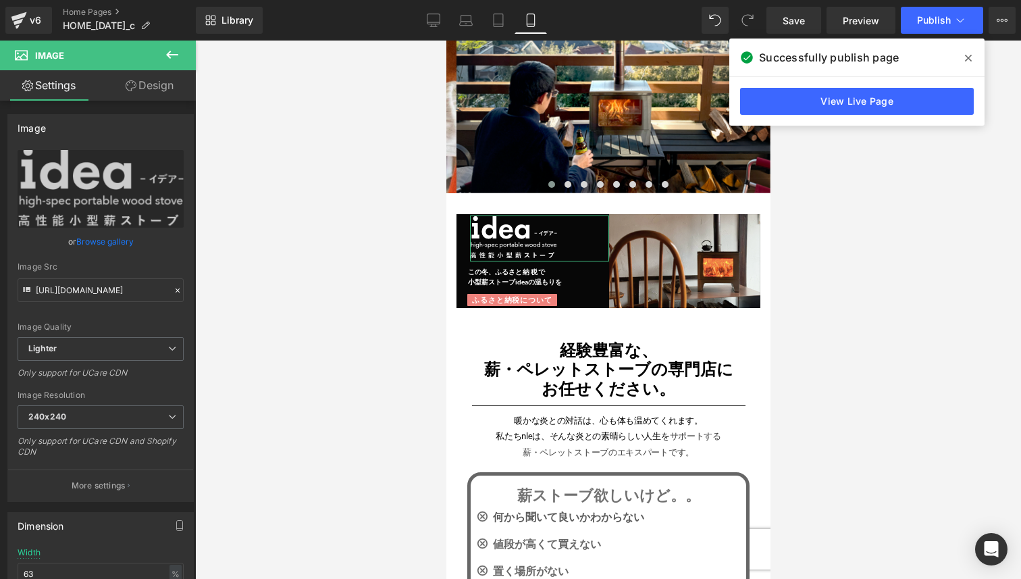
click at [151, 95] on link "Design" at bounding box center [150, 85] width 98 height 30
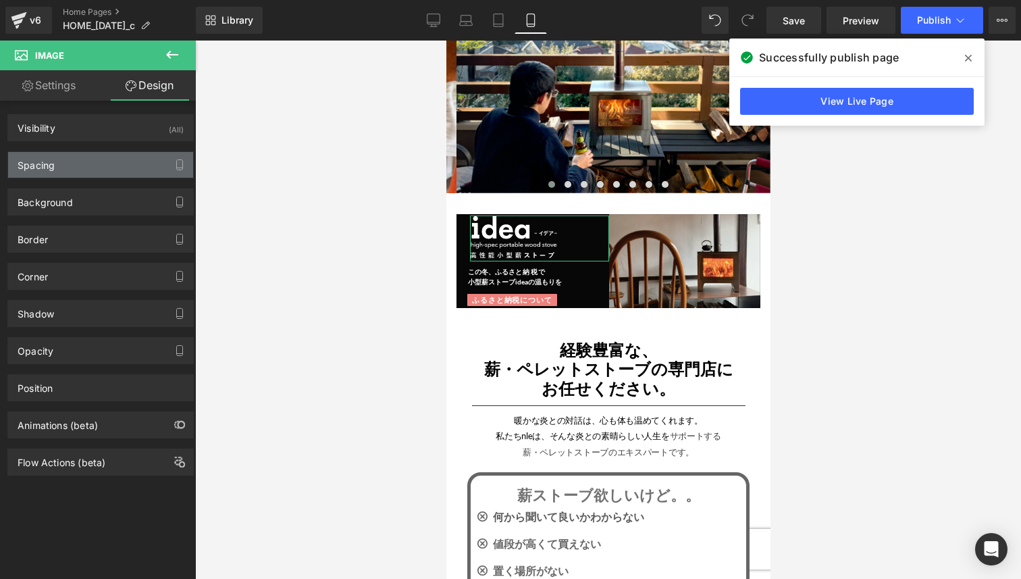
click at [131, 168] on div "Spacing" at bounding box center [100, 165] width 185 height 26
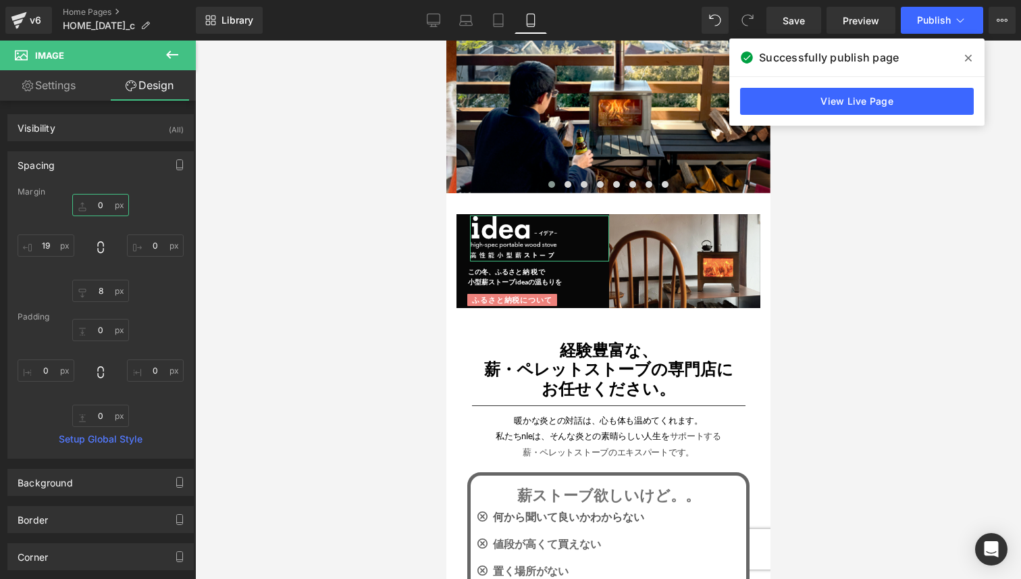
click at [105, 207] on input "0" at bounding box center [100, 205] width 57 height 22
type input "0"
click at [107, 292] on input "8" at bounding box center [100, 291] width 57 height 22
type input "0"
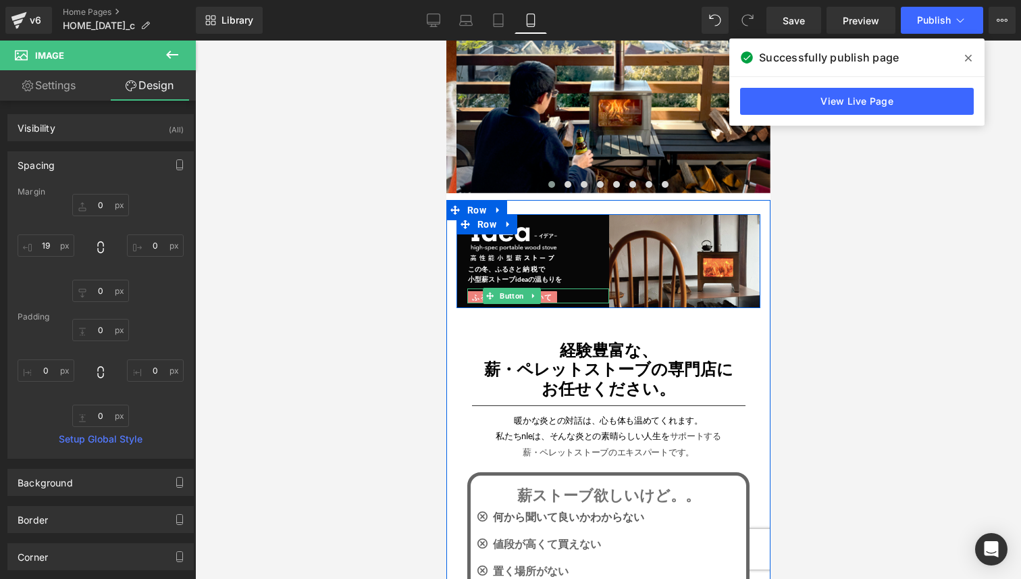
click at [477, 292] on span "ふるさと納税について" at bounding box center [511, 297] width 80 height 11
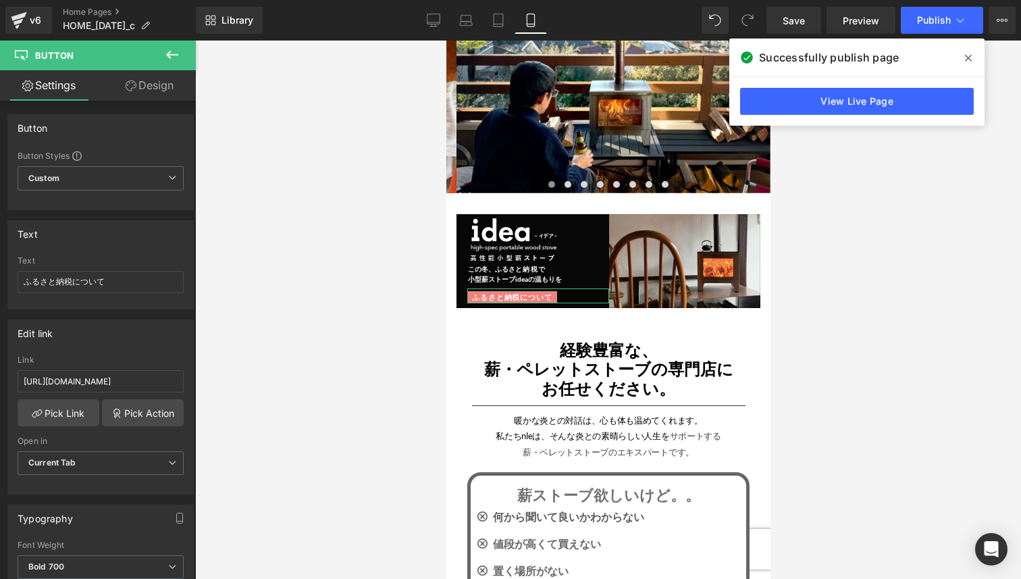
click at [177, 88] on link "Design" at bounding box center [150, 85] width 98 height 30
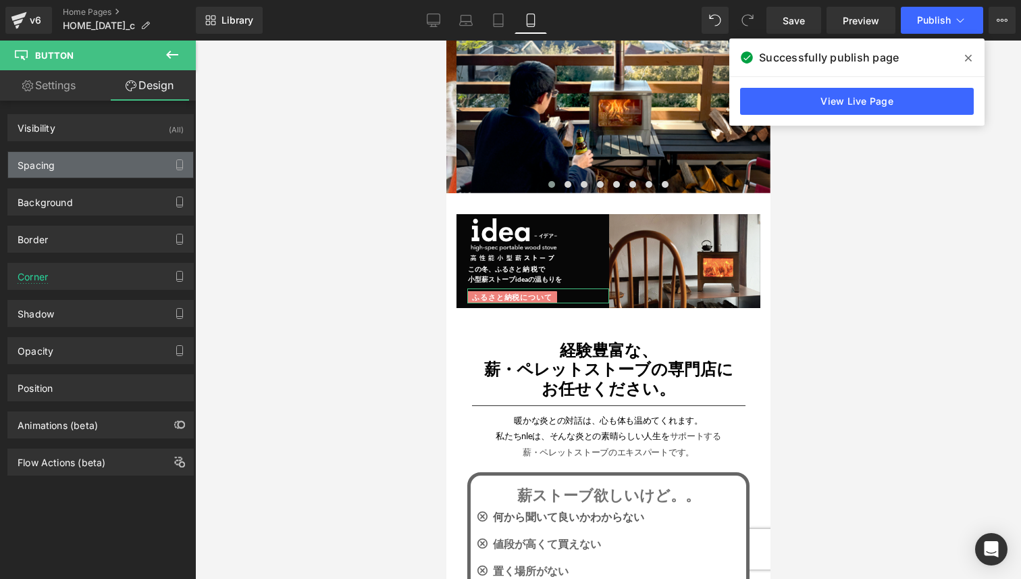
click at [109, 167] on div "Spacing" at bounding box center [100, 165] width 185 height 26
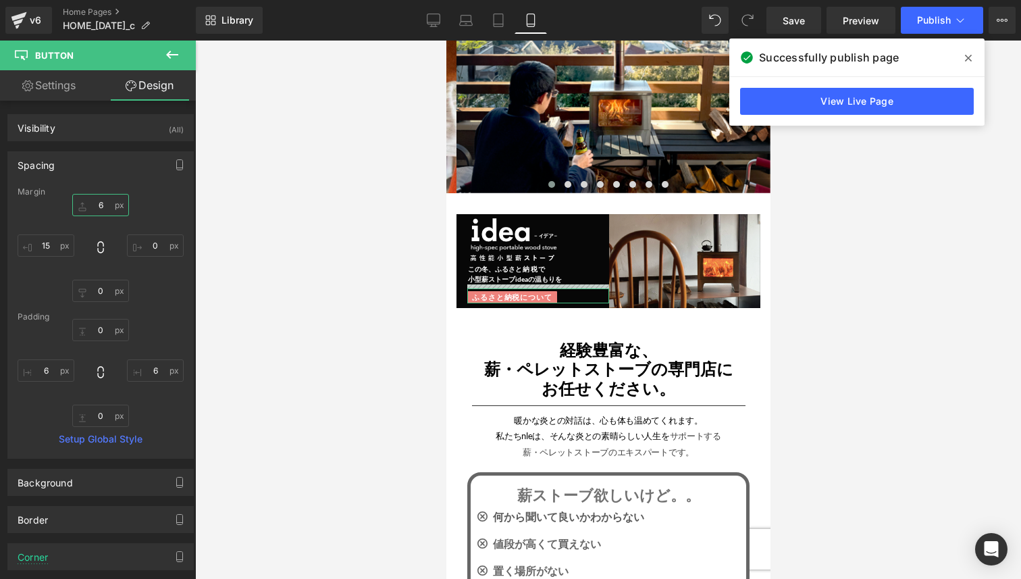
click at [105, 206] on input "6" at bounding box center [100, 205] width 57 height 22
type input "1"
click at [365, 263] on div at bounding box center [608, 310] width 826 height 538
click at [949, 18] on span "Publish" at bounding box center [934, 20] width 34 height 11
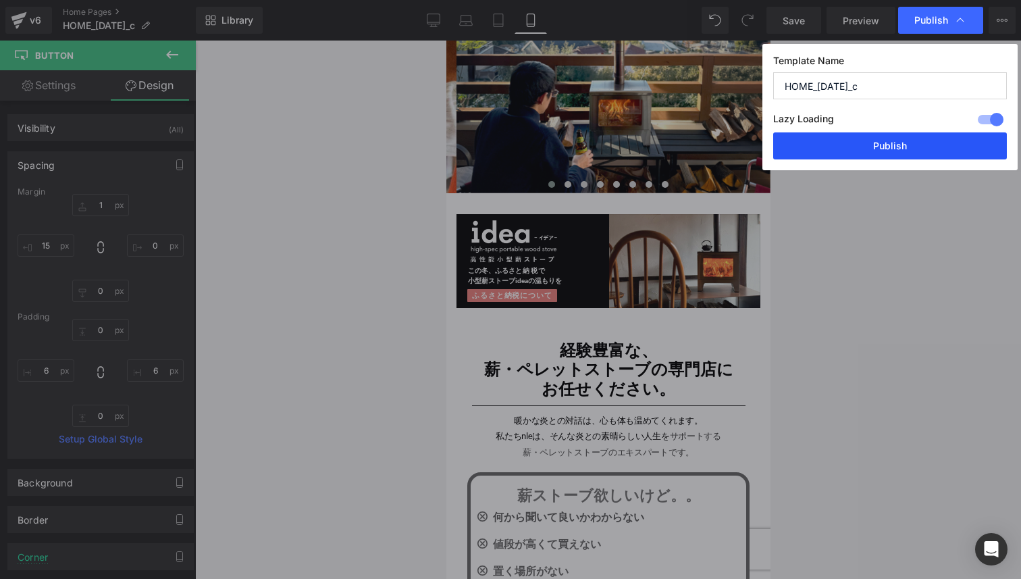
click at [893, 152] on button "Publish" at bounding box center [890, 145] width 234 height 27
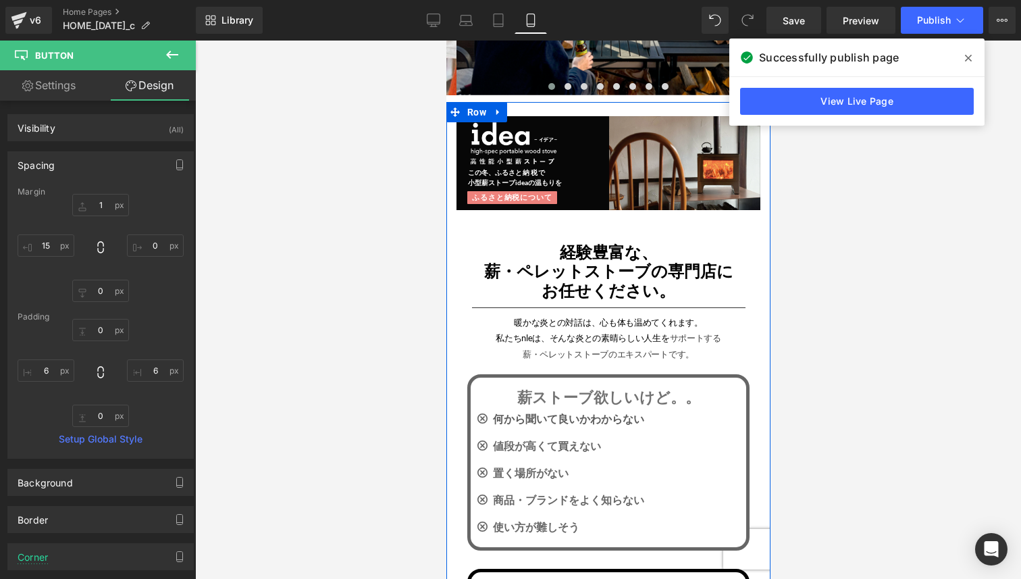
scroll to position [301, 0]
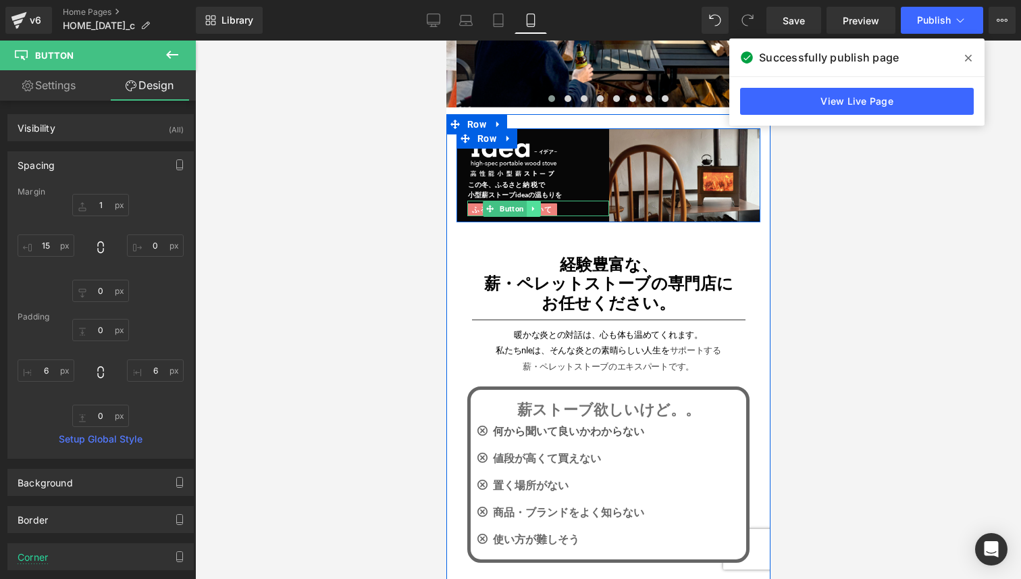
click at [528, 207] on link at bounding box center [533, 209] width 14 height 16
click at [497, 207] on span "Button" at bounding box center [490, 209] width 30 height 16
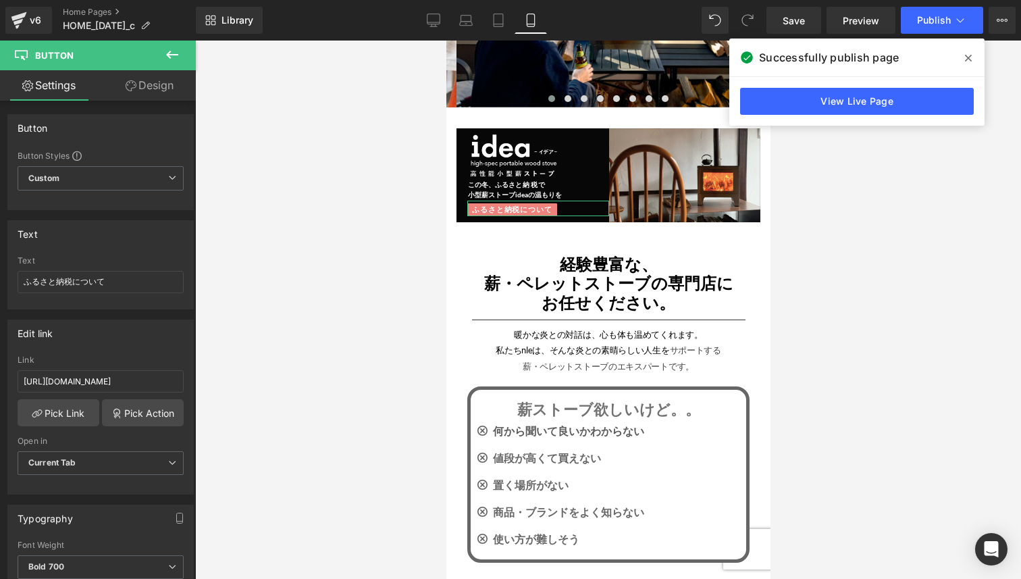
click at [73, 85] on link "Settings" at bounding box center [49, 85] width 98 height 30
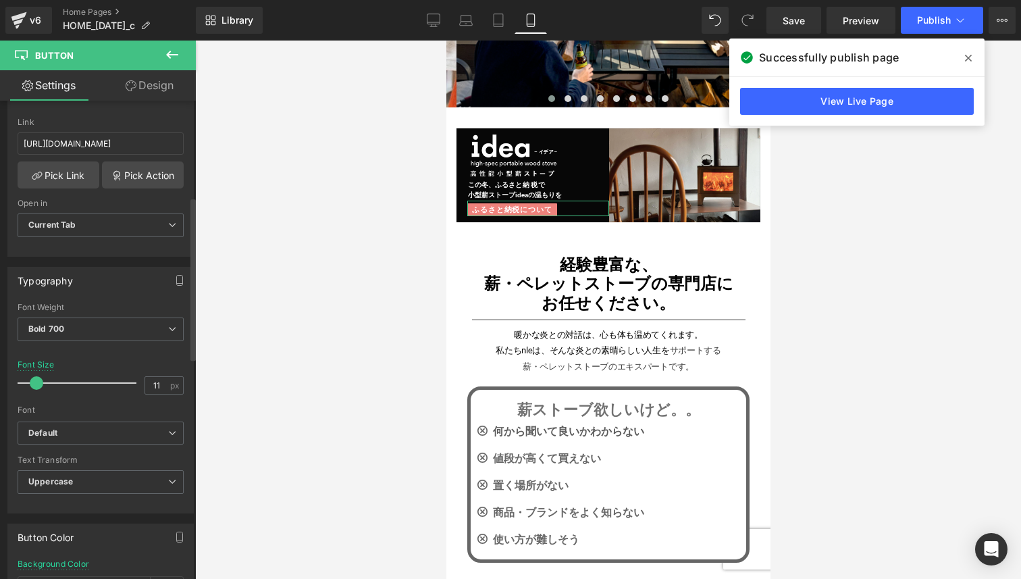
scroll to position [317, 0]
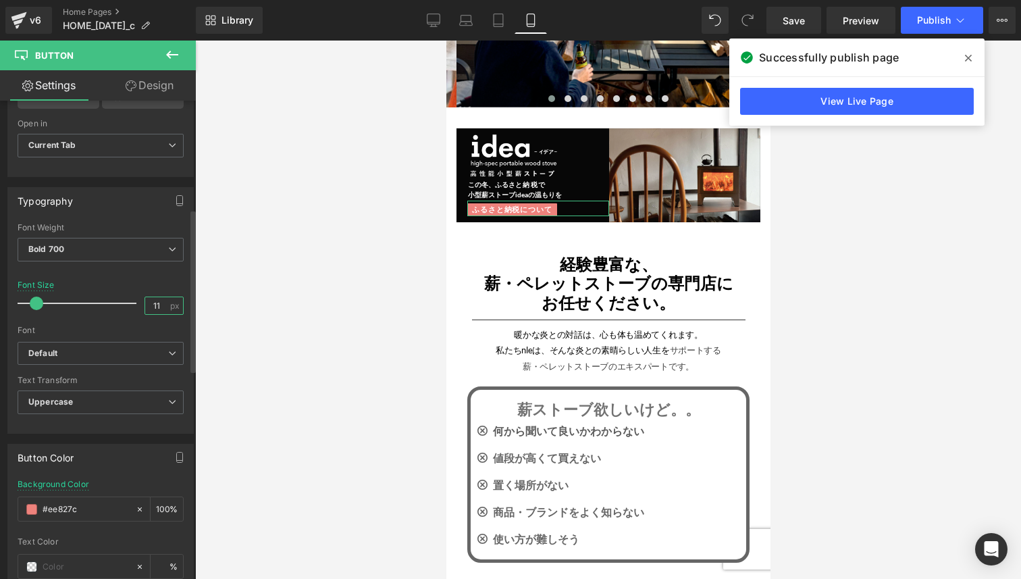
click at [152, 302] on input "11" at bounding box center [157, 305] width 24 height 17
type input "10"
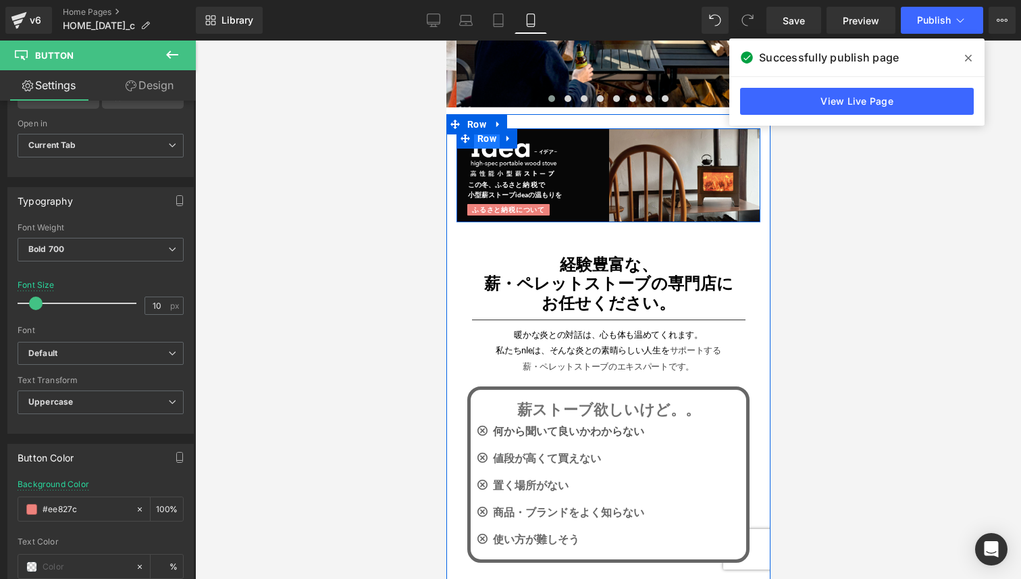
click at [490, 140] on span "Row" at bounding box center [486, 138] width 26 height 20
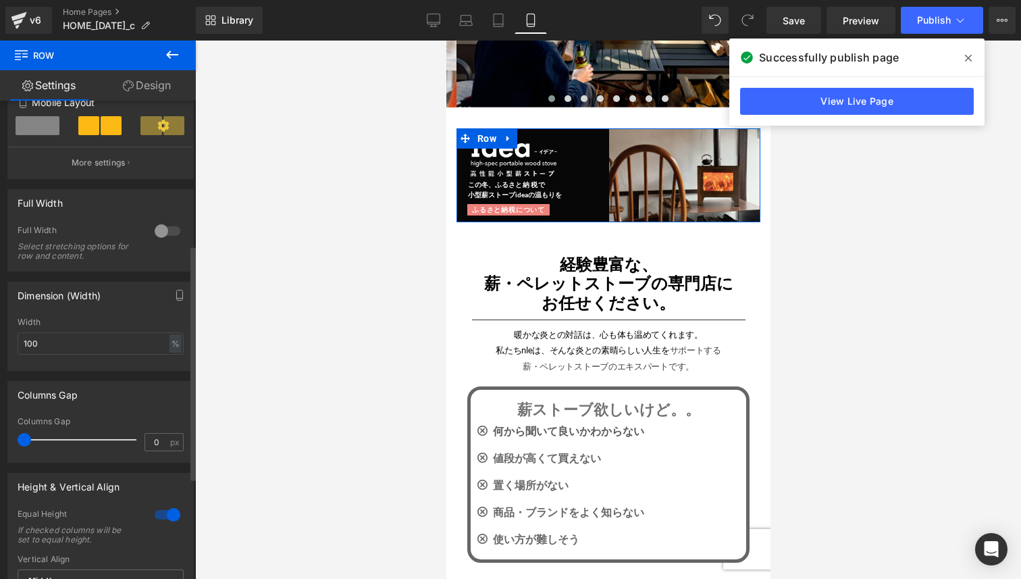
scroll to position [312, 0]
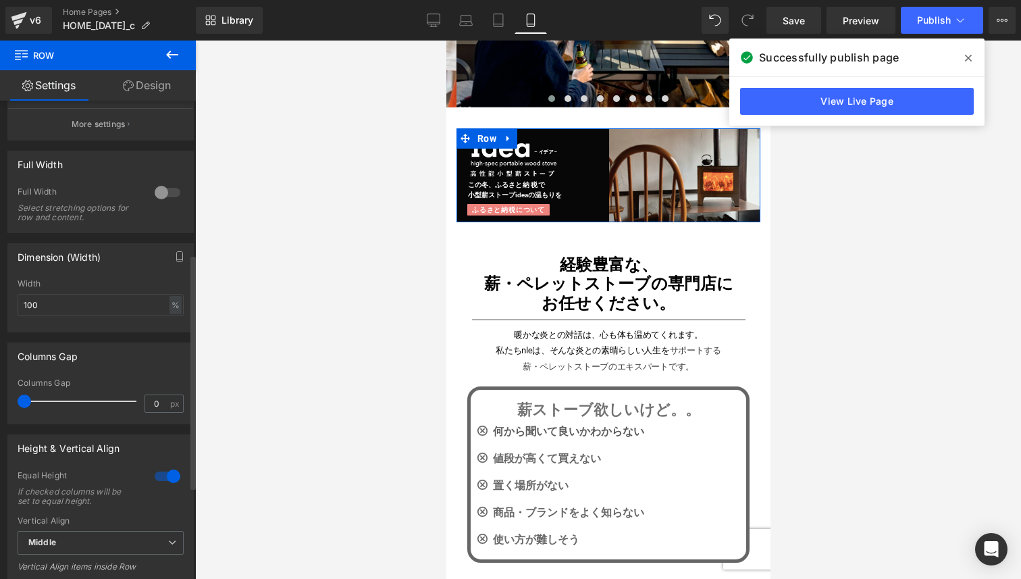
drag, startPoint x: 25, startPoint y: 404, endPoint x: 0, endPoint y: 405, distance: 25.0
click at [0, 405] on div "Columns Gap 0px Columns Gap 0 px" at bounding box center [101, 378] width 202 height 92
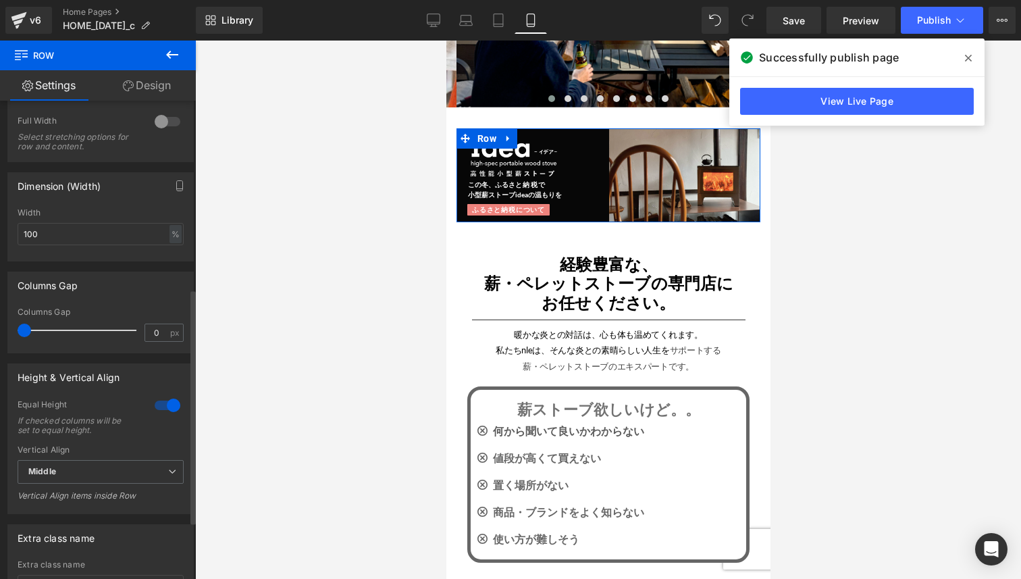
scroll to position [390, 0]
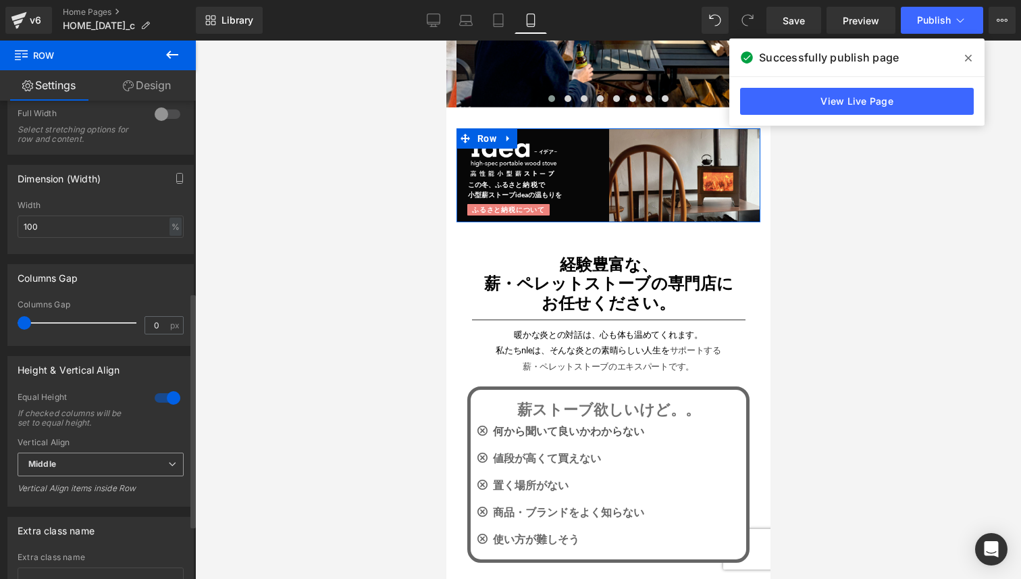
click at [65, 463] on span "Middle" at bounding box center [101, 464] width 166 height 24
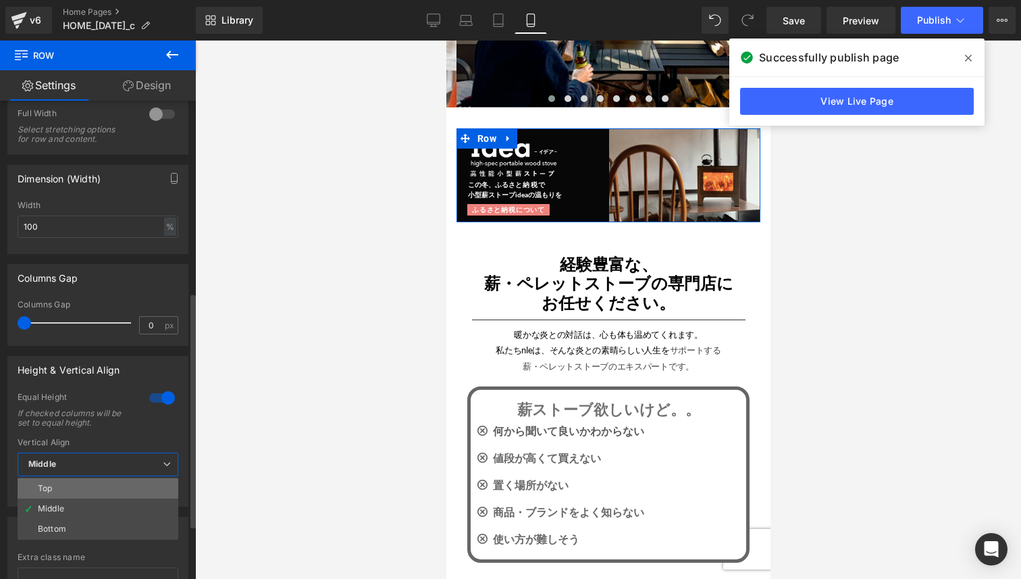
click at [64, 489] on li "Top" at bounding box center [98, 488] width 161 height 20
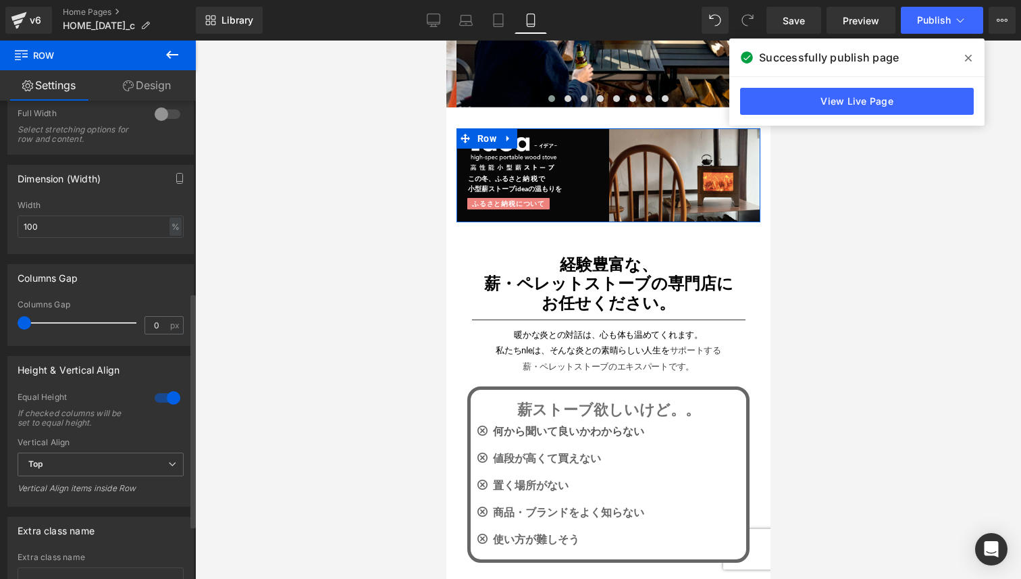
click at [157, 399] on div at bounding box center [167, 398] width 32 height 22
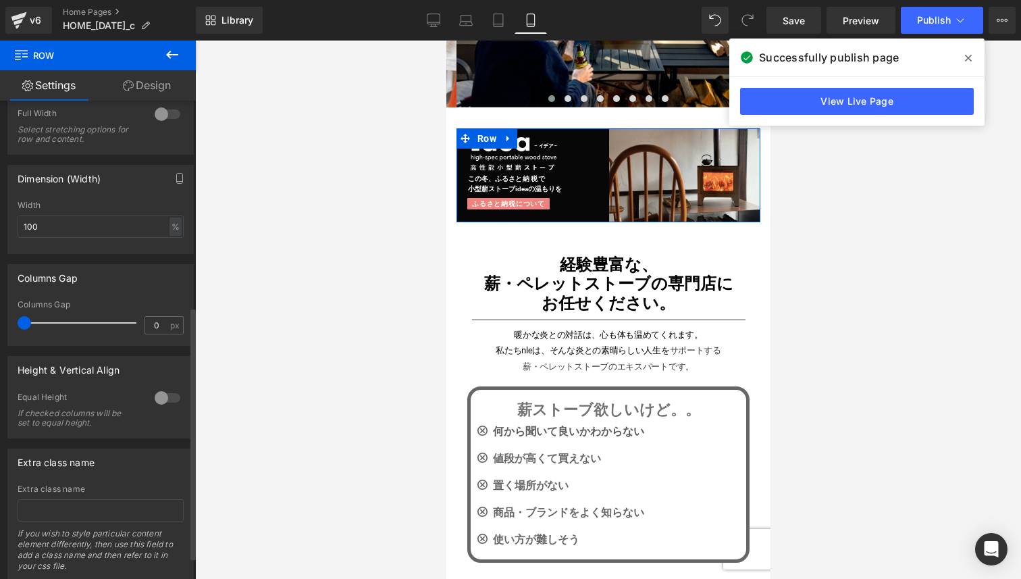
click at [172, 400] on div at bounding box center [167, 398] width 32 height 22
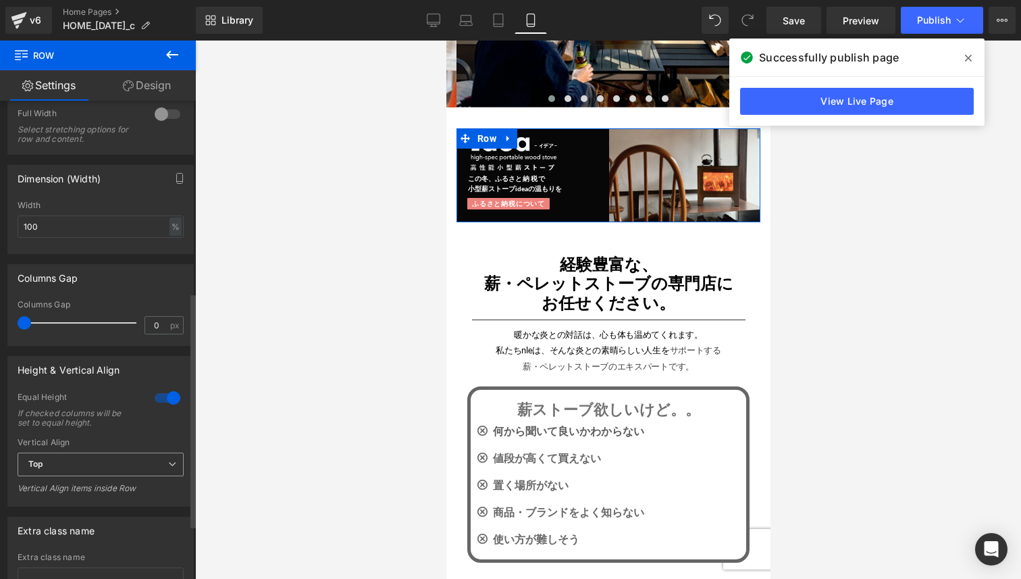
click at [119, 463] on span "Top" at bounding box center [101, 464] width 166 height 24
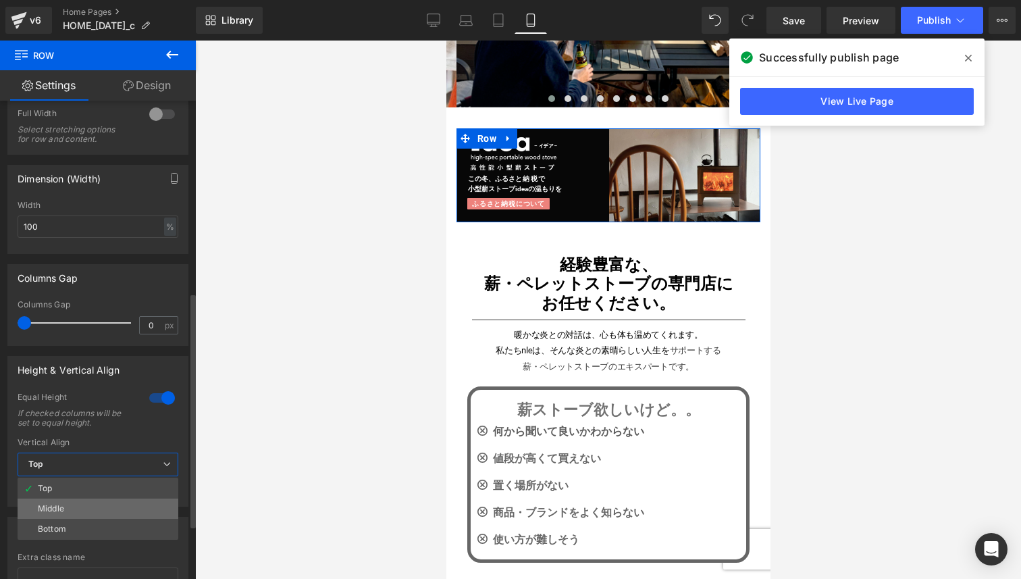
click at [106, 508] on li "Middle" at bounding box center [98, 508] width 161 height 20
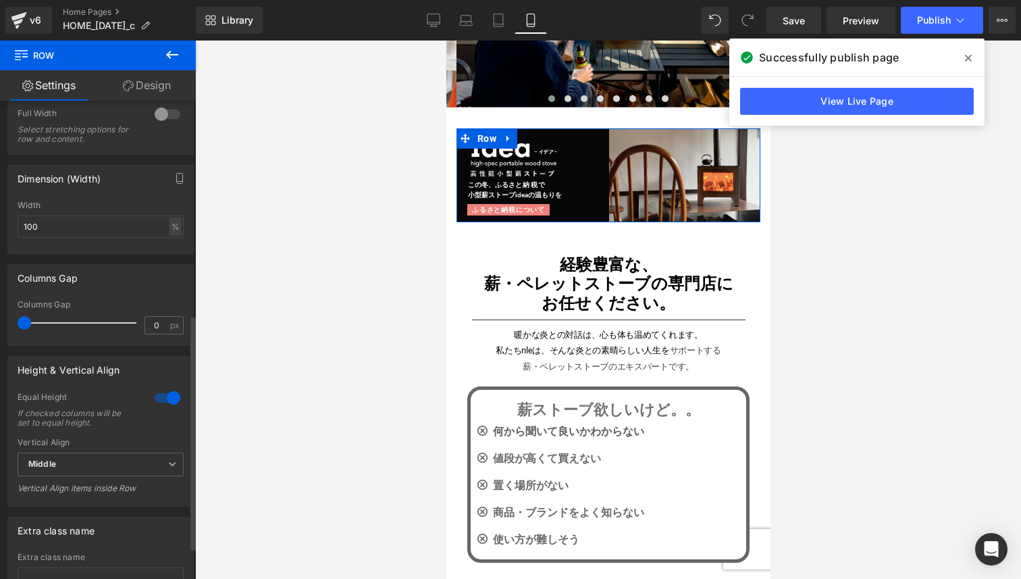
scroll to position [500, 0]
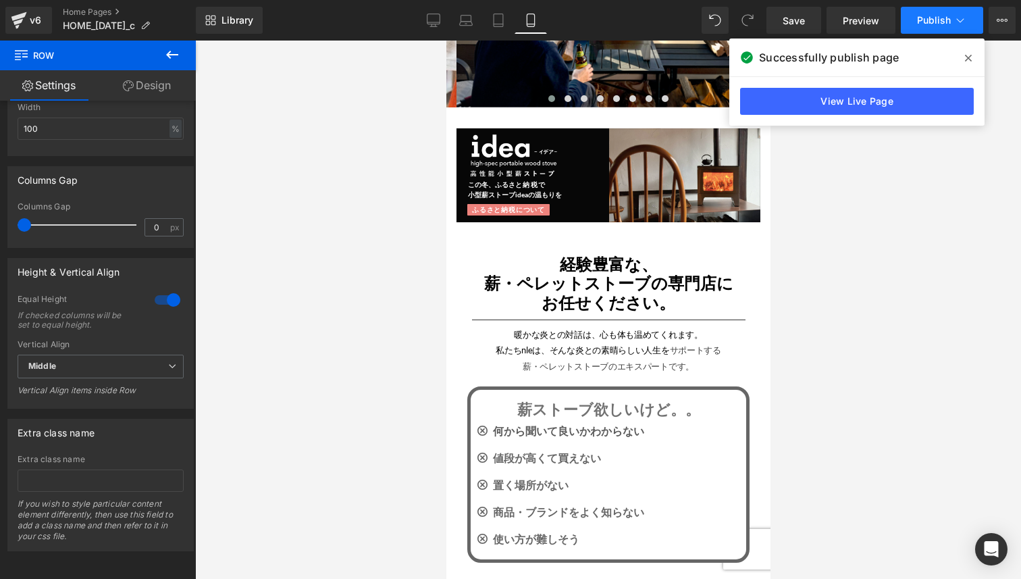
click at [930, 22] on span "Publish" at bounding box center [934, 20] width 34 height 11
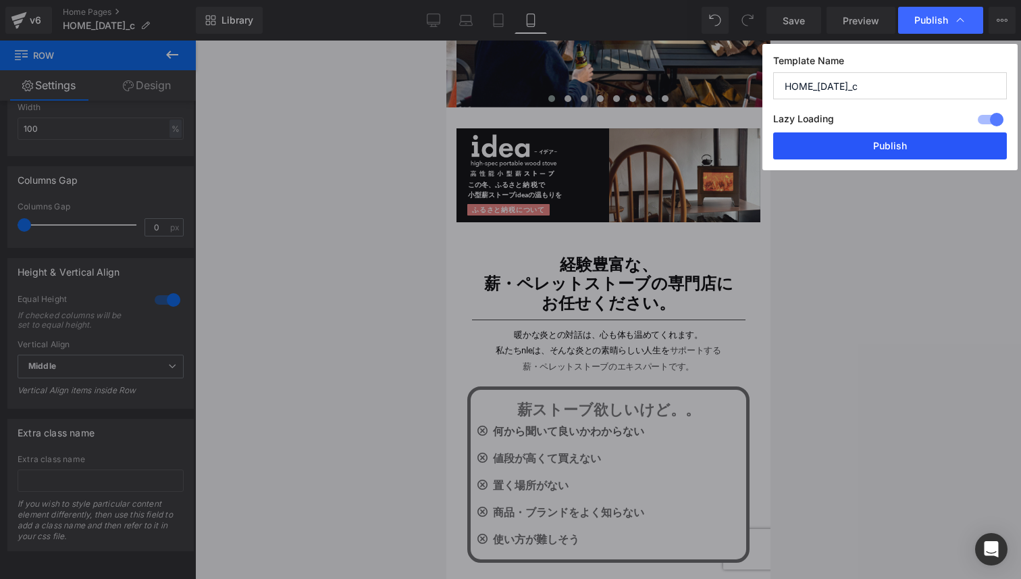
click at [874, 150] on button "Publish" at bounding box center [890, 145] width 234 height 27
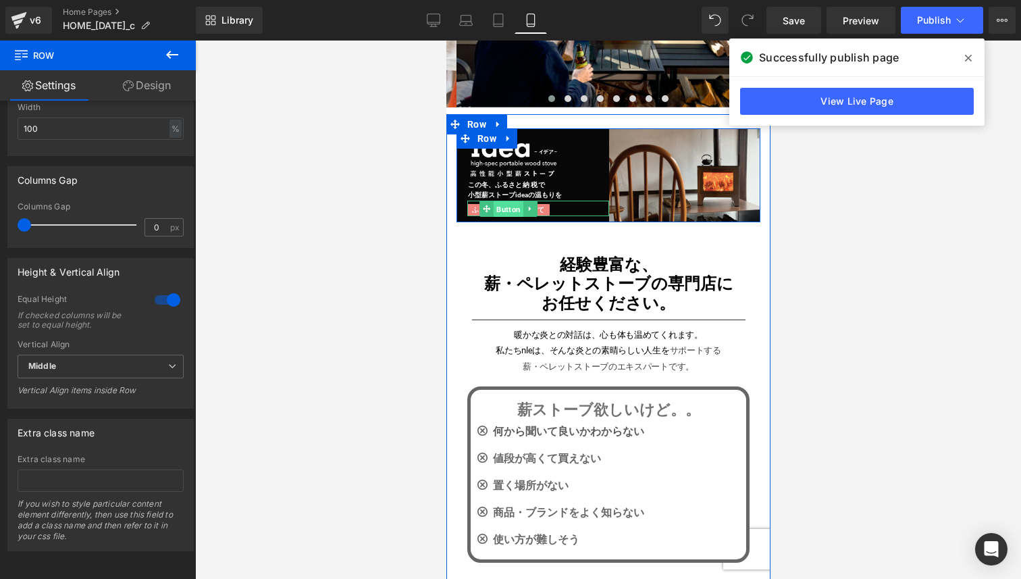
click at [518, 208] on span "Button" at bounding box center [508, 209] width 30 height 16
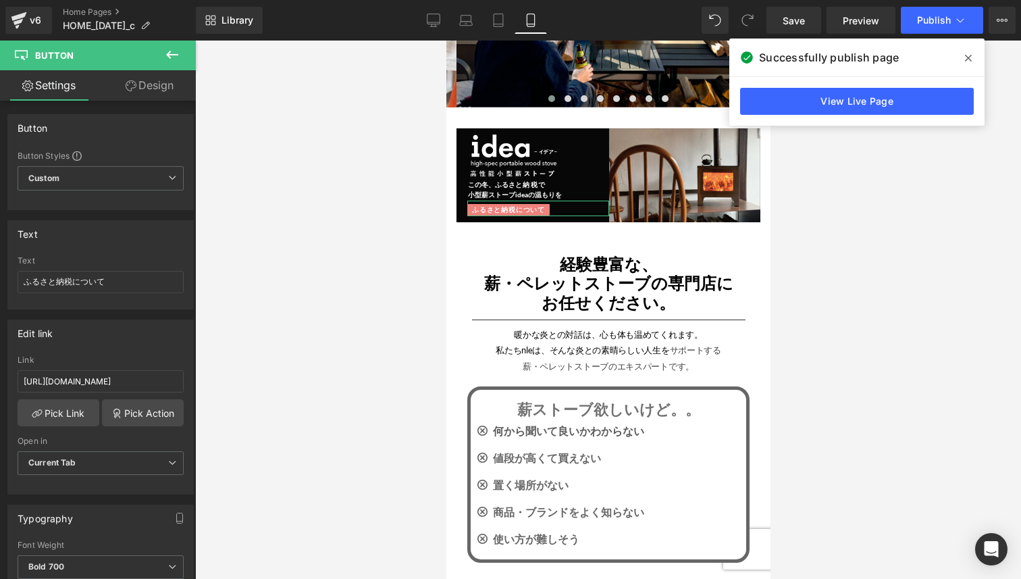
click at [157, 92] on link "Design" at bounding box center [150, 85] width 98 height 30
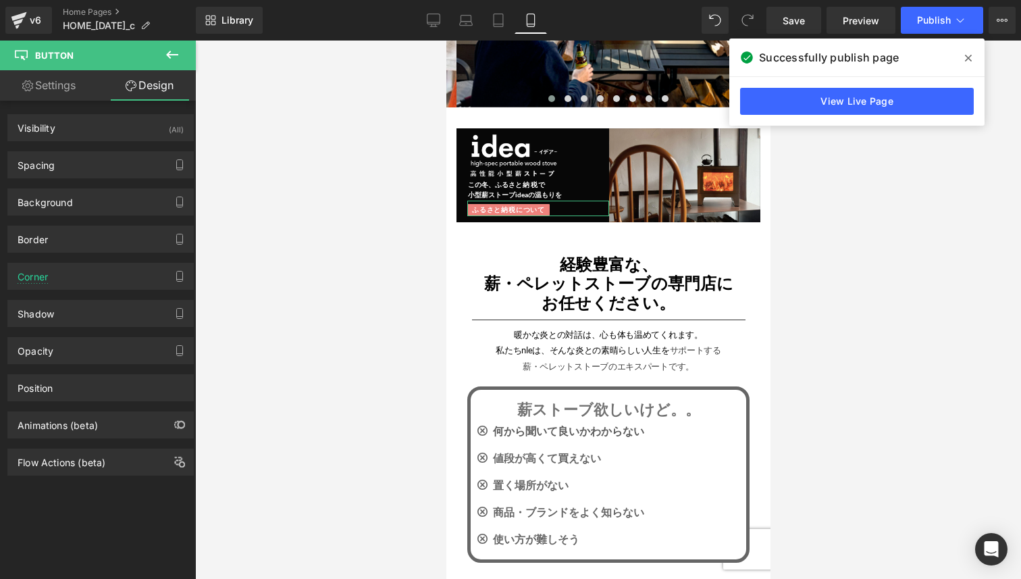
click at [89, 93] on link "Settings" at bounding box center [49, 85] width 98 height 30
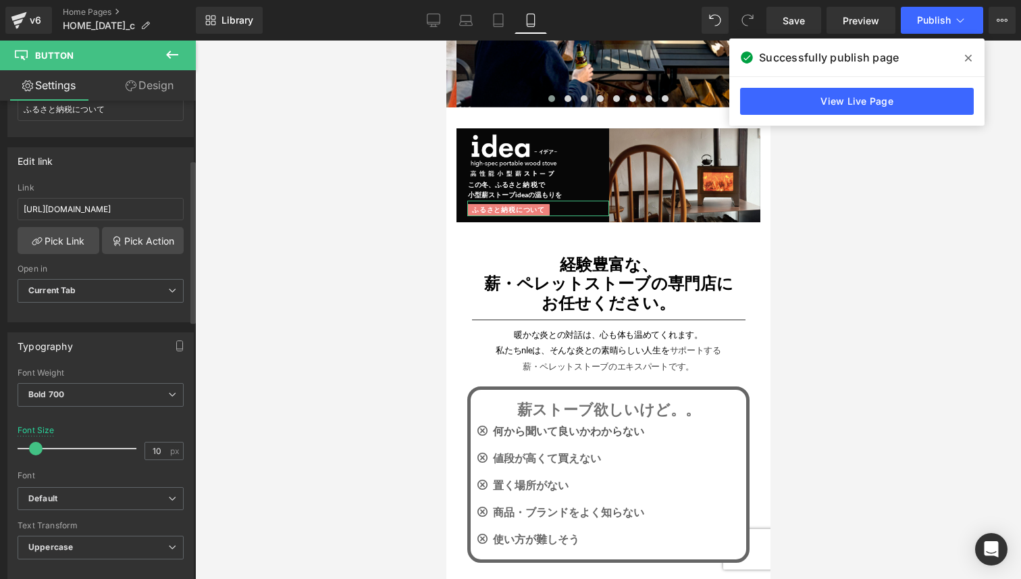
scroll to position [173, 0]
click at [155, 451] on input "10" at bounding box center [157, 450] width 24 height 17
type input "9"
click at [928, 28] on button "Publish" at bounding box center [942, 20] width 82 height 27
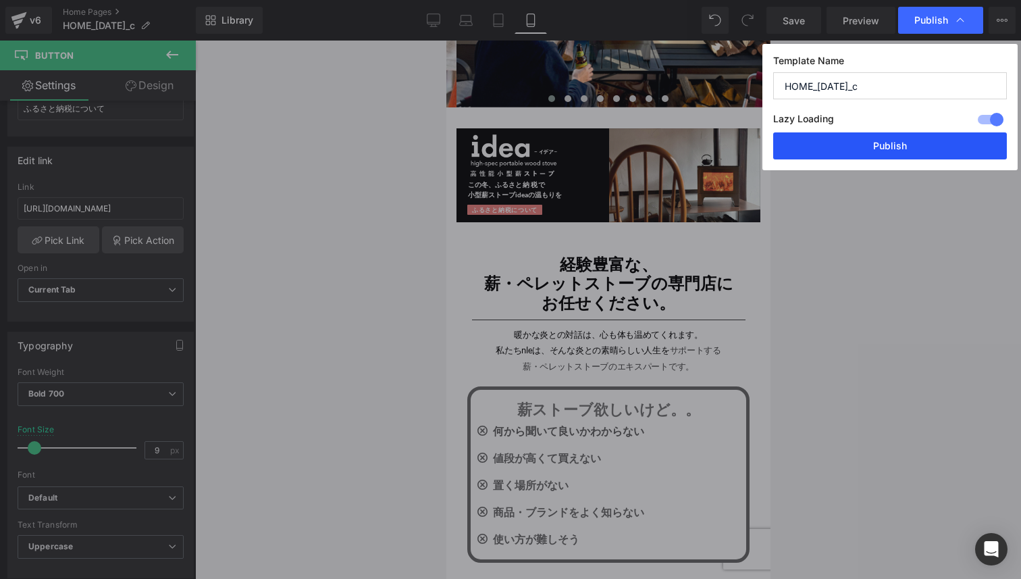
click at [900, 149] on button "Publish" at bounding box center [890, 145] width 234 height 27
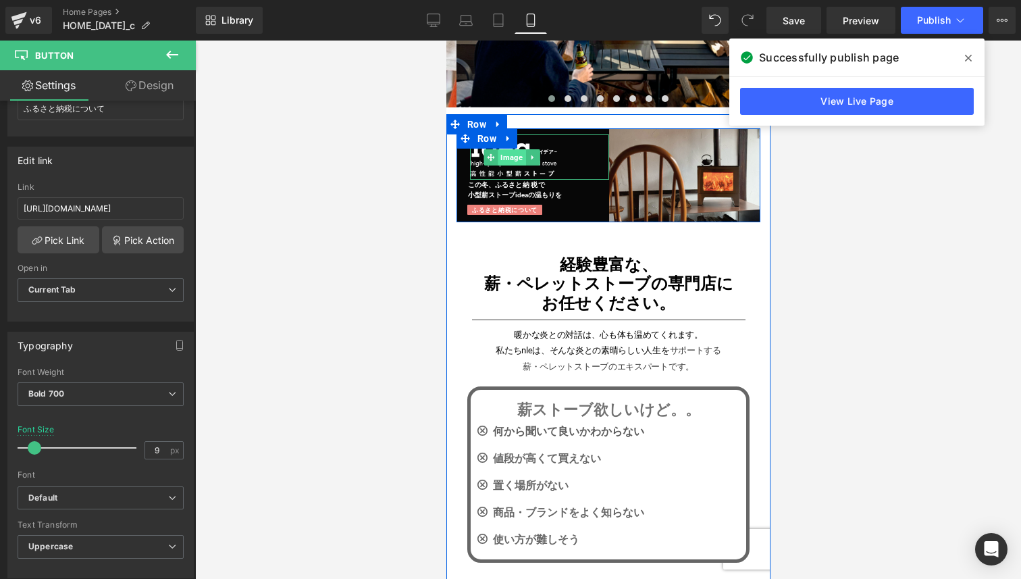
click at [514, 163] on span "Image" at bounding box center [512, 157] width 28 height 16
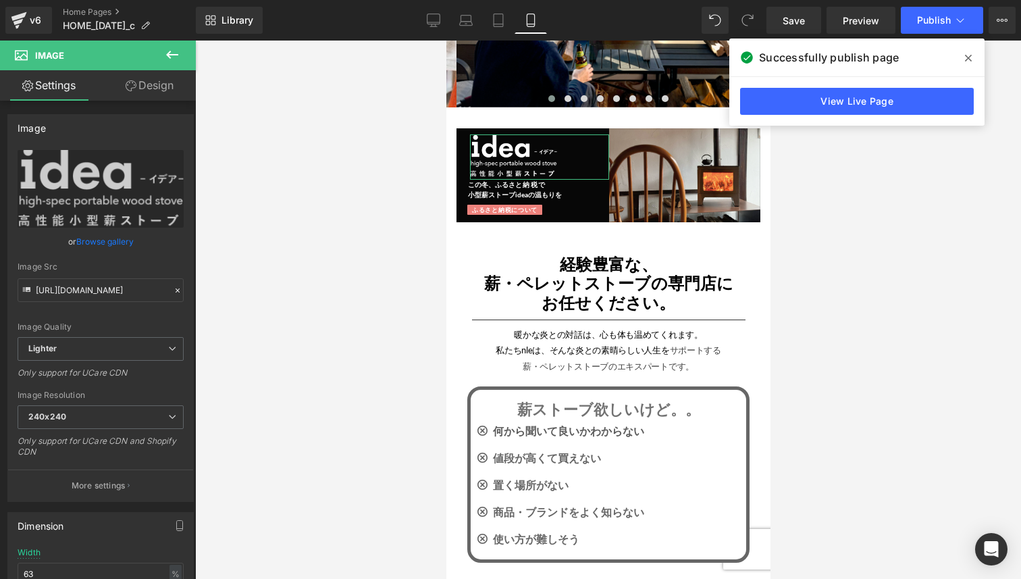
click at [159, 93] on link "Design" at bounding box center [150, 85] width 98 height 30
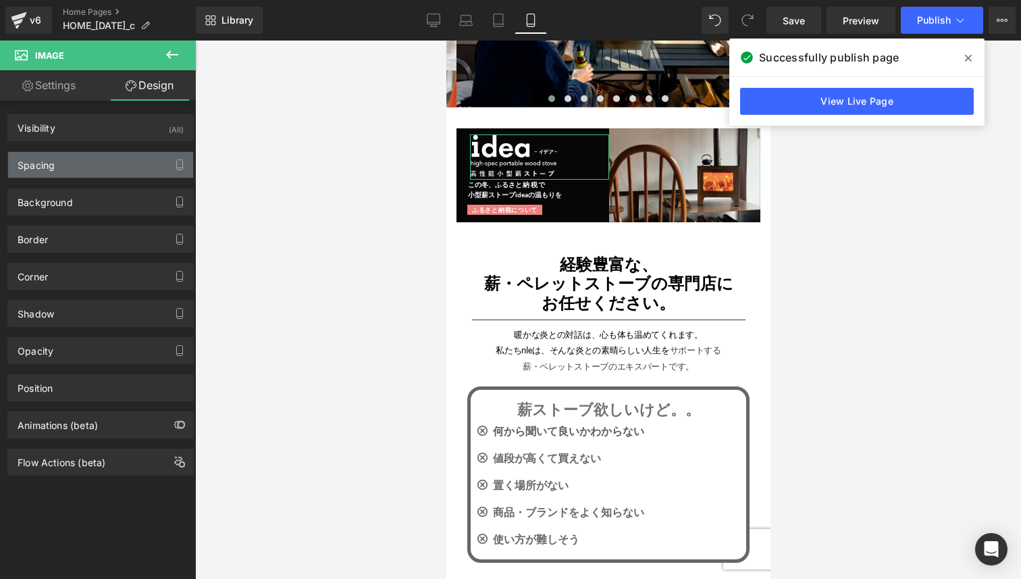
click at [142, 161] on div "Spacing" at bounding box center [100, 165] width 185 height 26
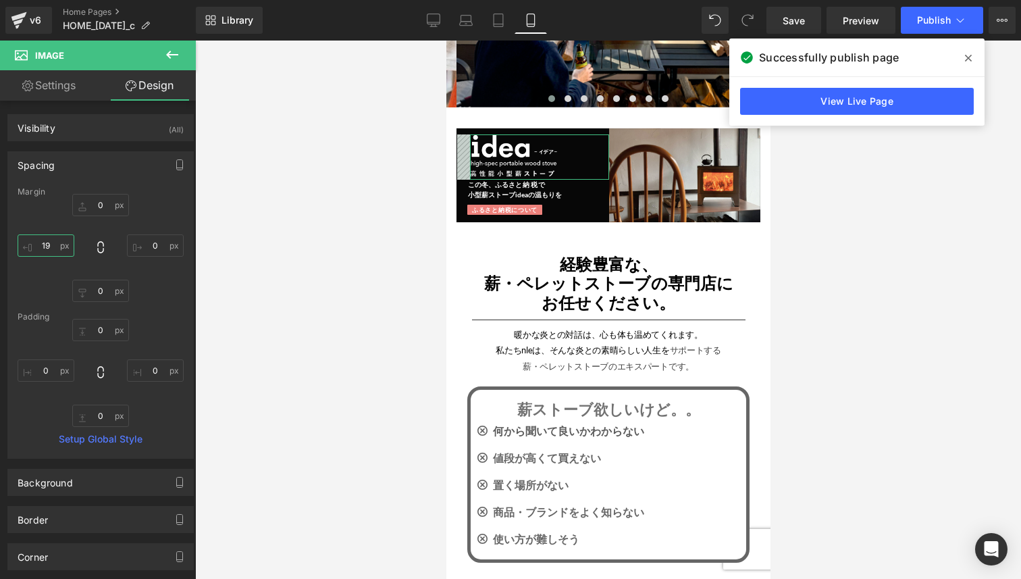
click at [57, 251] on input "19" at bounding box center [46, 245] width 57 height 22
type input "16"
click at [75, 88] on link "Settings" at bounding box center [49, 85] width 98 height 30
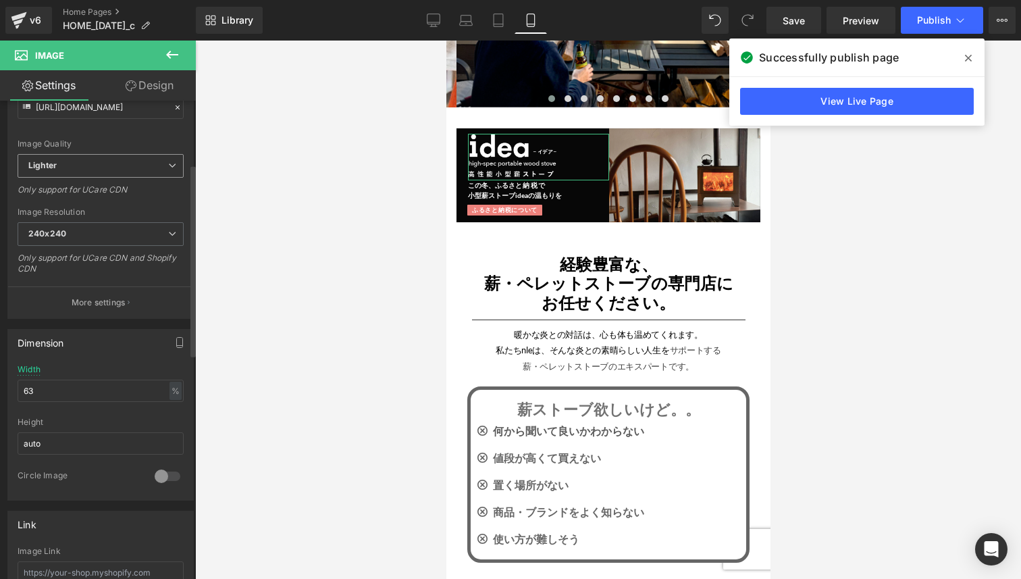
scroll to position [199, 0]
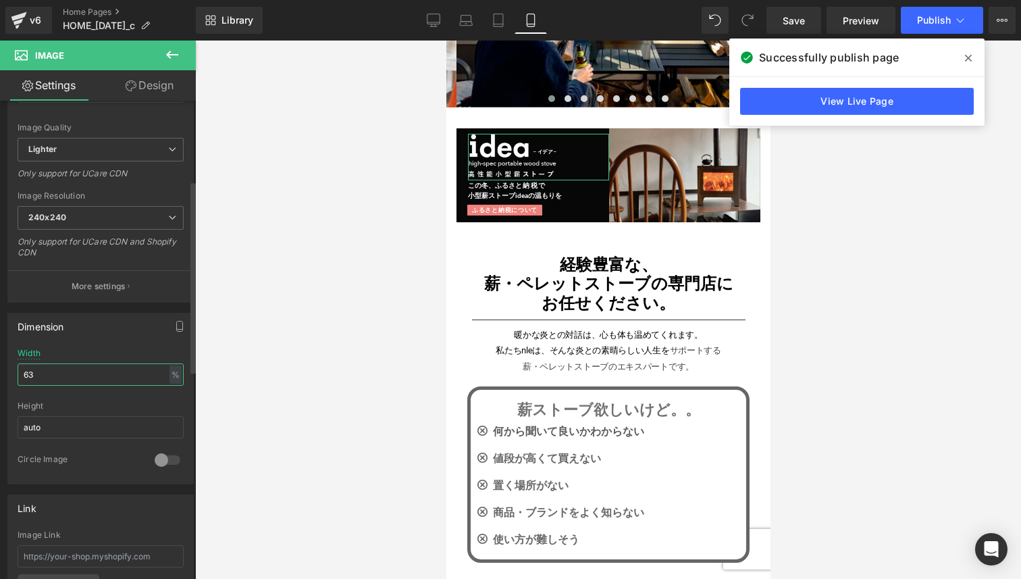
click at [101, 370] on input "63" at bounding box center [101, 374] width 166 height 22
type input "57"
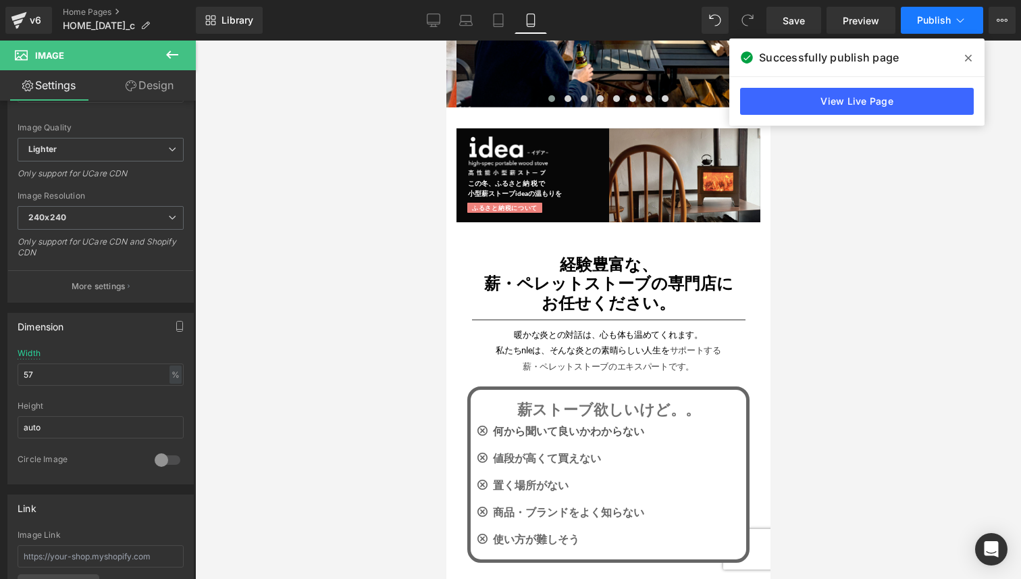
click at [943, 21] on span "Publish" at bounding box center [934, 20] width 34 height 11
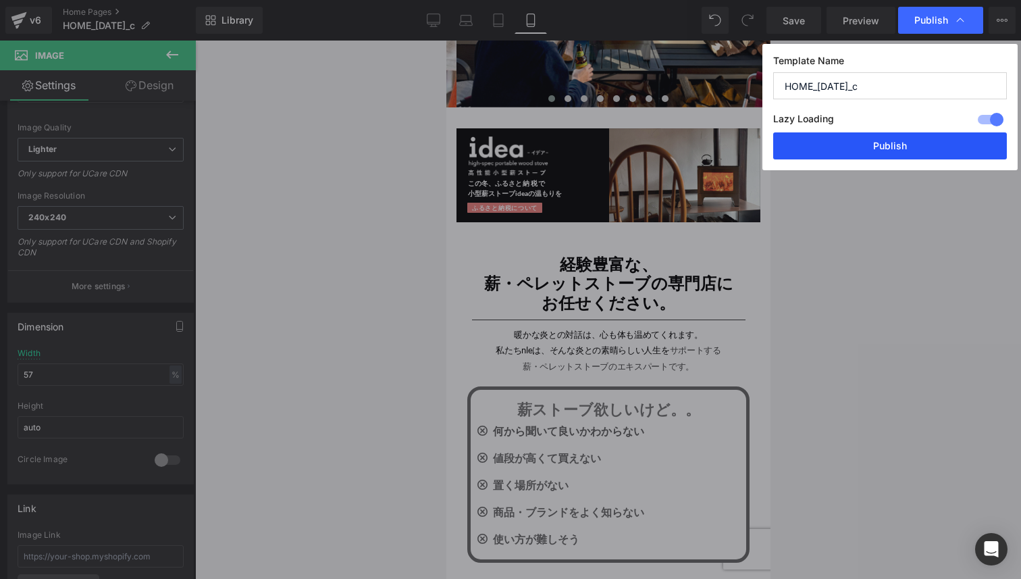
click at [891, 147] on button "Publish" at bounding box center [890, 145] width 234 height 27
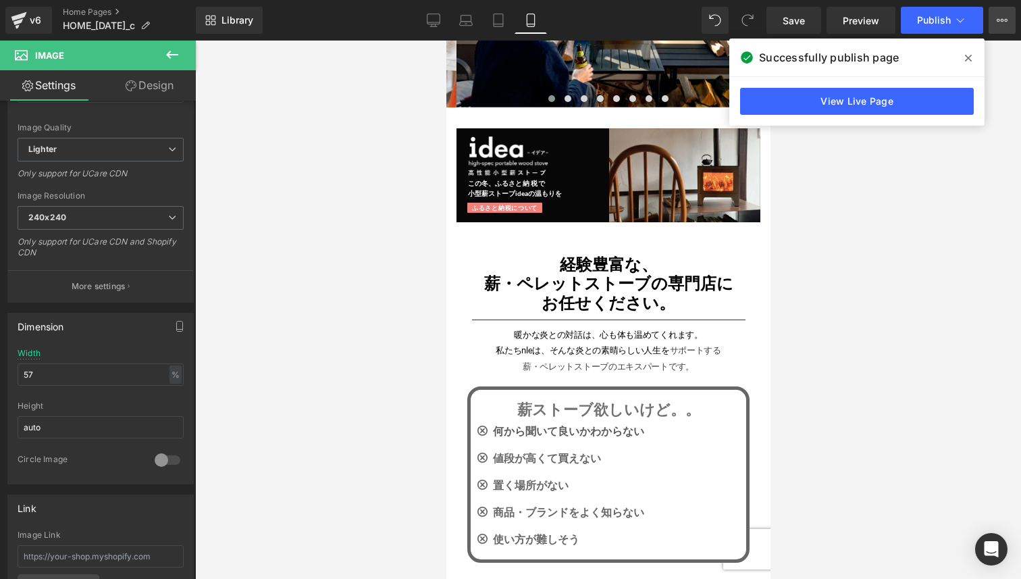
click at [998, 27] on button "View Live Page View with current Template Save Template to Library Schedule Pub…" at bounding box center [1002, 20] width 27 height 27
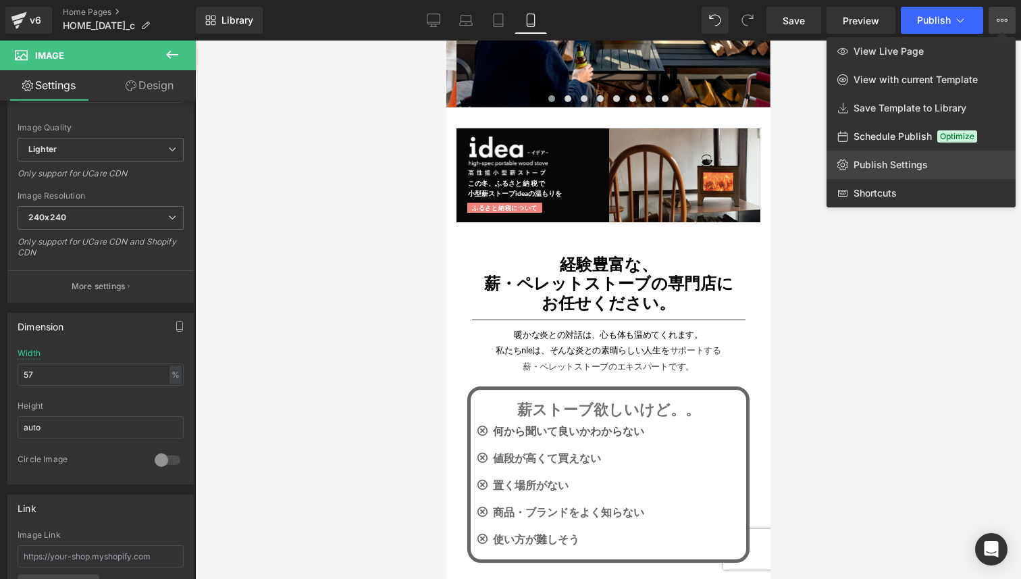
click at [889, 165] on span "Publish Settings" at bounding box center [890, 165] width 74 height 12
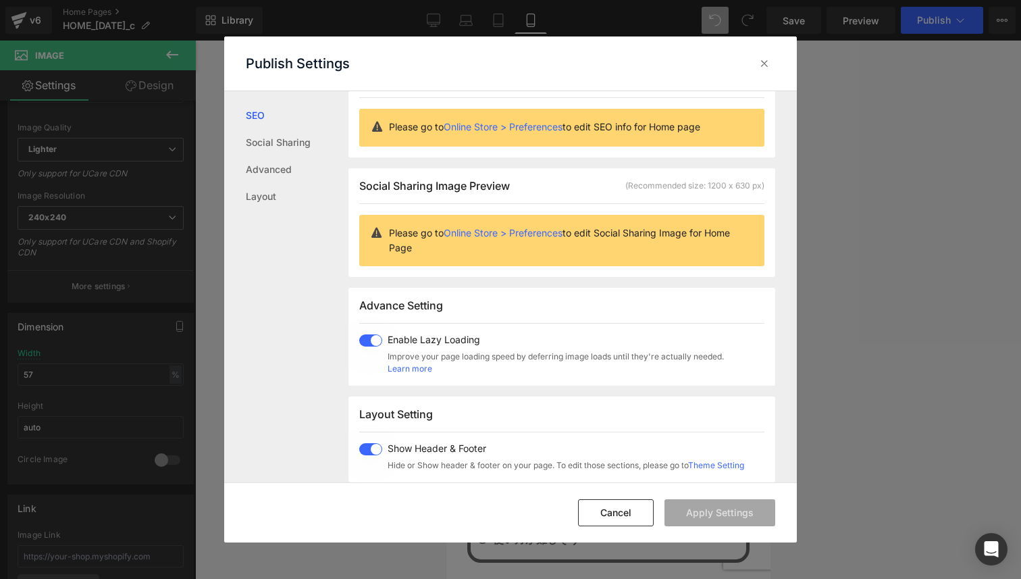
scroll to position [0, 0]
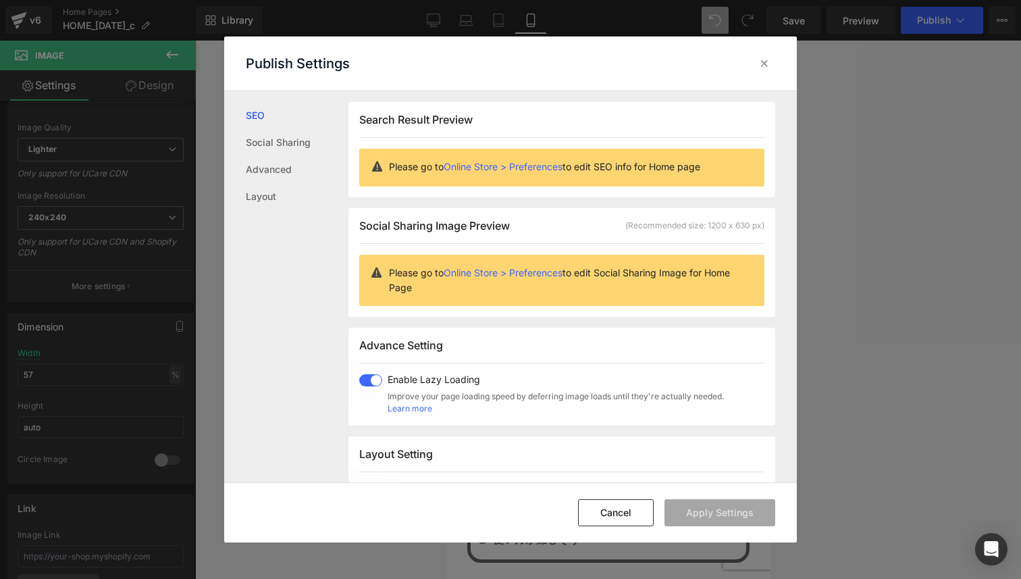
click at [536, 168] on link "Online Store > Preferences" at bounding box center [503, 166] width 119 height 11
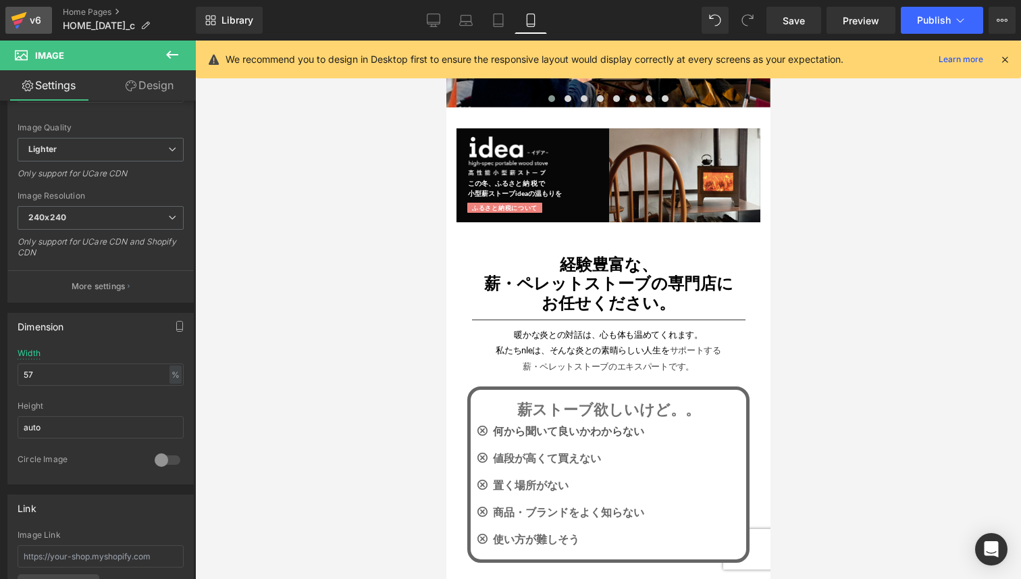
click at [22, 21] on icon at bounding box center [19, 20] width 16 height 34
